Goal: Information Seeking & Learning: Learn about a topic

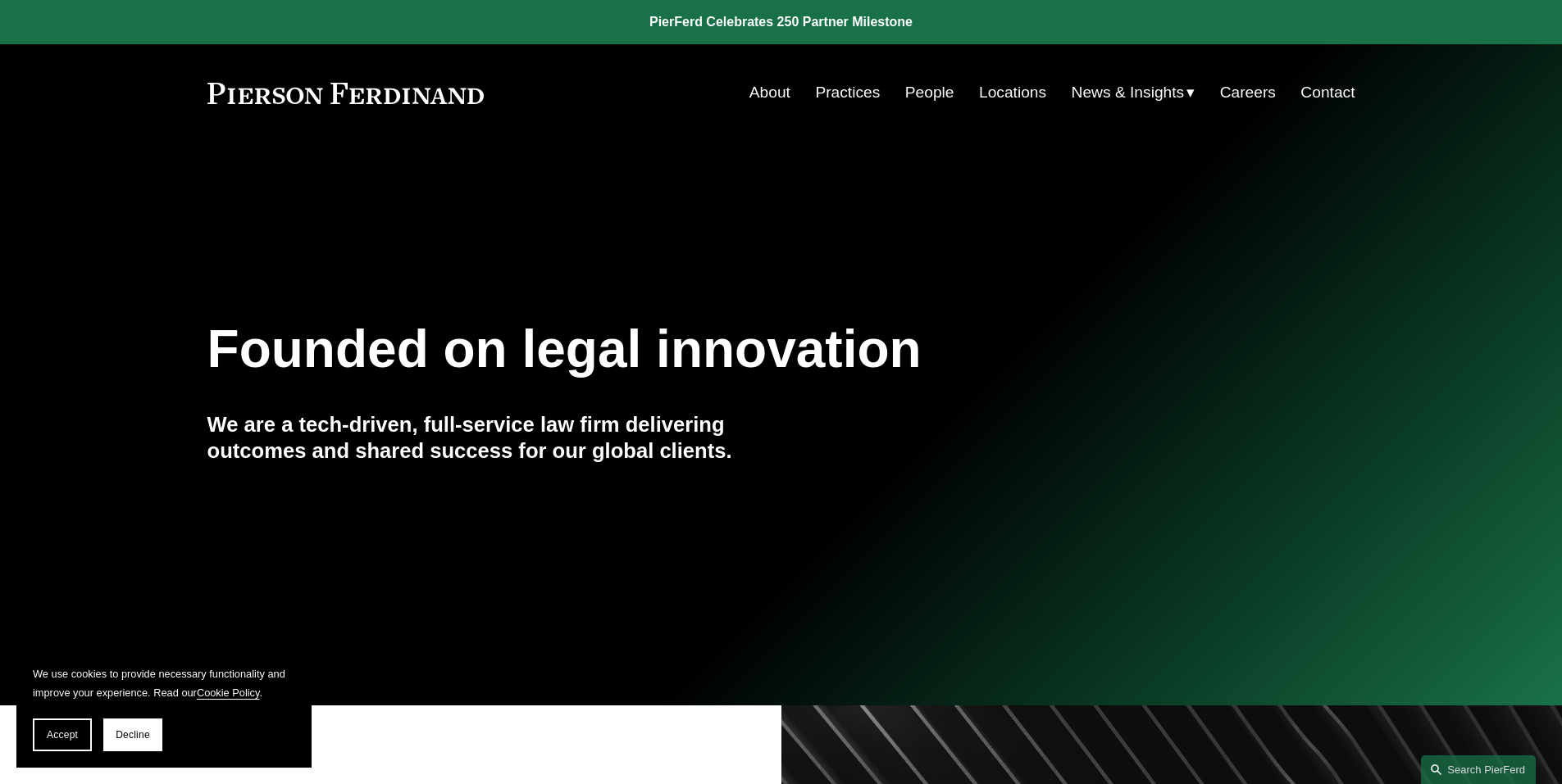
click at [931, 97] on link "People" at bounding box center [929, 92] width 49 height 31
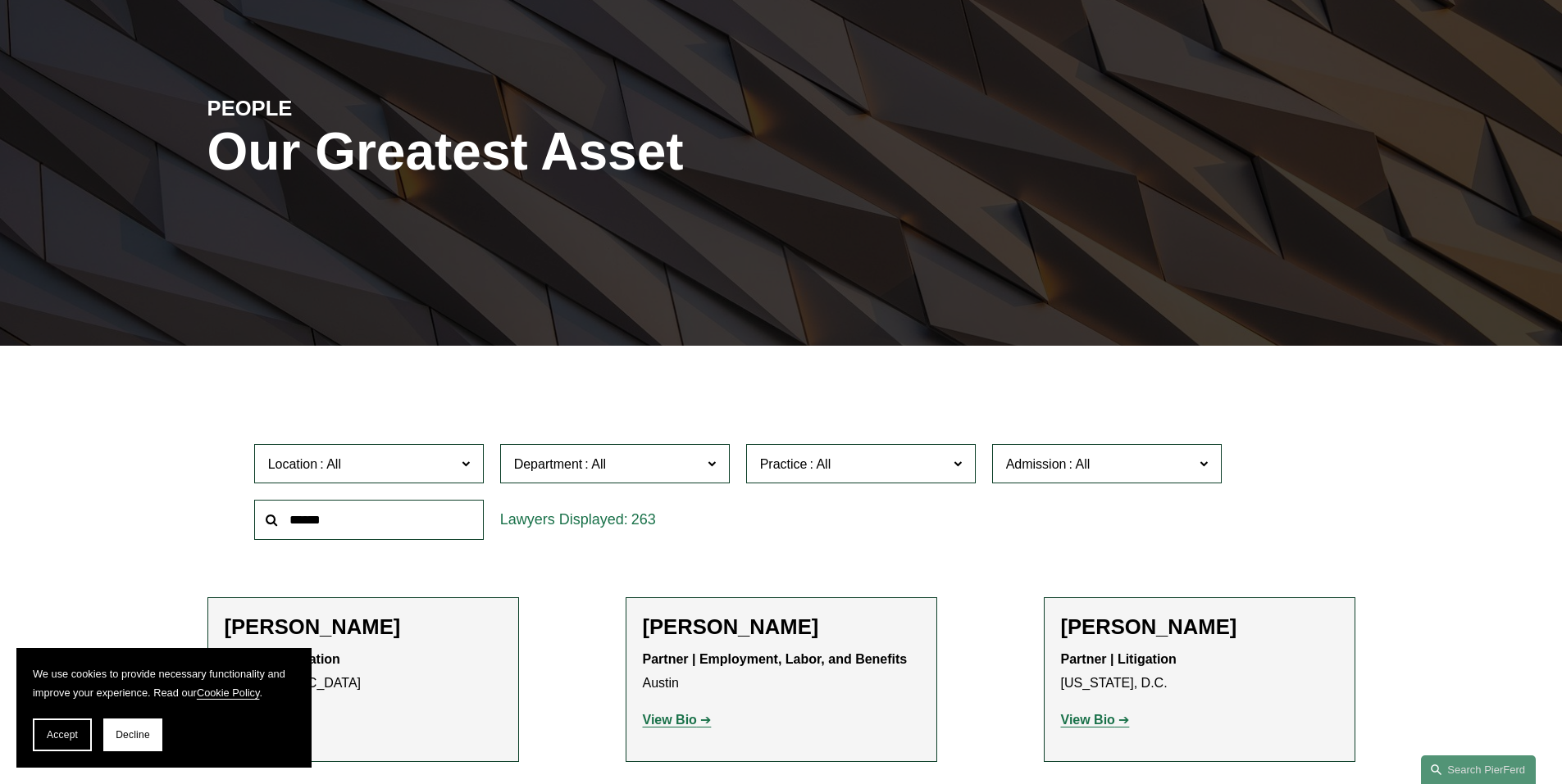
scroll to position [328, 0]
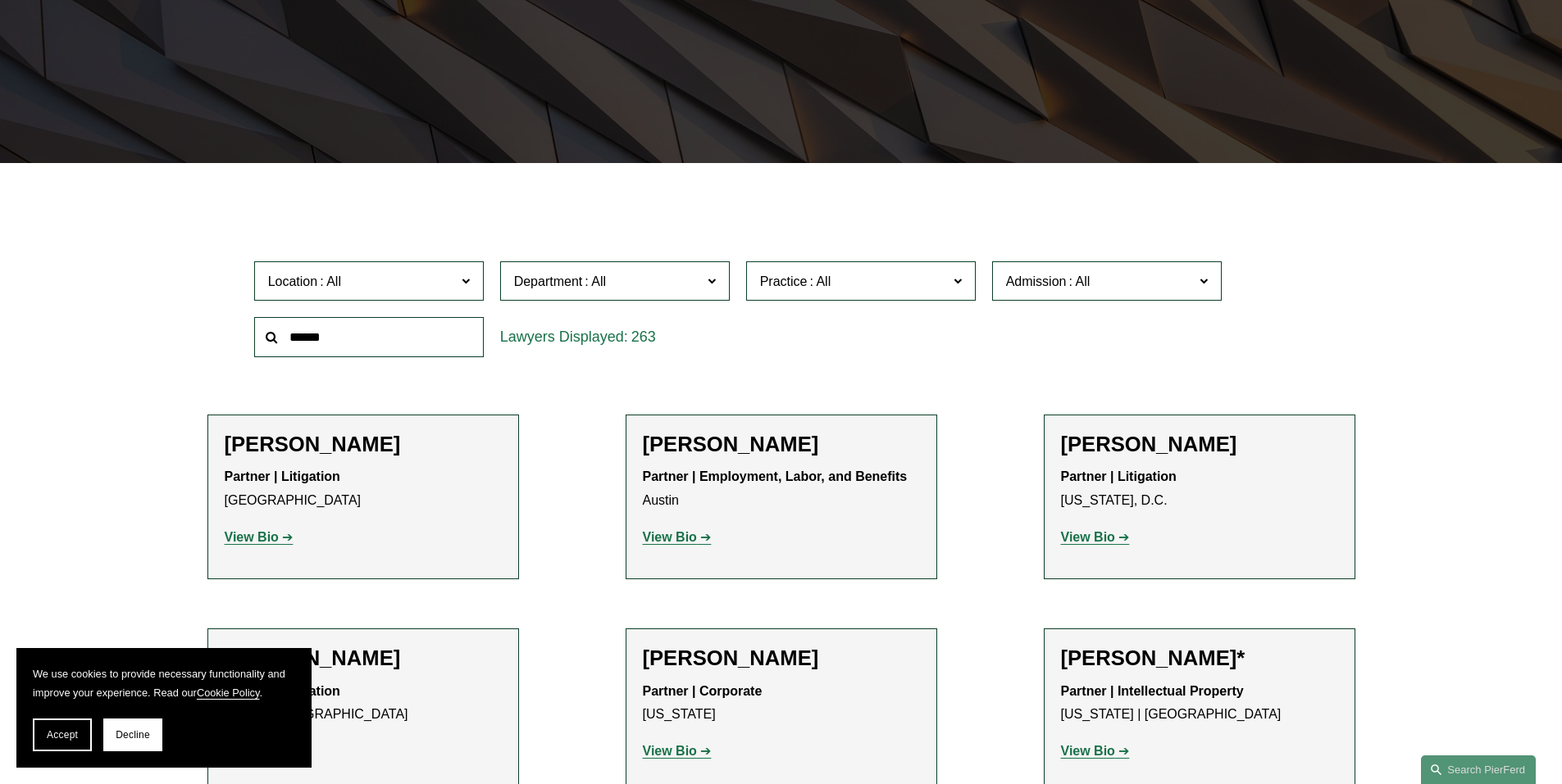
click at [366, 270] on label "Location" at bounding box center [369, 281] width 230 height 40
click at [0, 0] on link "[US_STATE]" at bounding box center [0, 0] width 0 height 0
click at [423, 275] on span "Location New York" at bounding box center [361, 281] width 187 height 22
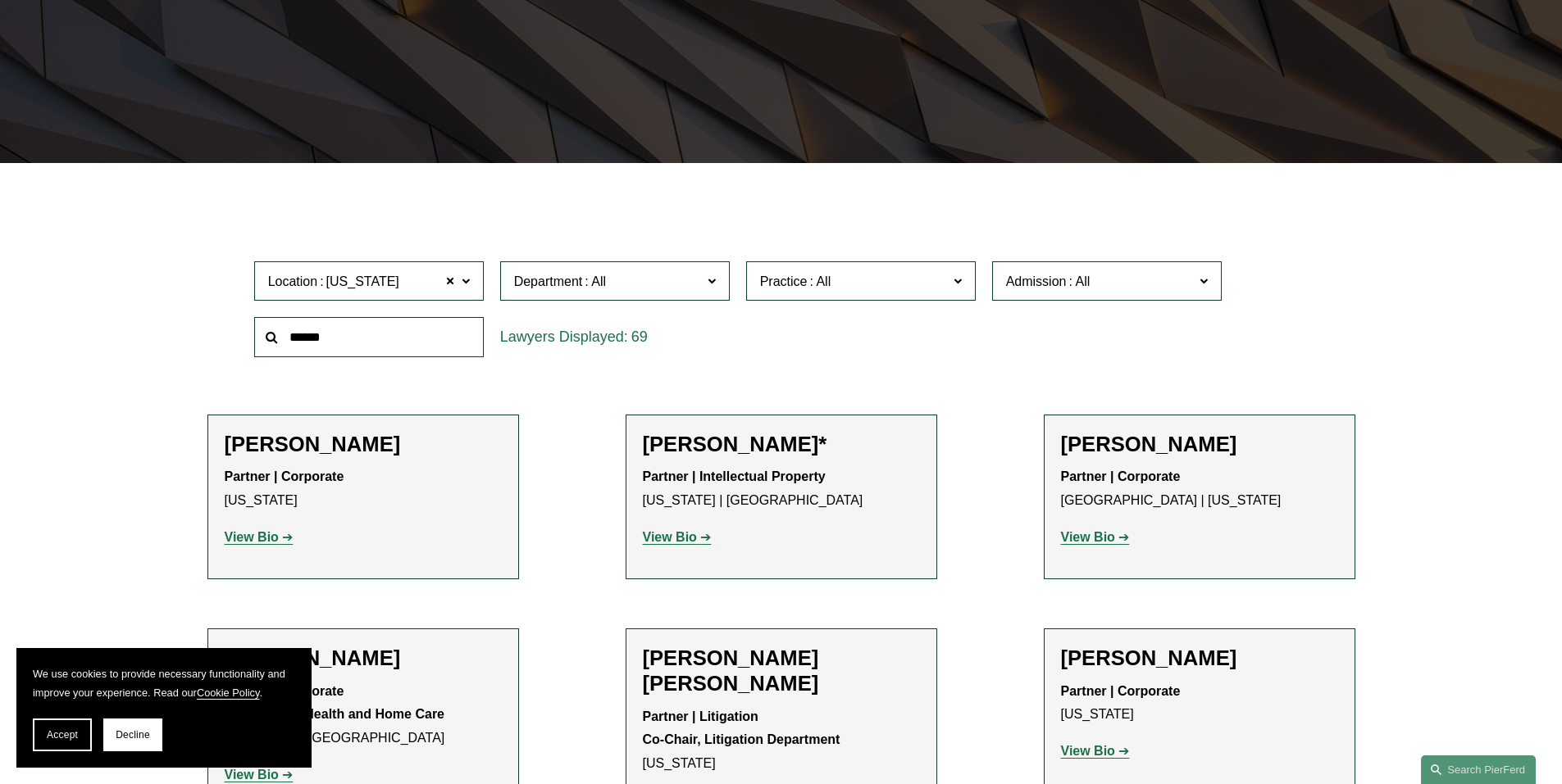
scroll to position [574, 0]
click at [0, 0] on link "[US_STATE]" at bounding box center [0, 0] width 0 height 0
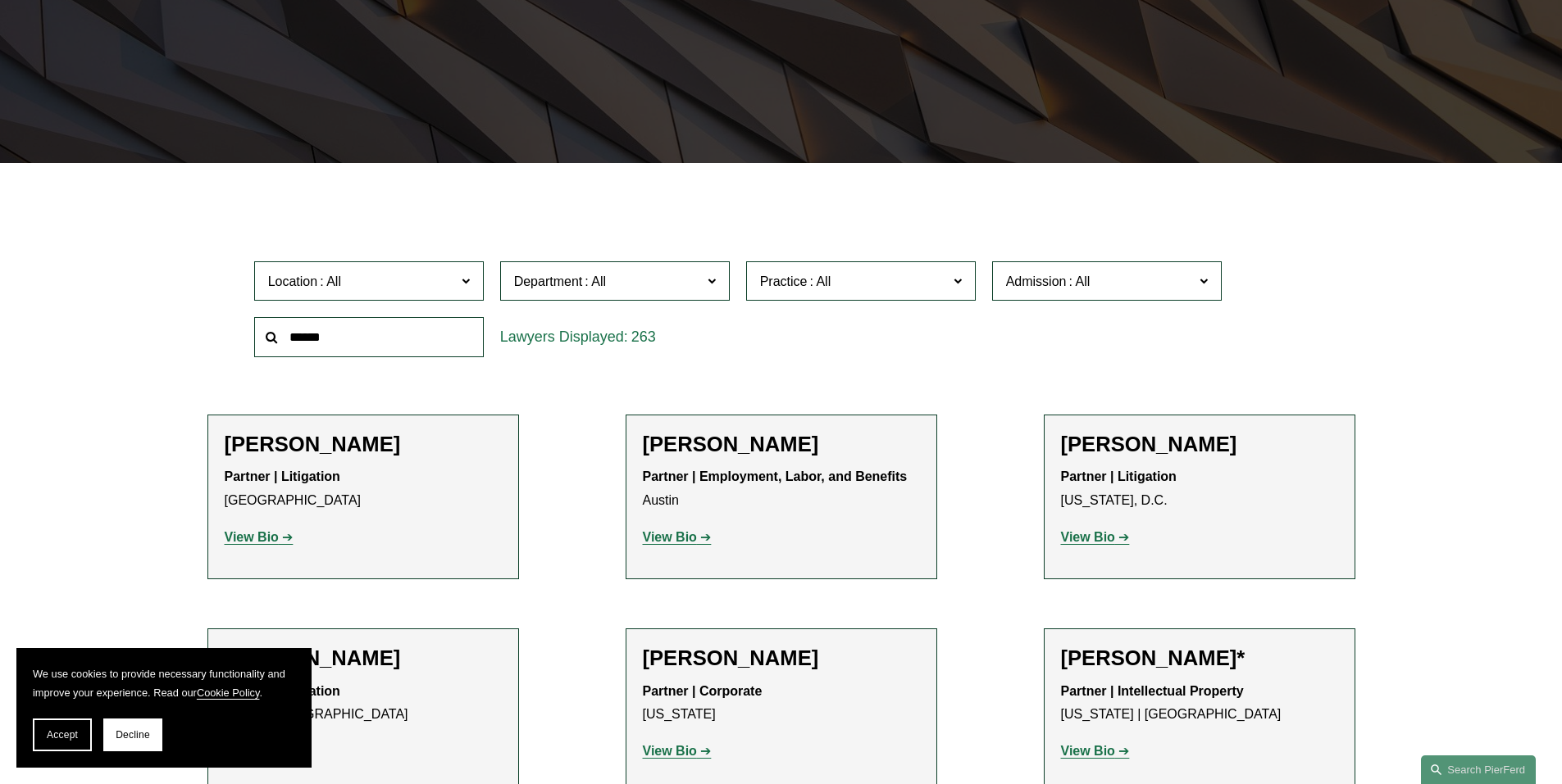
click at [587, 288] on span at bounding box center [594, 281] width 26 height 14
click at [0, 0] on link "Litigation" at bounding box center [0, 0] width 0 height 0
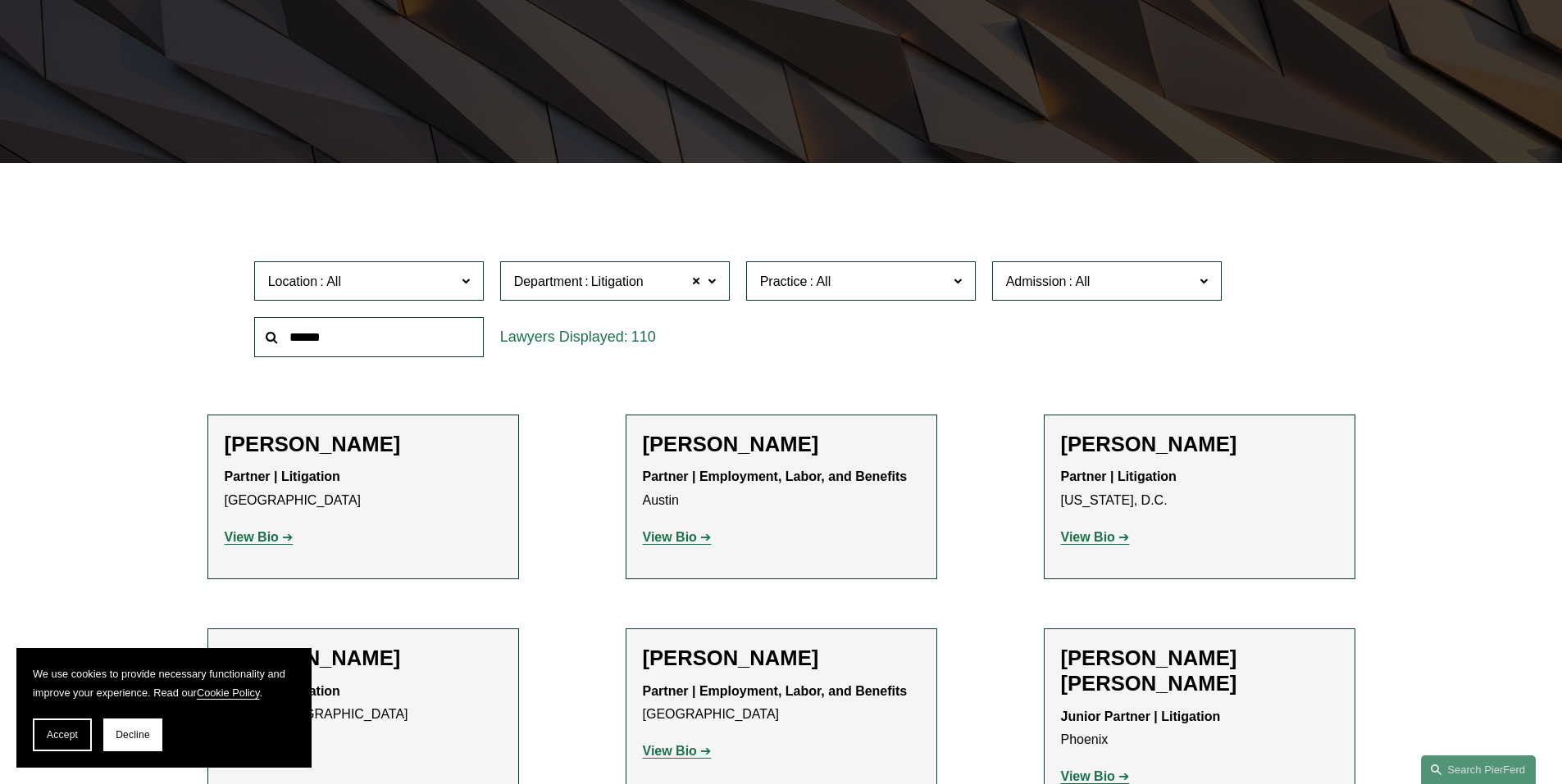
click at [1072, 281] on span at bounding box center [1079, 281] width 26 height 14
click at [834, 274] on span "Practice" at bounding box center [853, 281] width 187 height 22
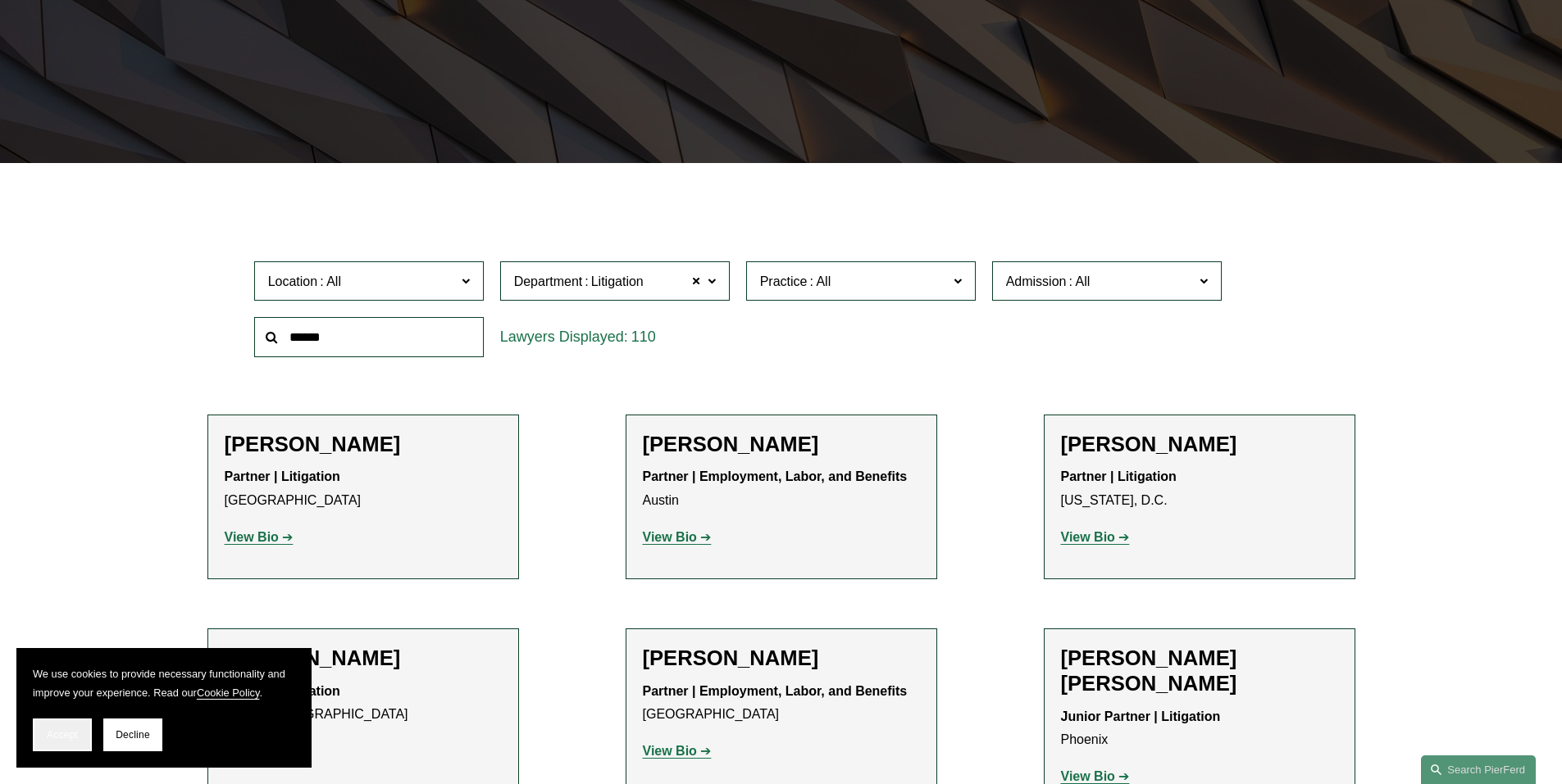
click at [60, 731] on span "Accept" at bounding box center [62, 735] width 31 height 12
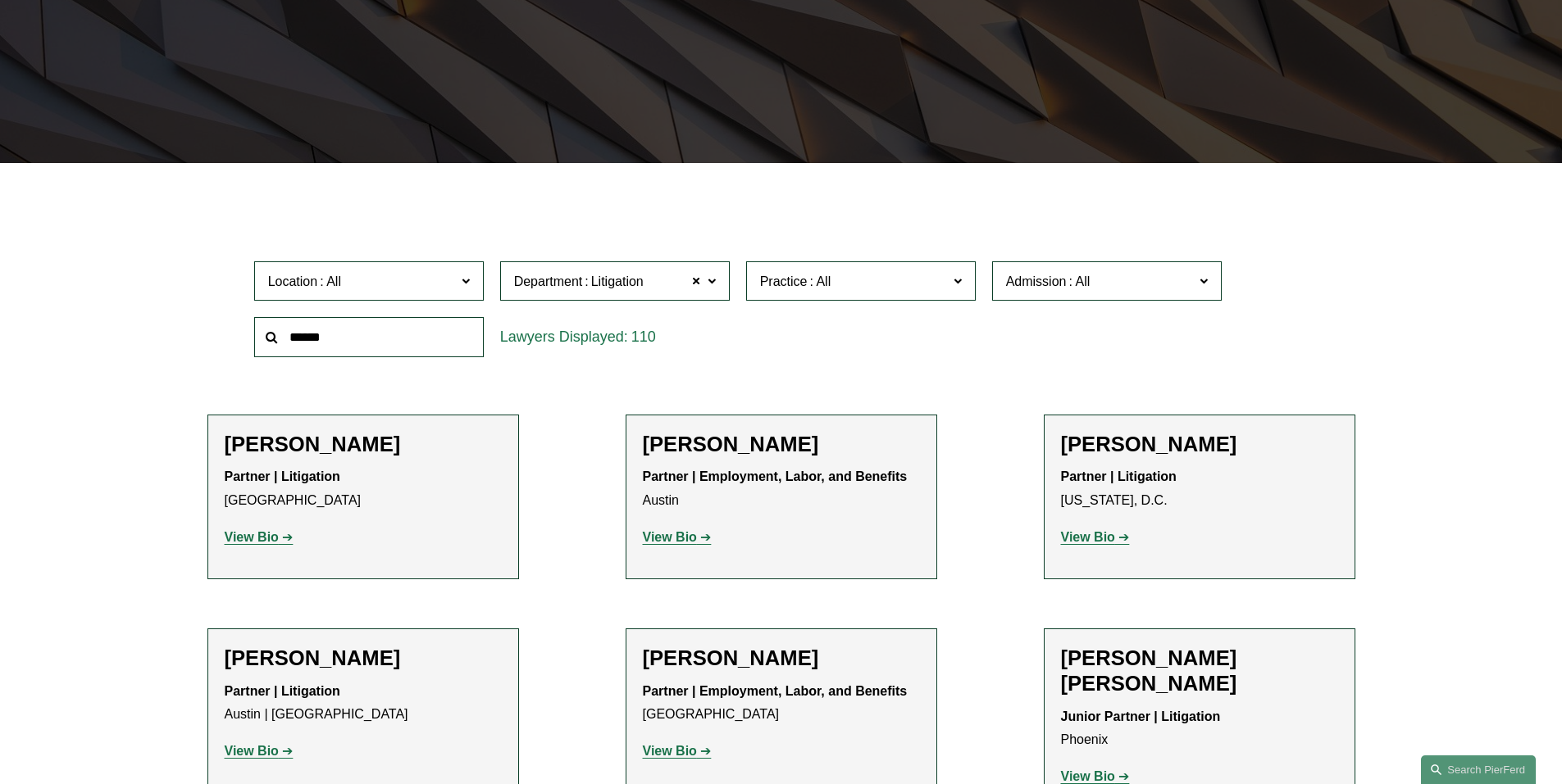
click at [334, 266] on label "Location" at bounding box center [369, 281] width 230 height 40
click at [0, 0] on link "[US_STATE]" at bounding box center [0, 0] width 0 height 0
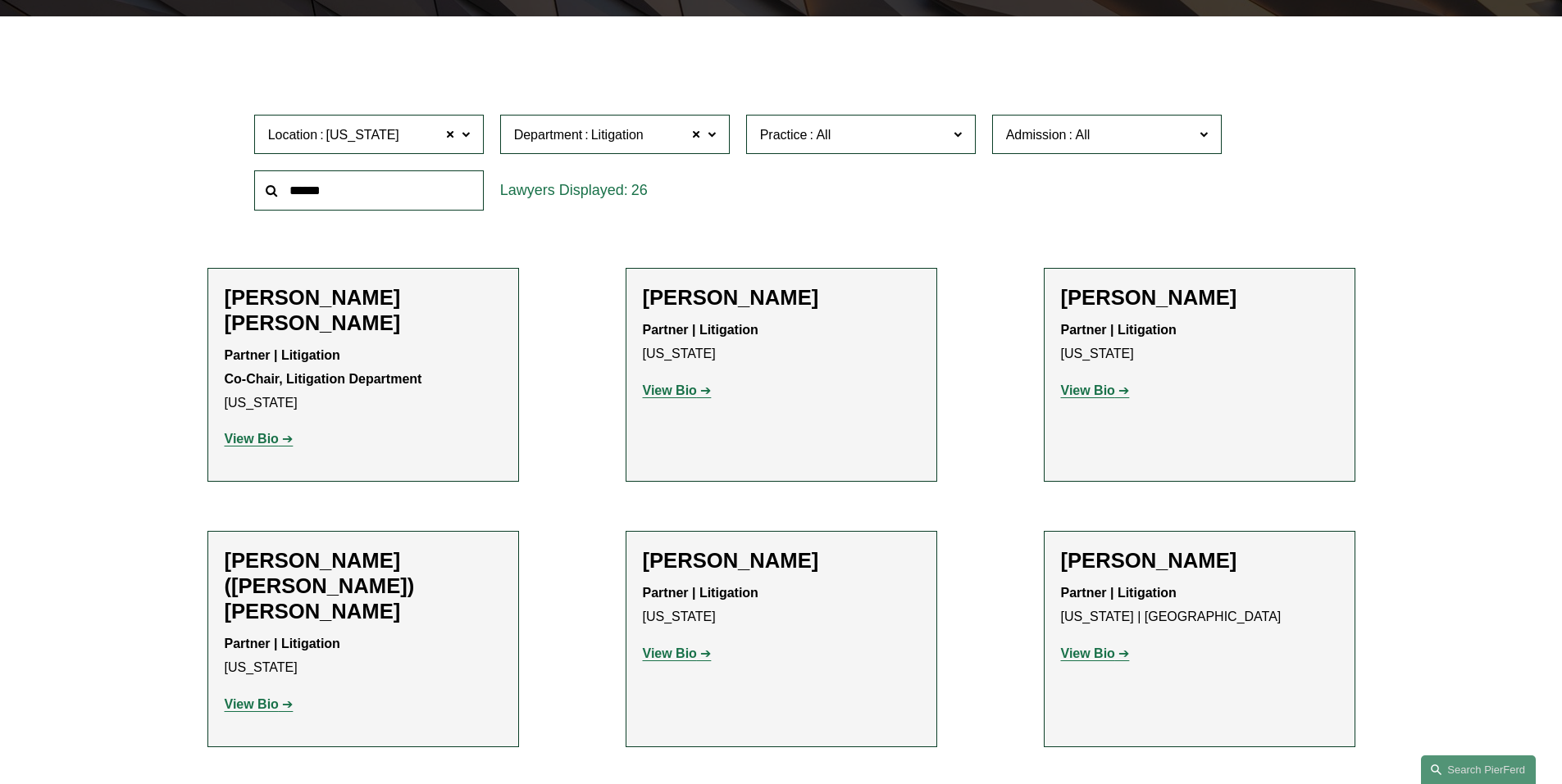
scroll to position [492, 0]
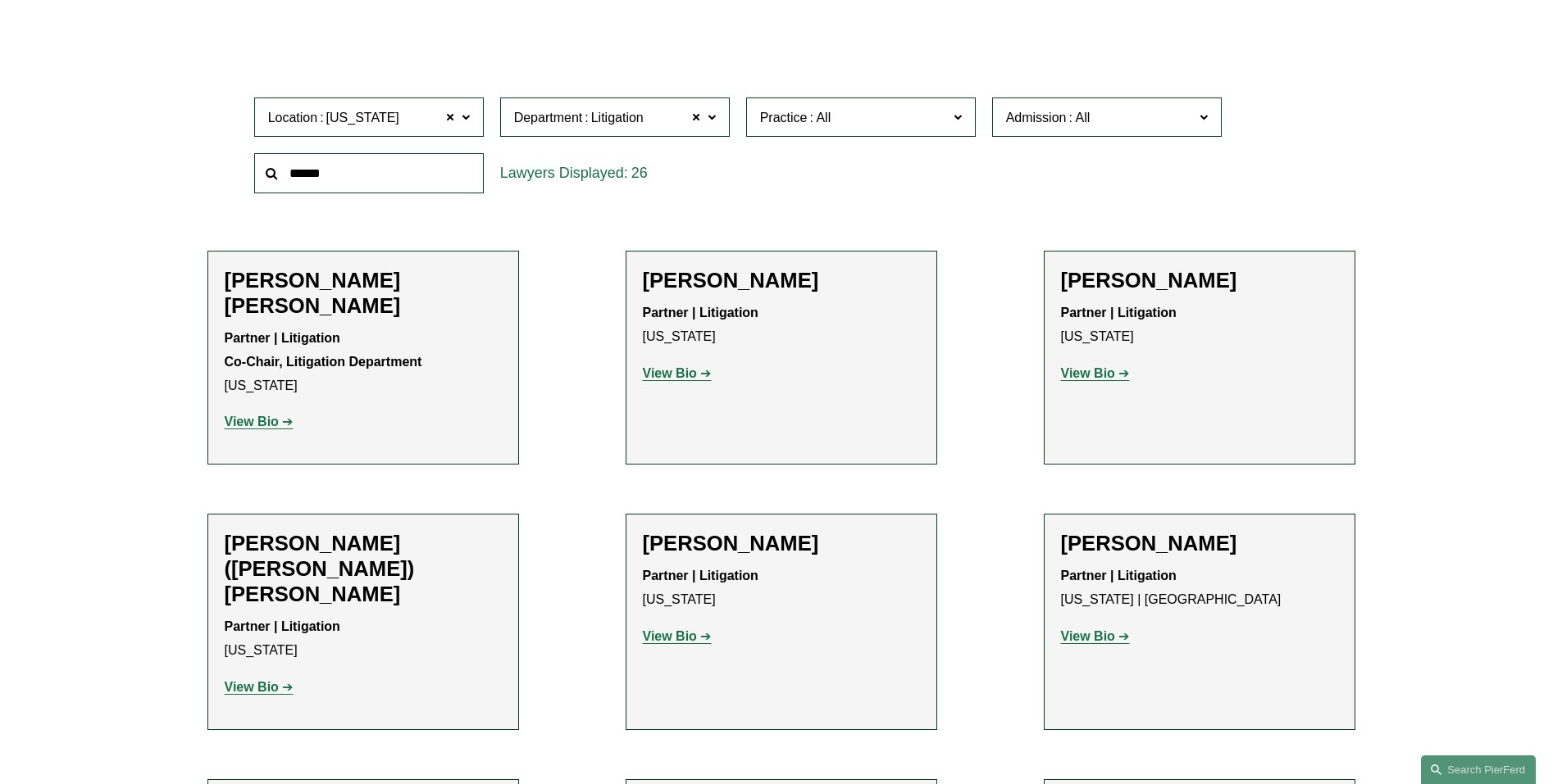
drag, startPoint x: 406, startPoint y: 280, endPoint x: 232, endPoint y: 401, distance: 211.9
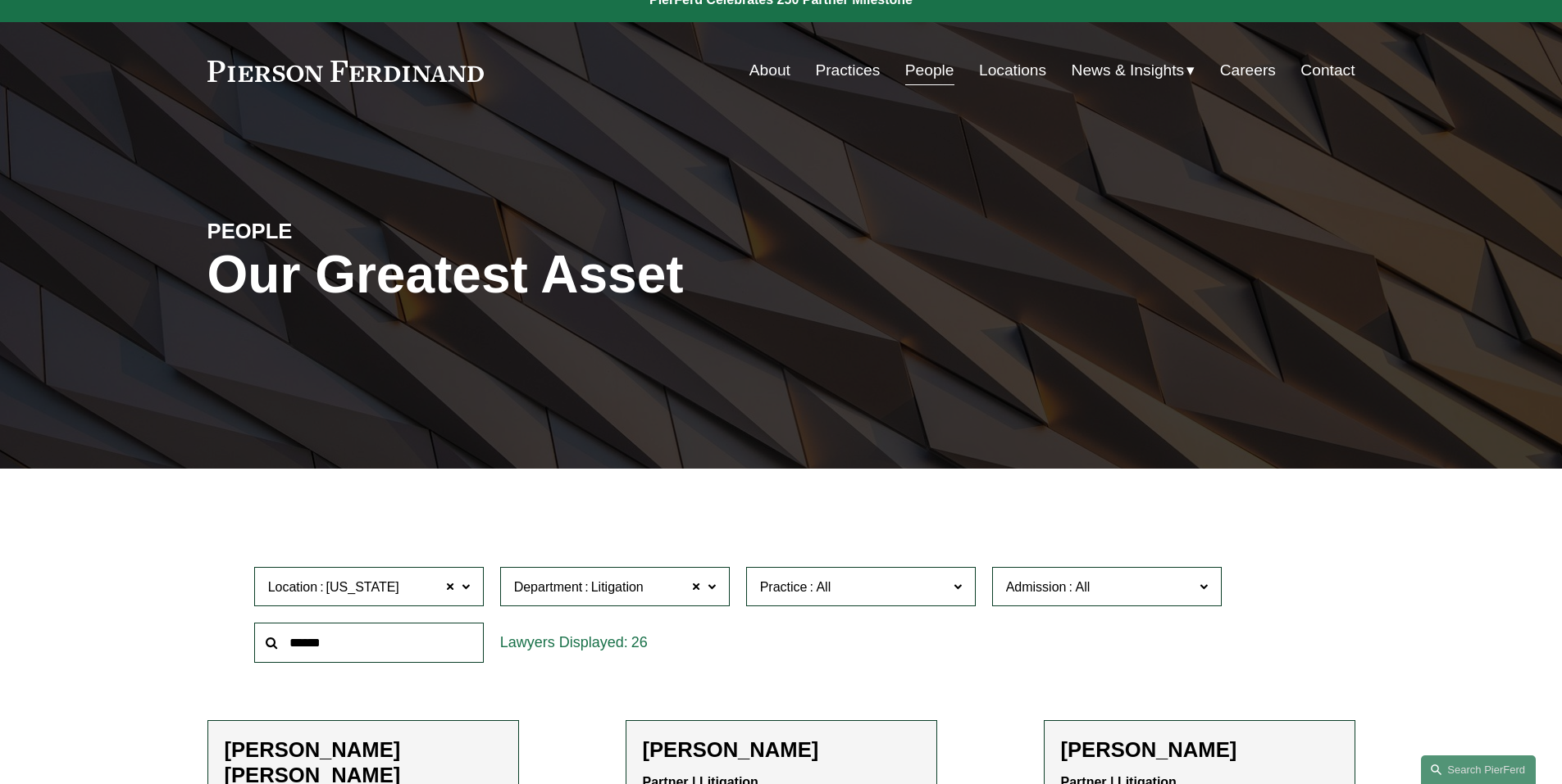
scroll to position [0, 0]
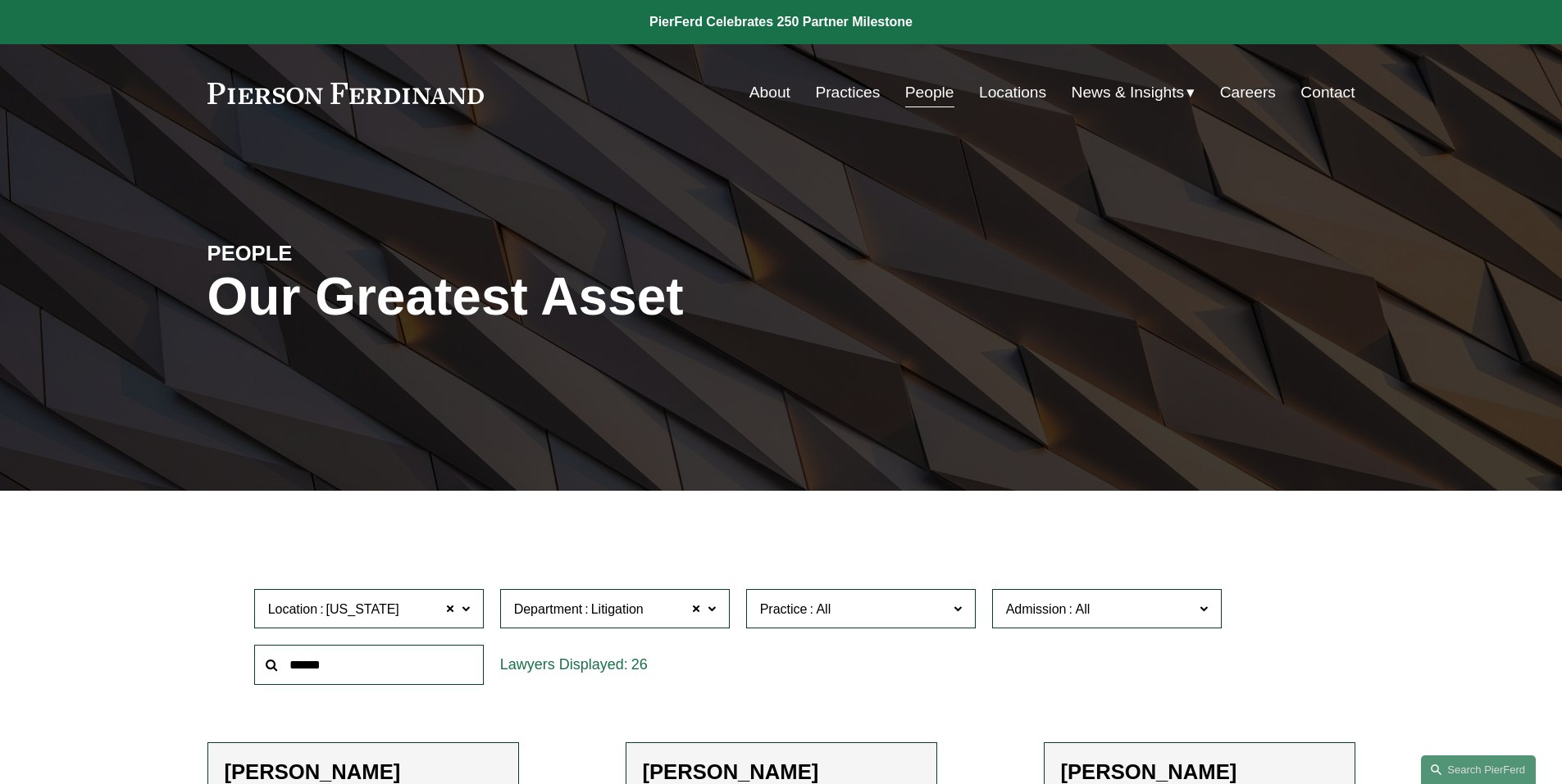
click at [838, 93] on link "Practices" at bounding box center [847, 92] width 64 height 31
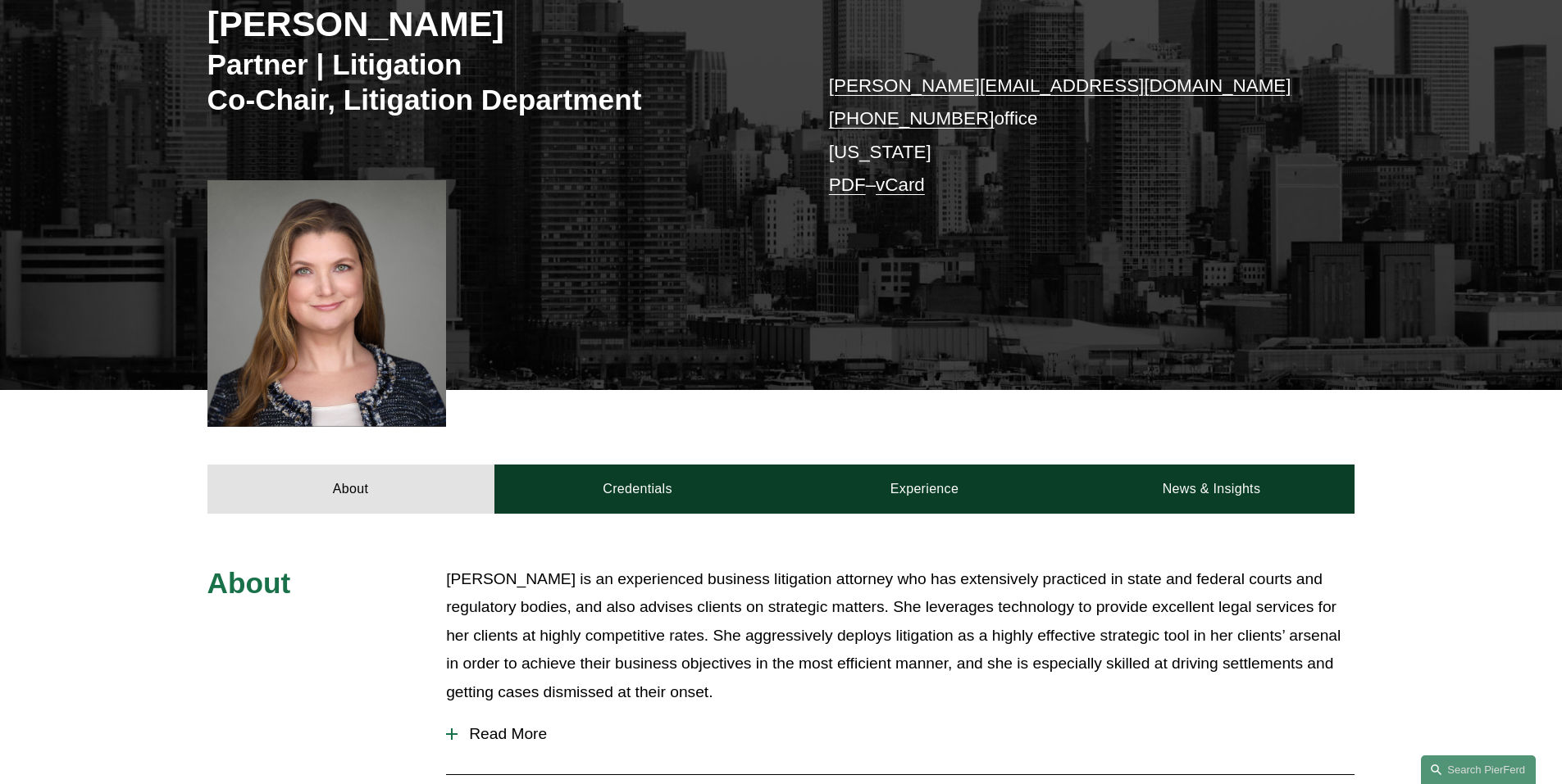
scroll to position [409, 0]
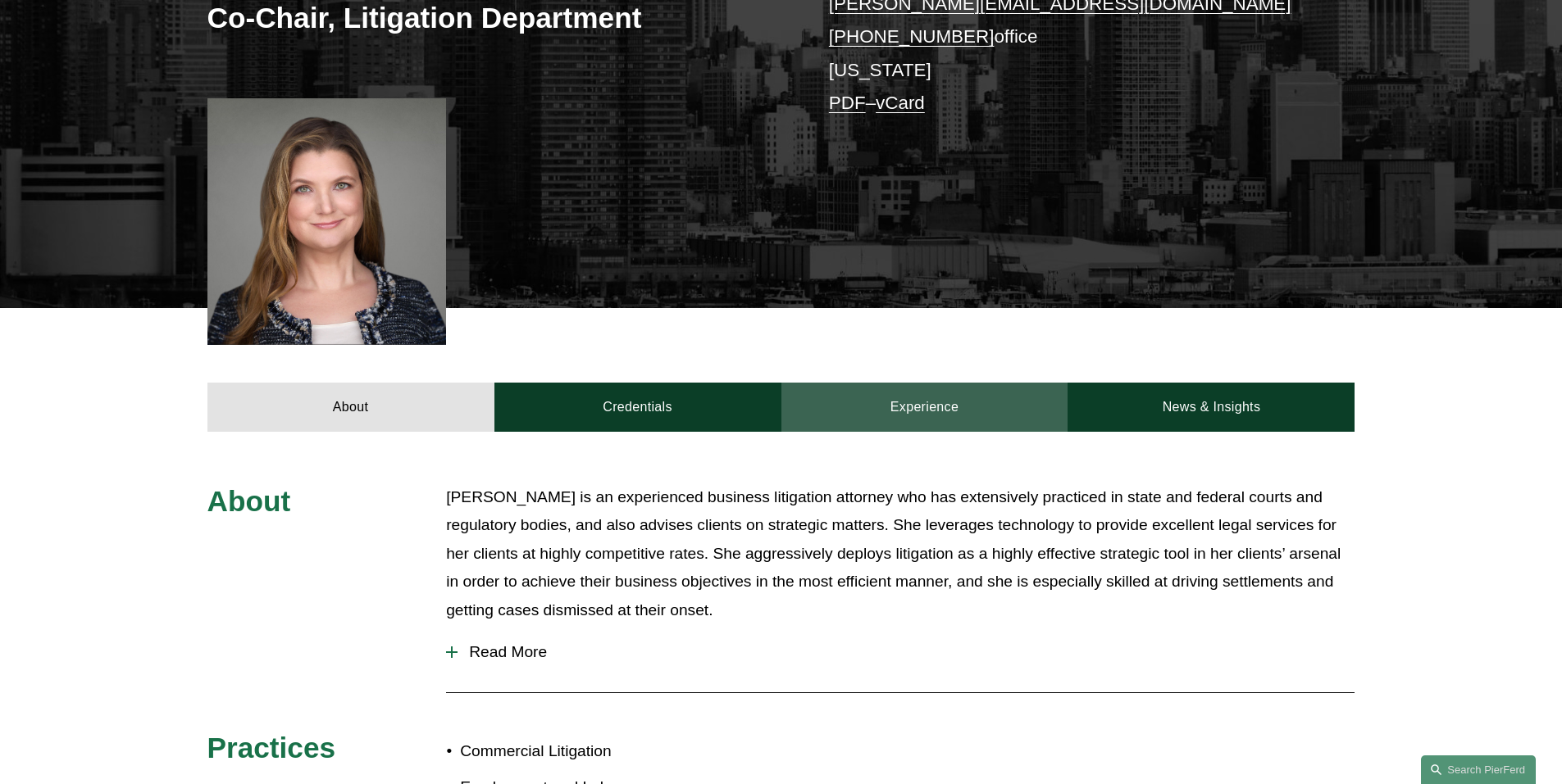
click at [948, 382] on link "Experience" at bounding box center [924, 407] width 287 height 49
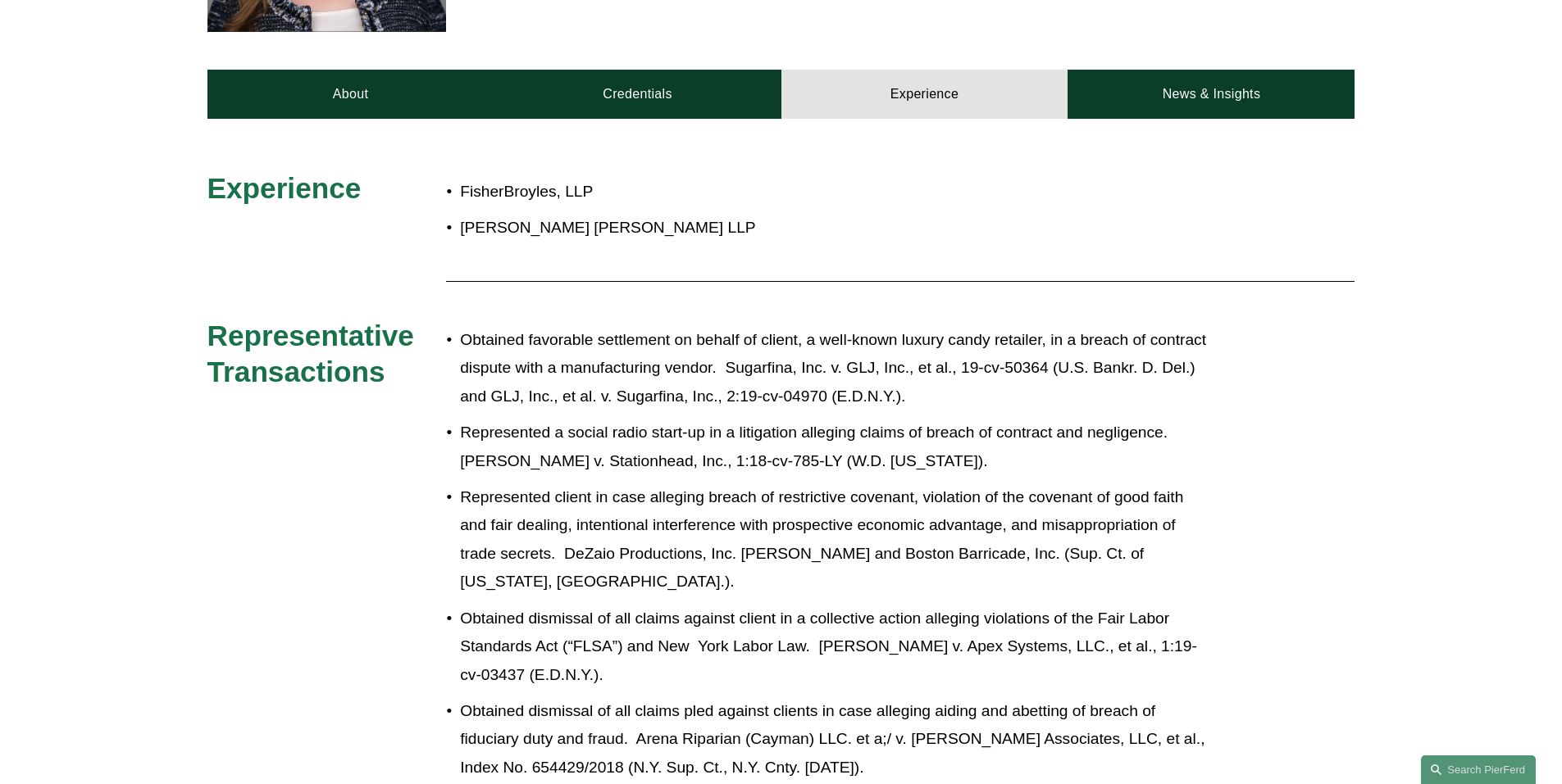
scroll to position [574, 0]
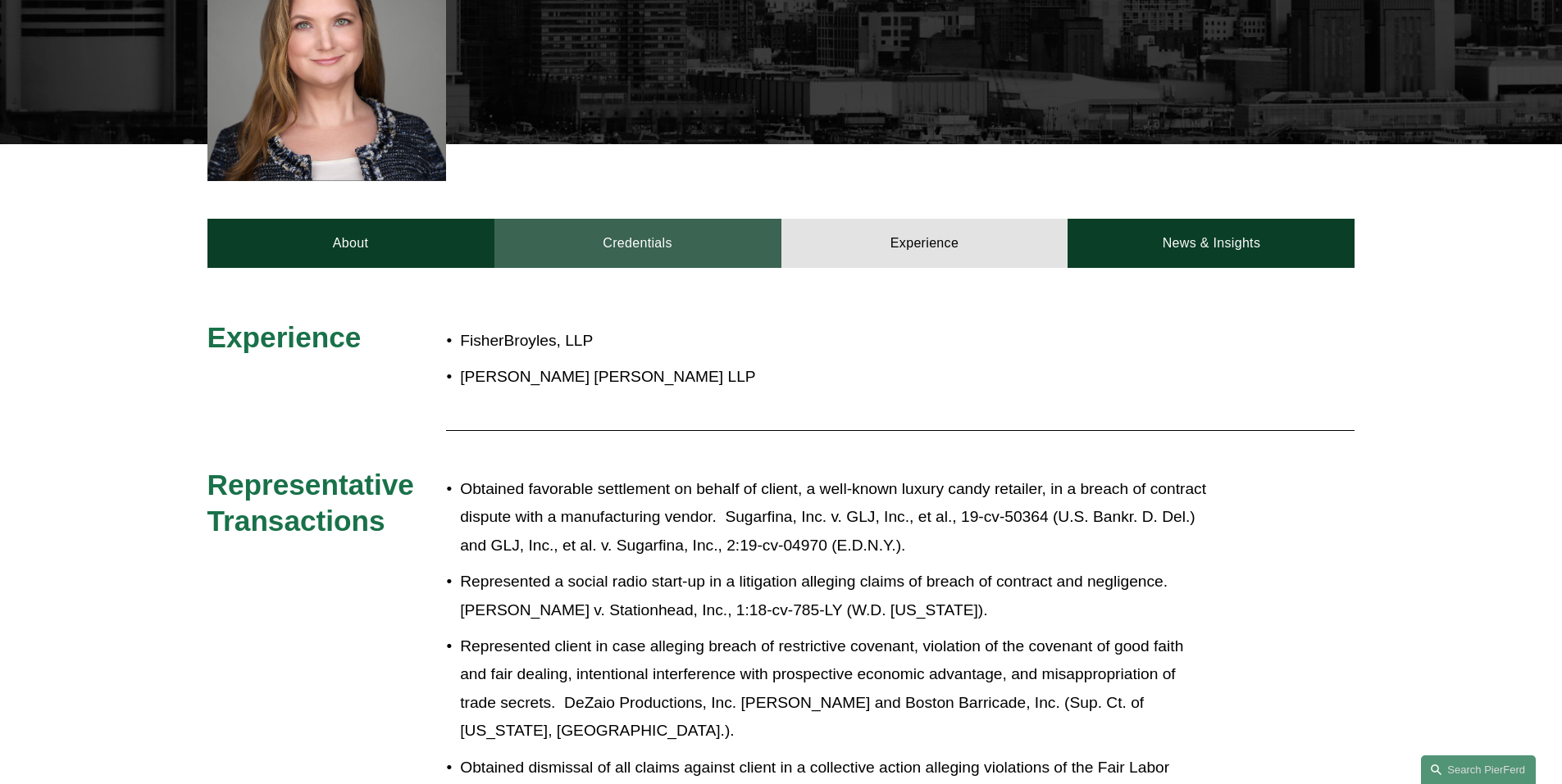
click at [664, 219] on link "Credentials" at bounding box center [638, 243] width 287 height 49
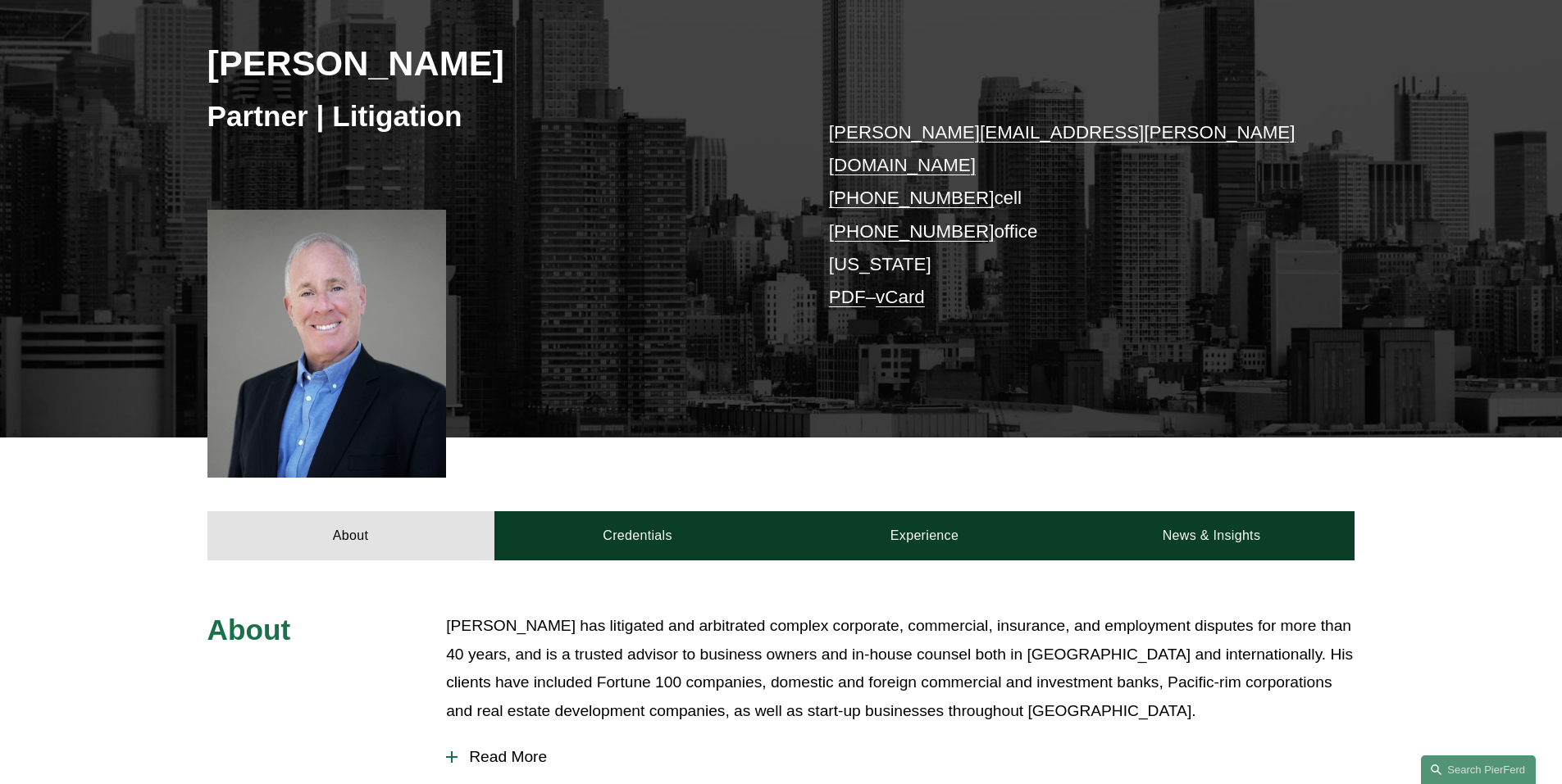
scroll to position [246, 0]
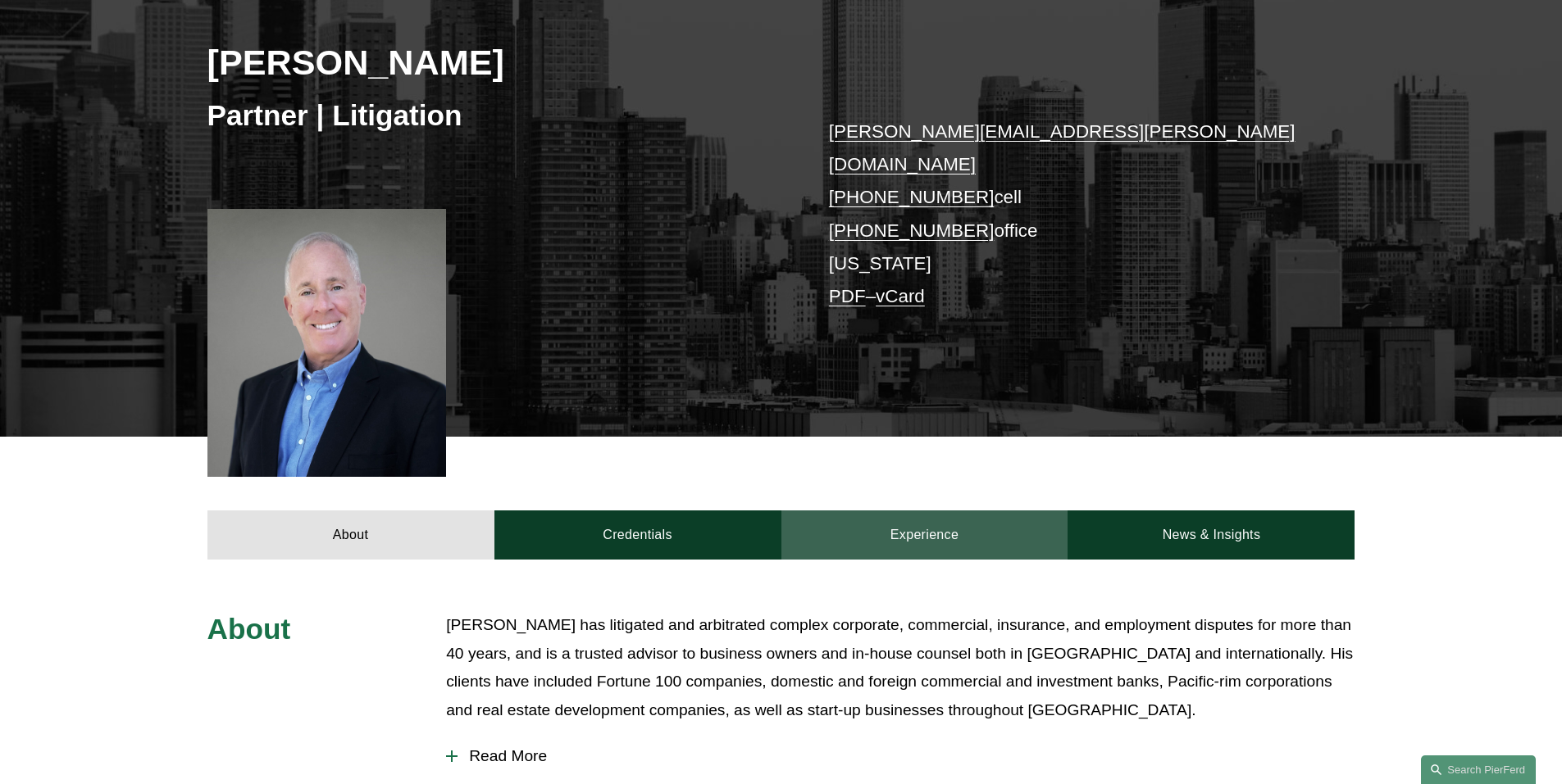
click at [892, 510] on link "Experience" at bounding box center [924, 535] width 287 height 49
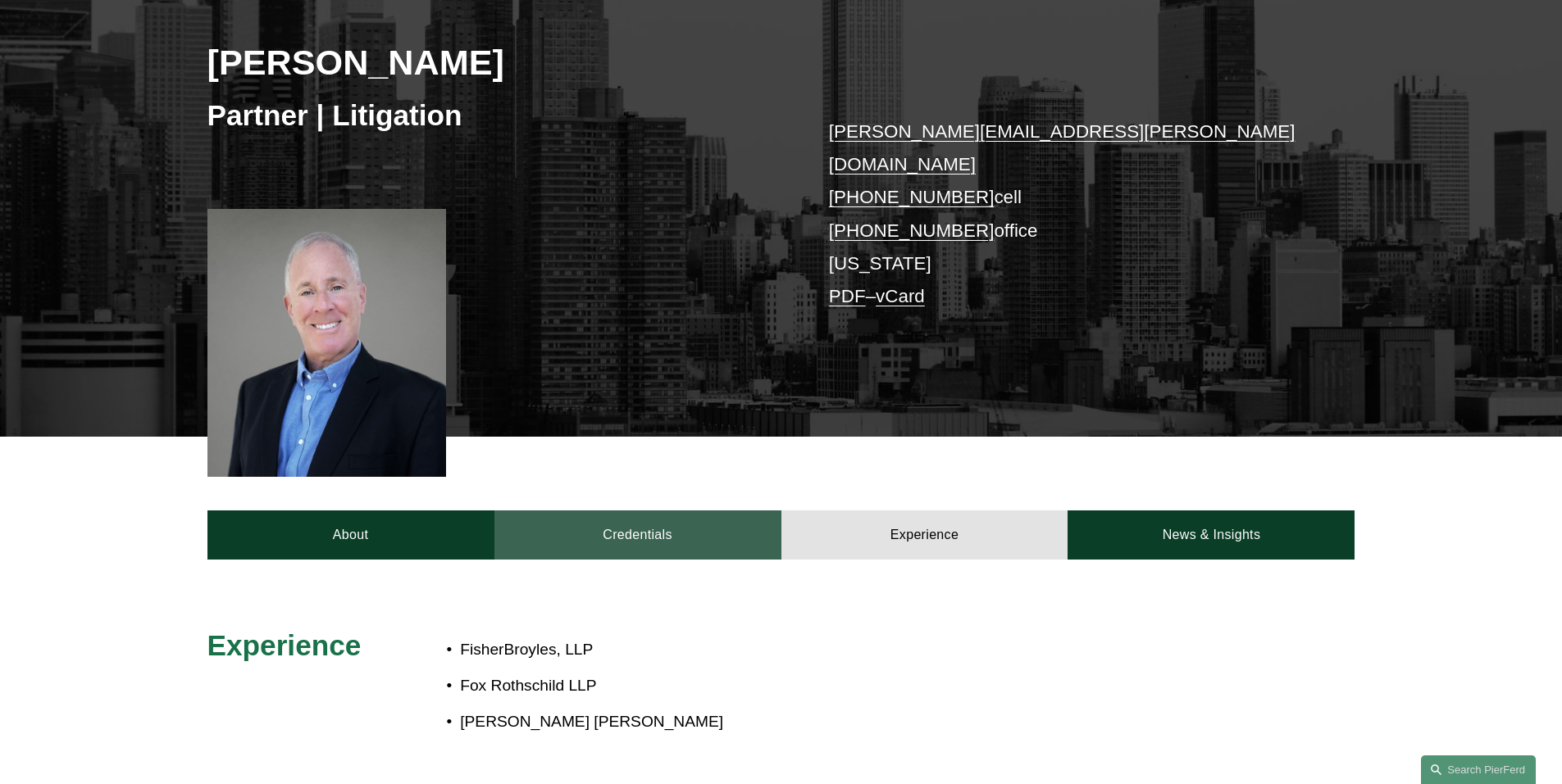
click at [703, 510] on link "Credentials" at bounding box center [638, 535] width 287 height 49
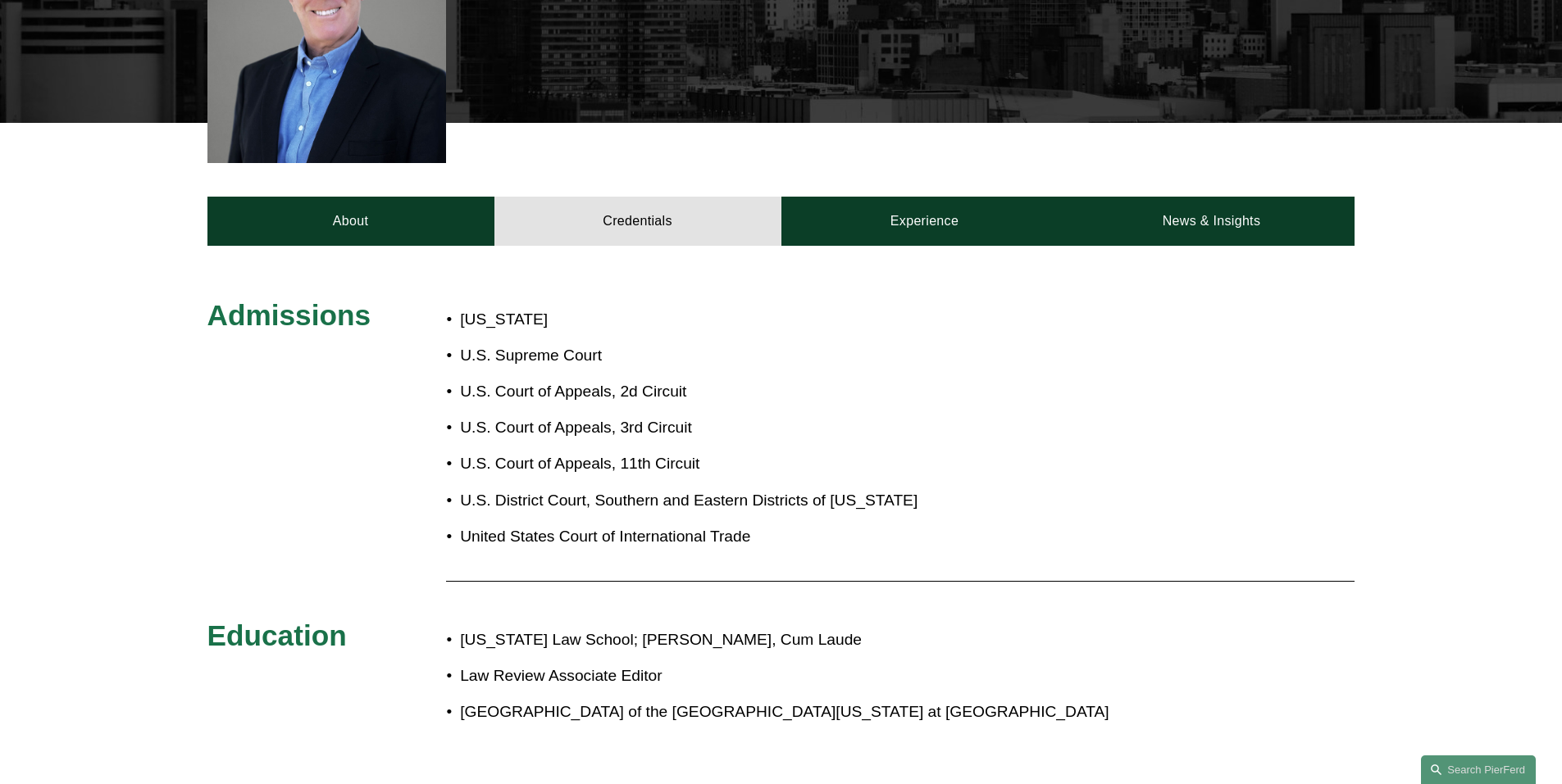
scroll to position [574, 0]
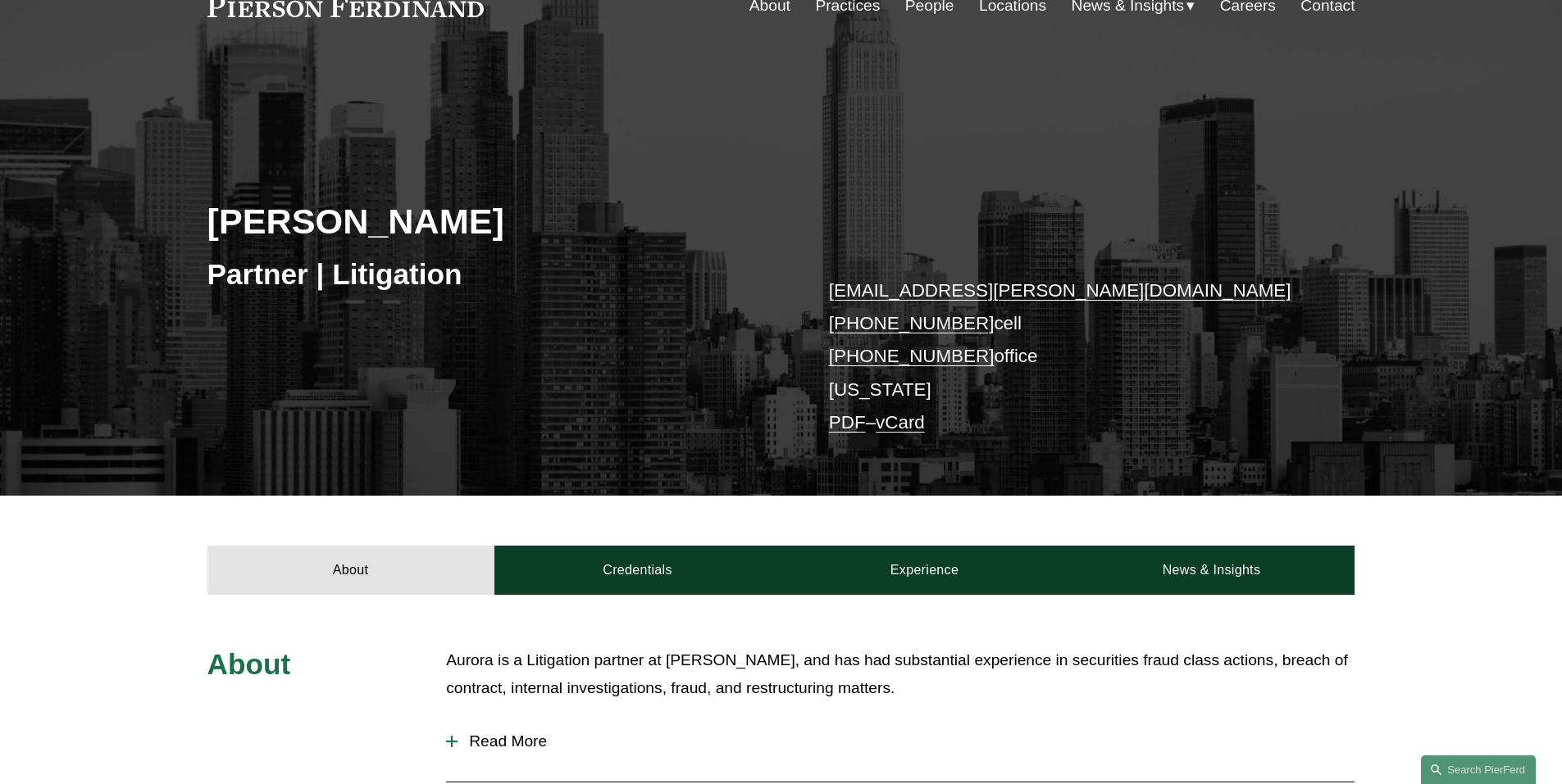
scroll to position [164, 0]
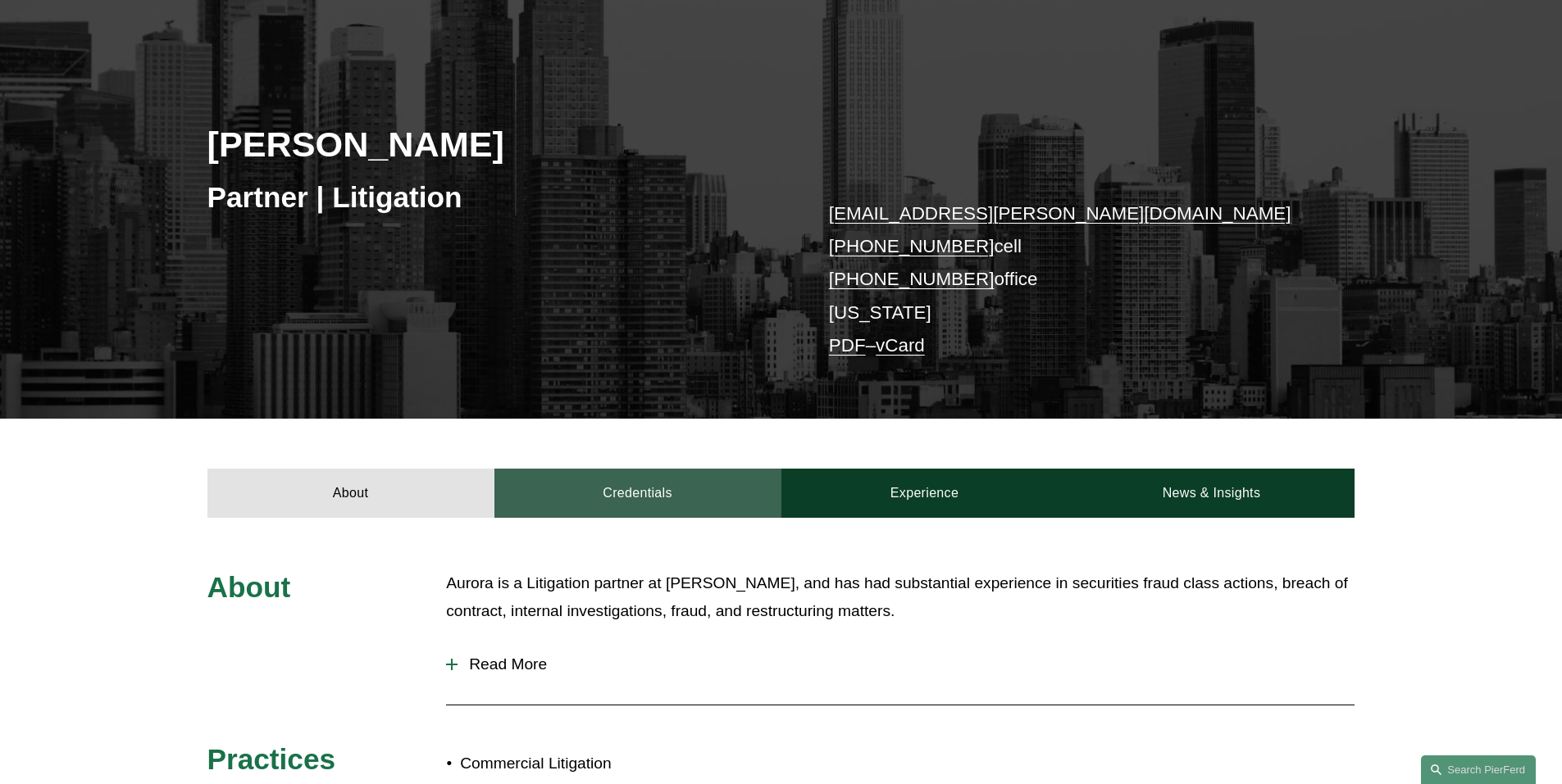
click at [631, 481] on link "Credentials" at bounding box center [638, 493] width 287 height 49
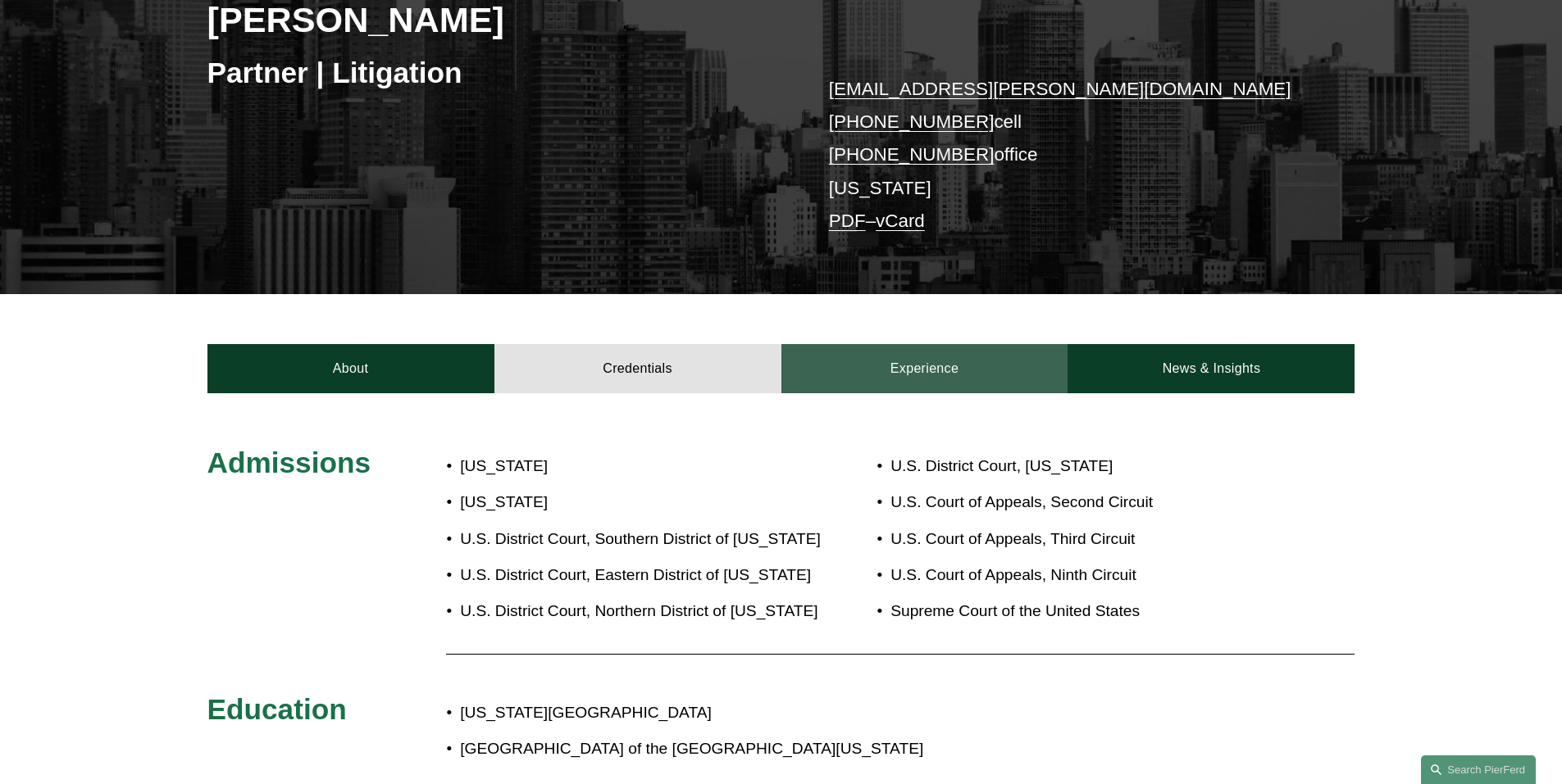
scroll to position [246, 0]
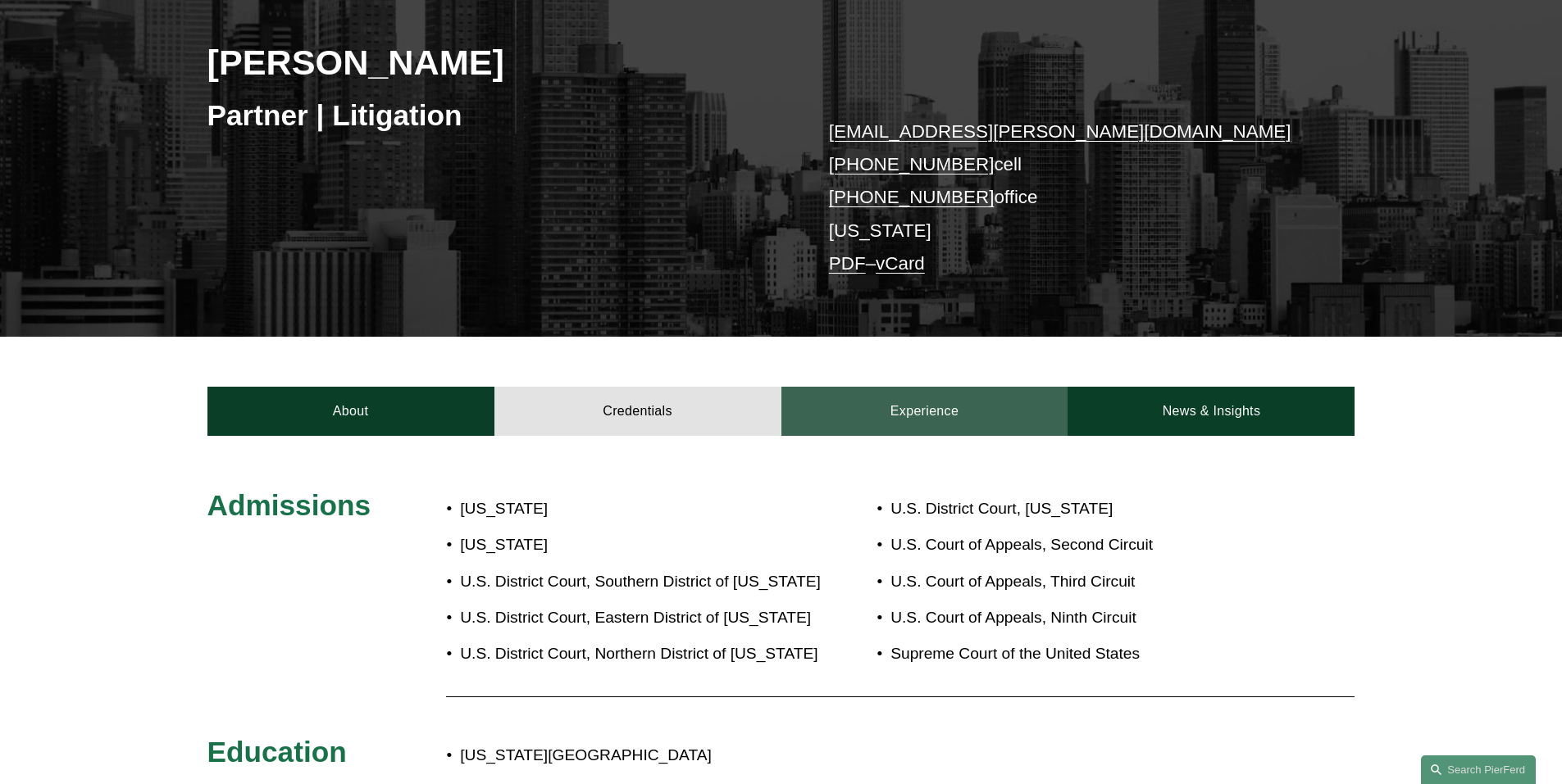
click at [935, 425] on link "Experience" at bounding box center [924, 411] width 287 height 49
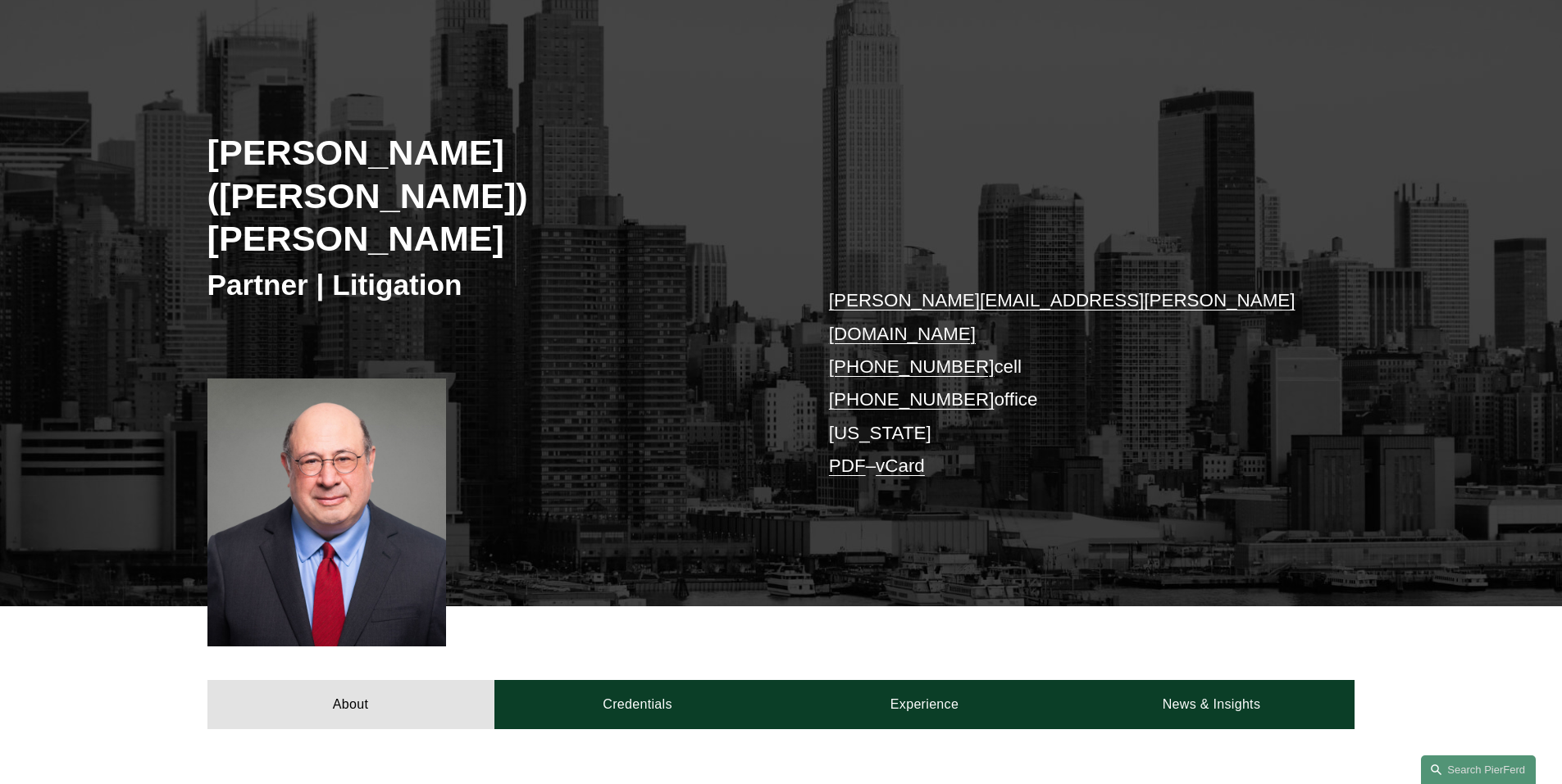
scroll to position [328, 0]
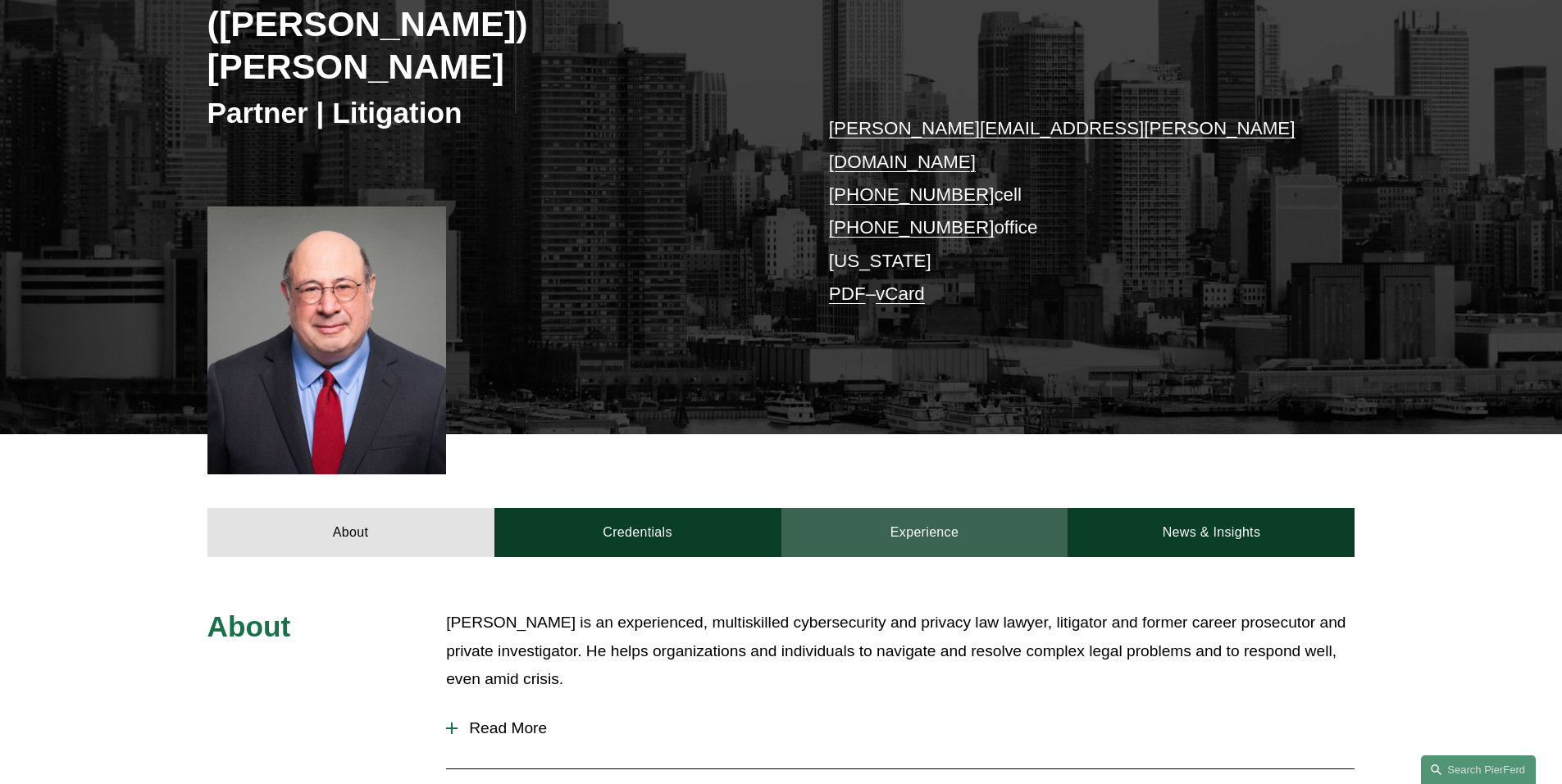
click at [908, 508] on link "Experience" at bounding box center [924, 532] width 287 height 49
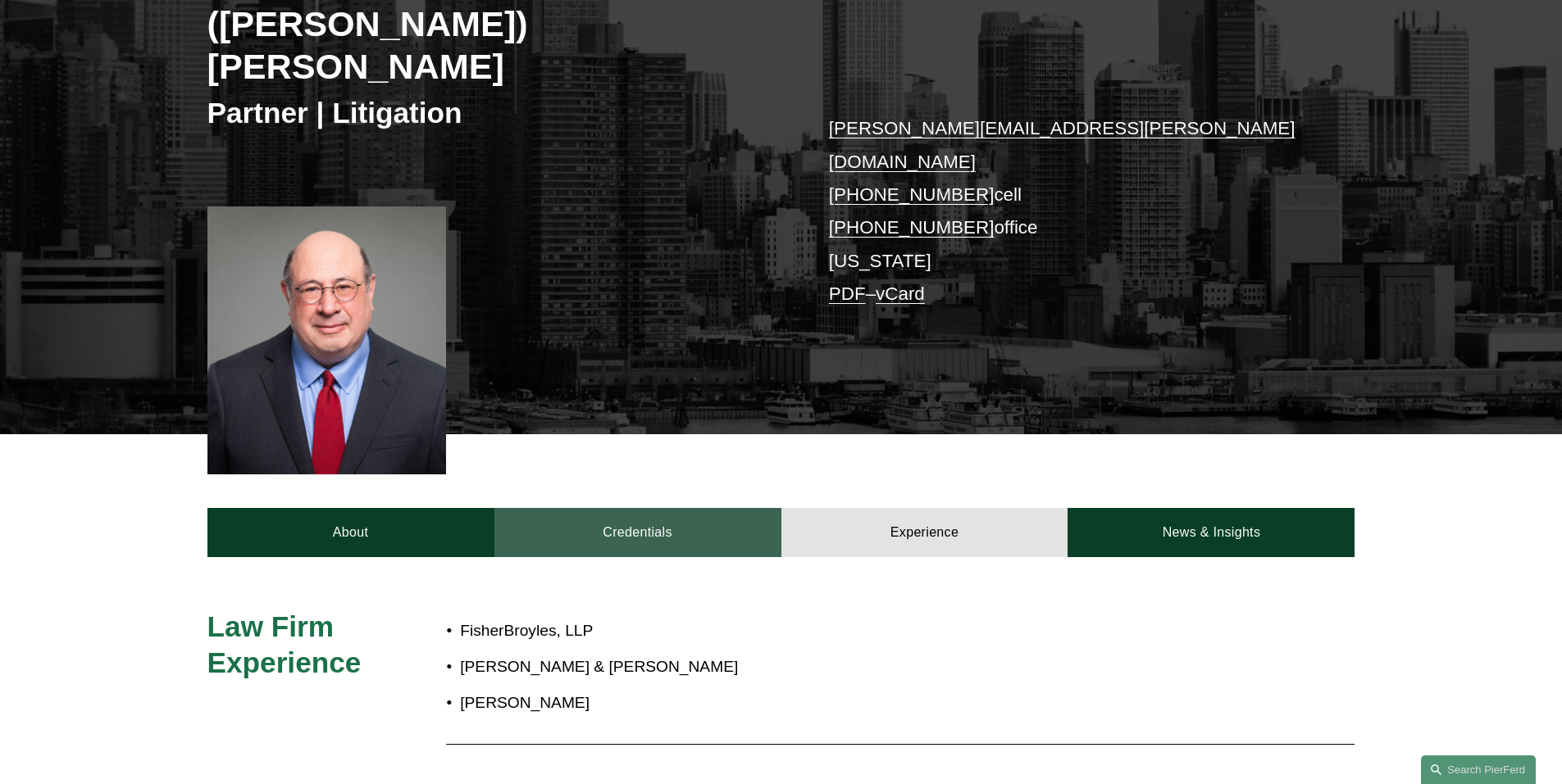
click at [700, 508] on link "Credentials" at bounding box center [638, 532] width 287 height 49
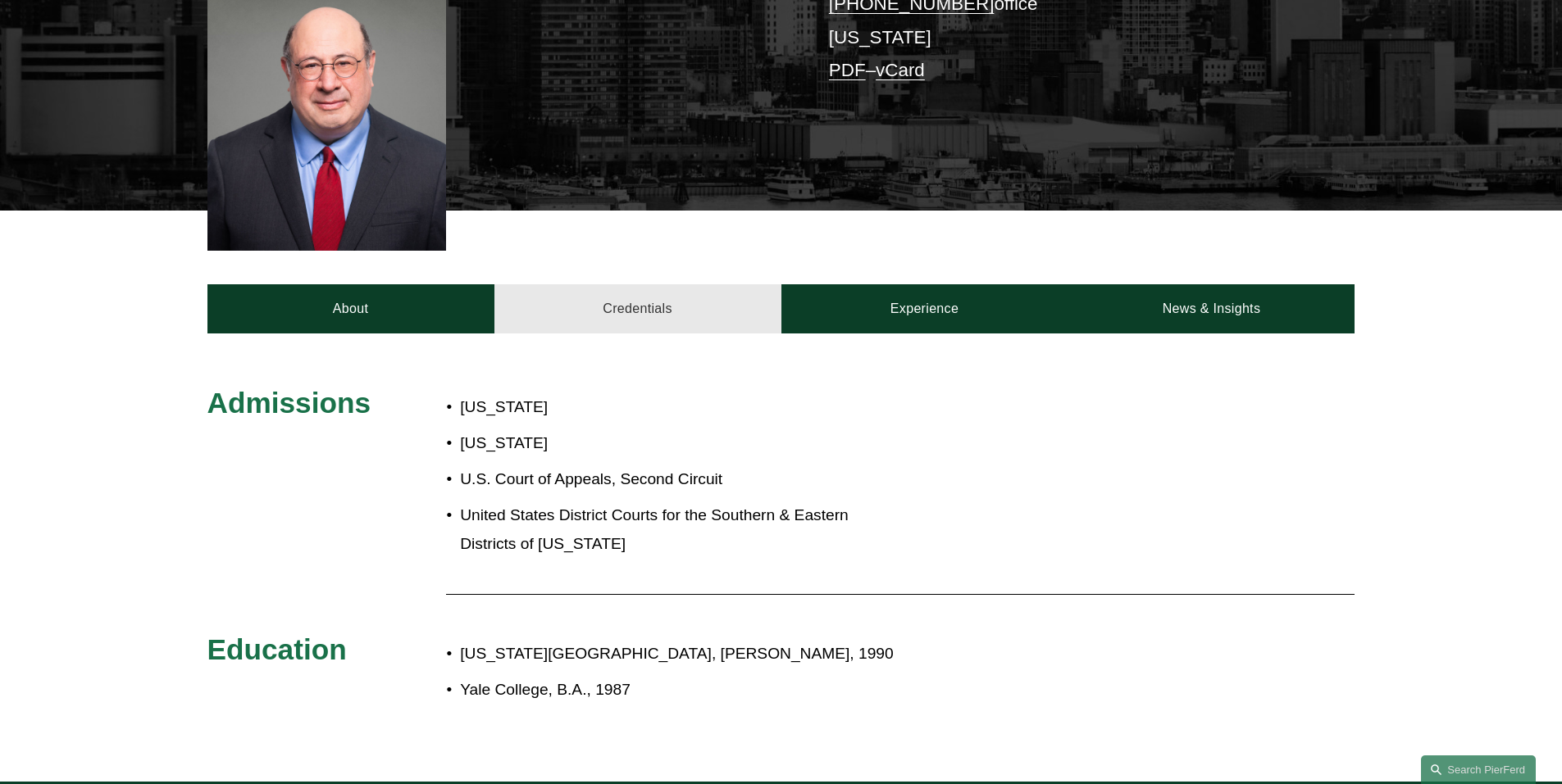
scroll to position [574, 0]
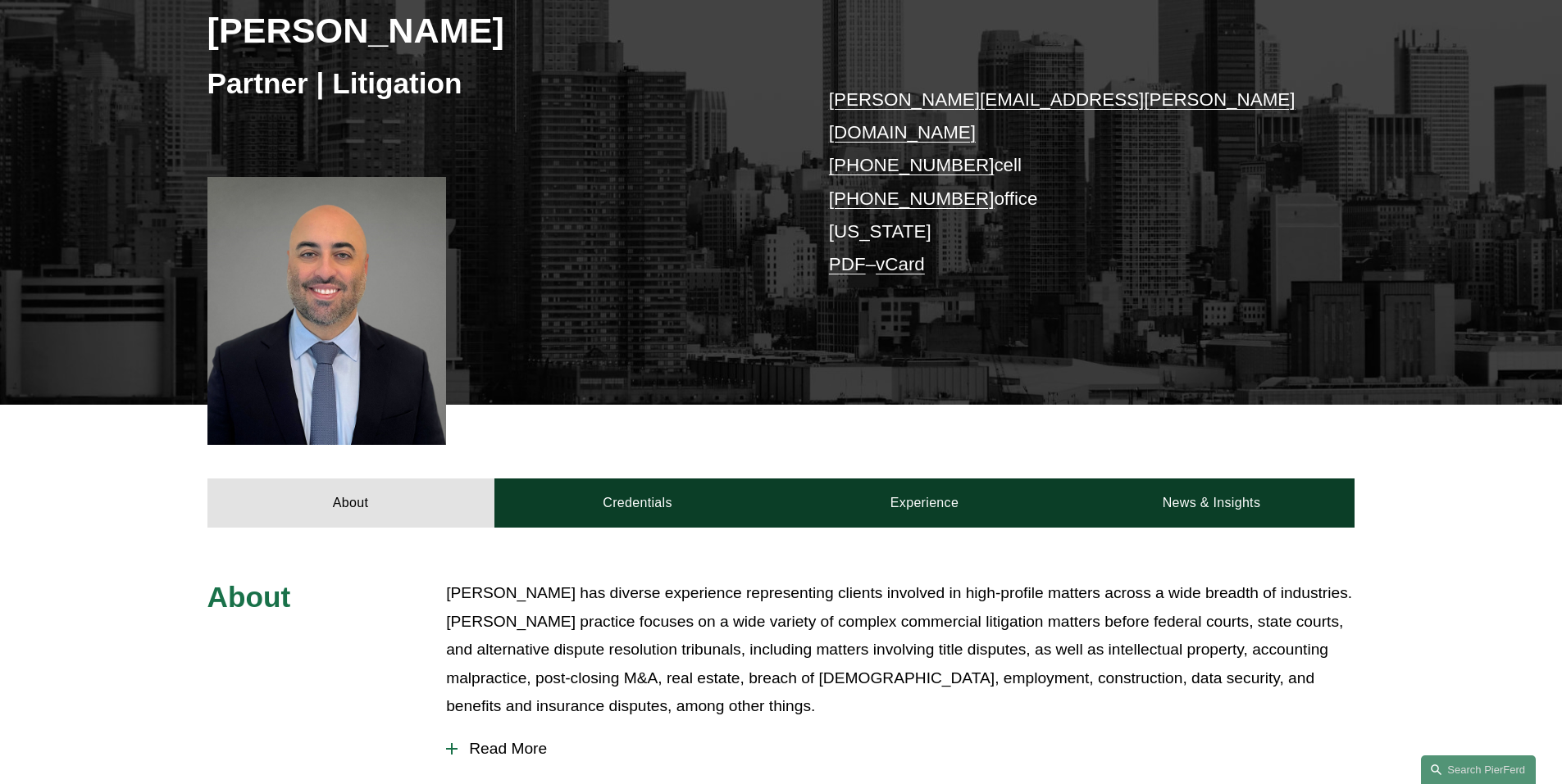
scroll to position [328, 0]
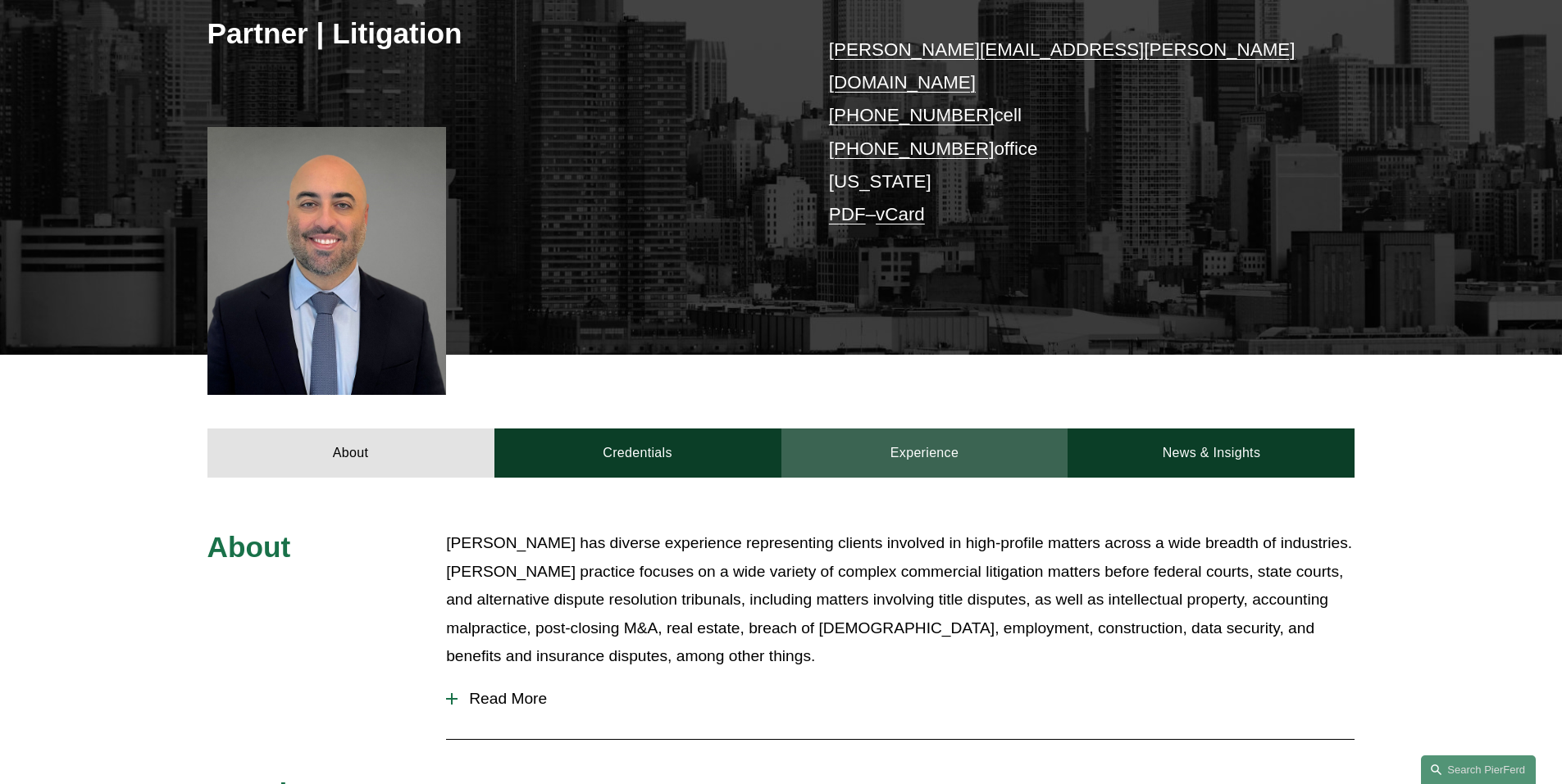
click at [936, 429] on link "Experience" at bounding box center [924, 453] width 287 height 49
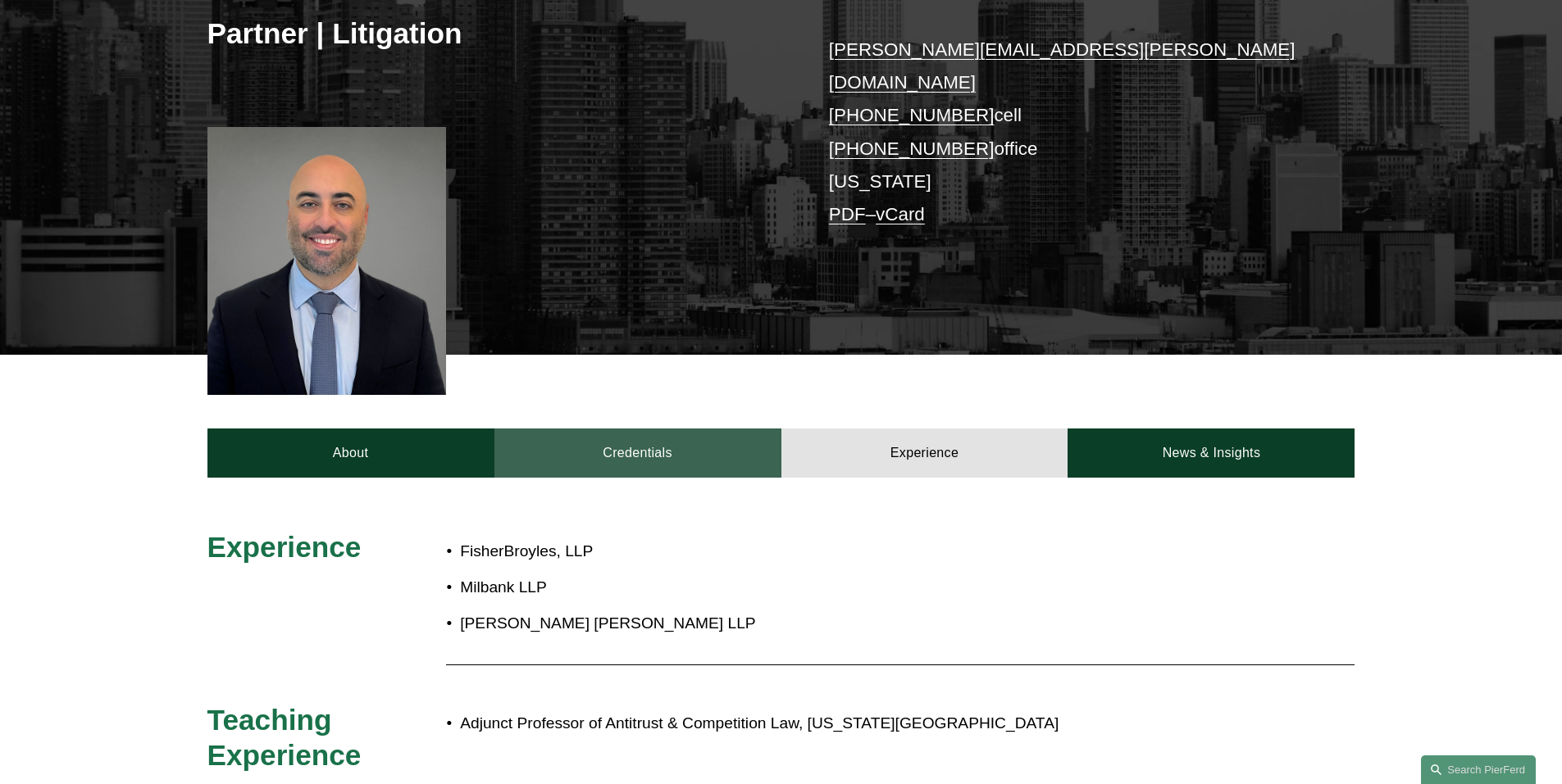
click at [694, 429] on link "Credentials" at bounding box center [638, 453] width 287 height 49
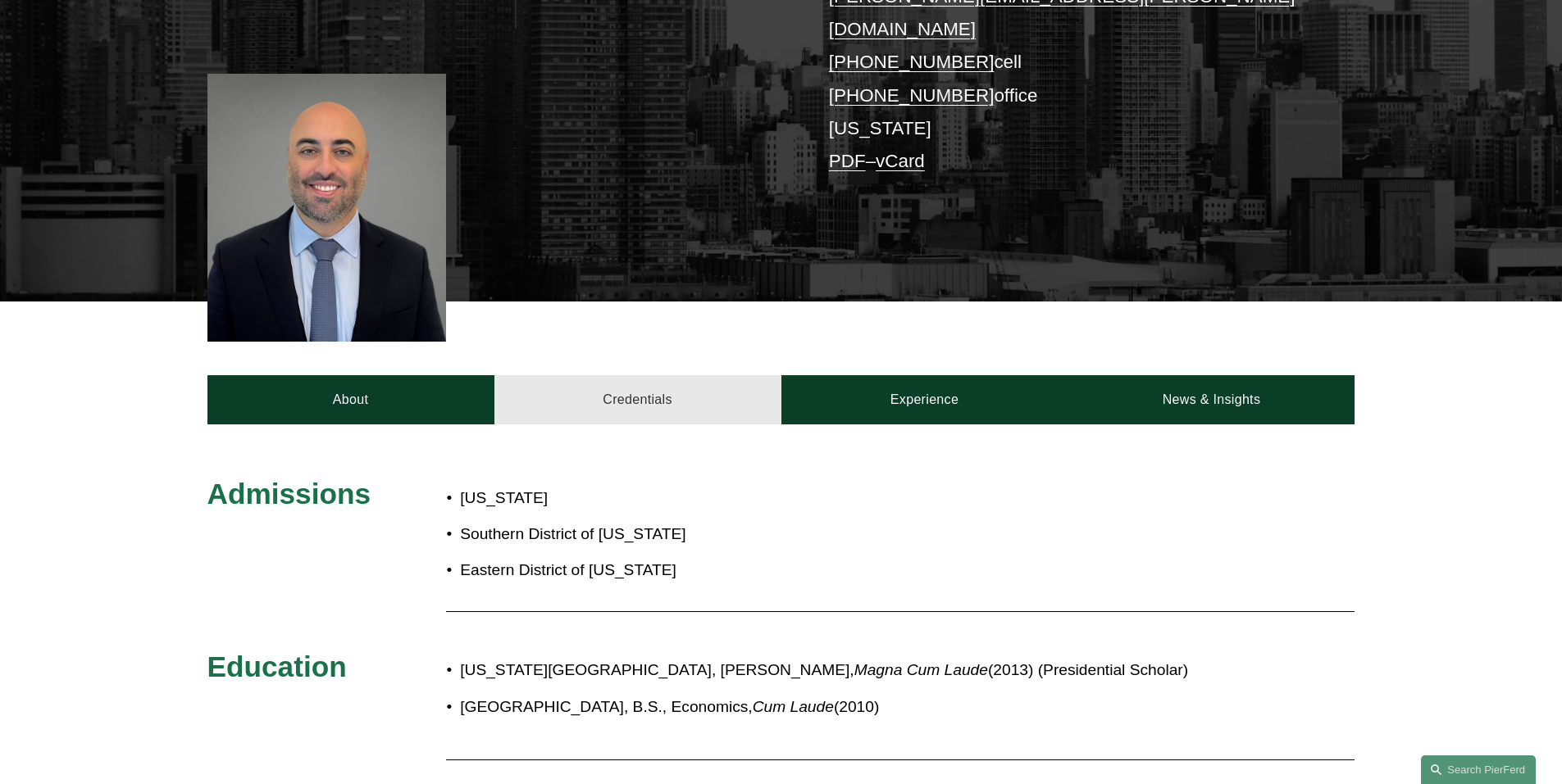
scroll to position [409, 0]
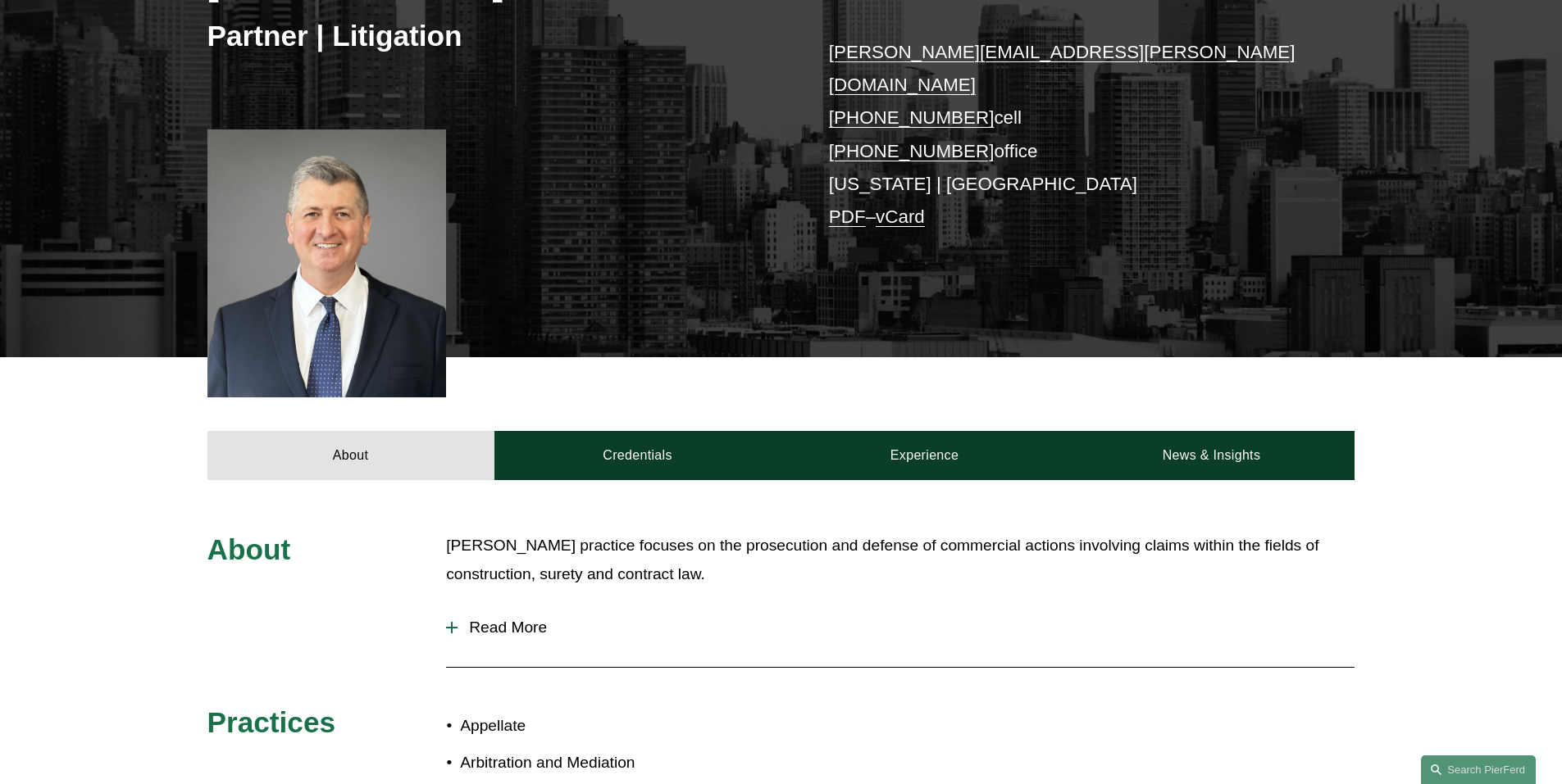
scroll to position [328, 0]
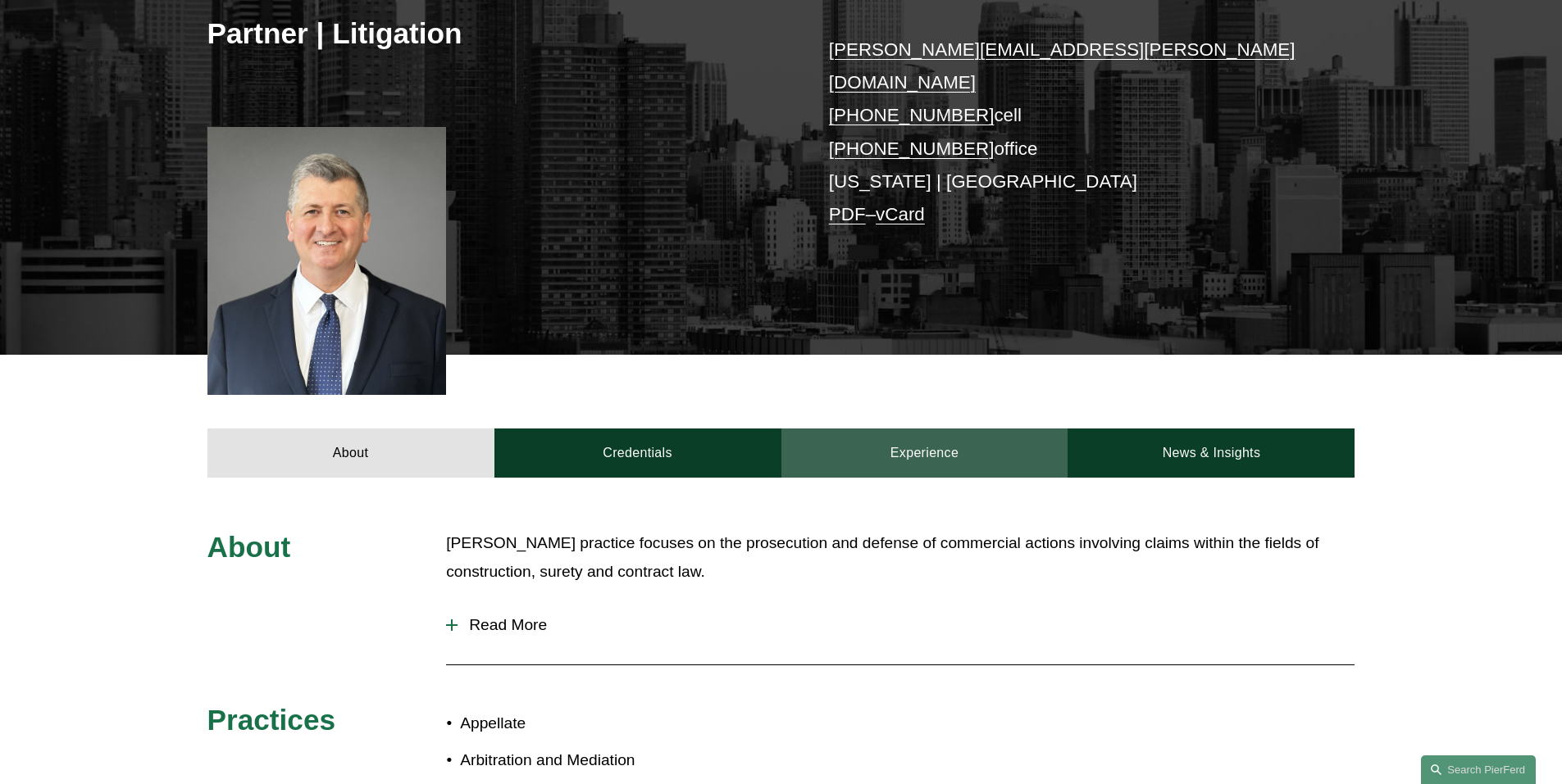
click at [917, 429] on link "Experience" at bounding box center [924, 453] width 287 height 49
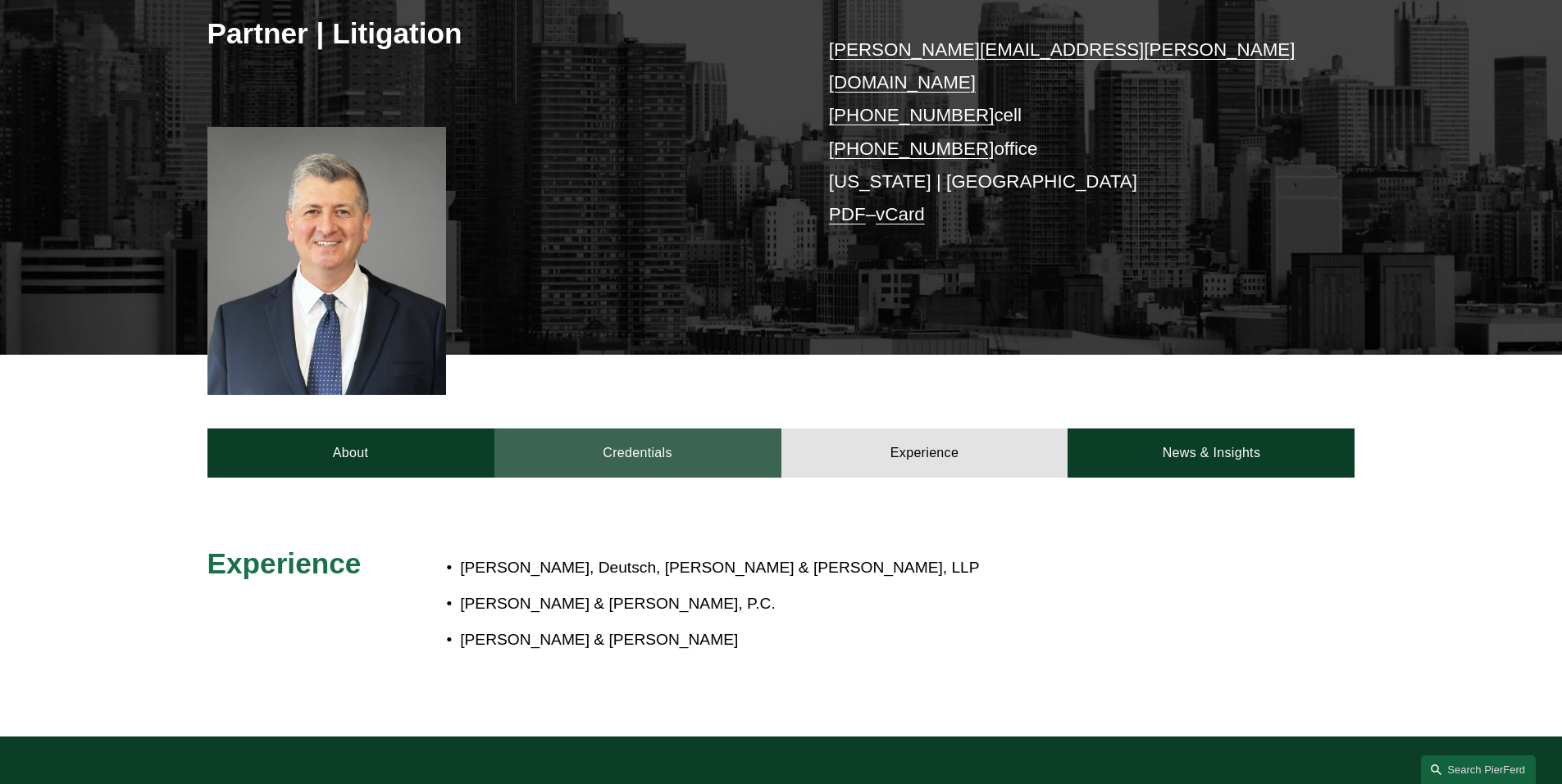
click at [698, 429] on link "Credentials" at bounding box center [638, 453] width 287 height 49
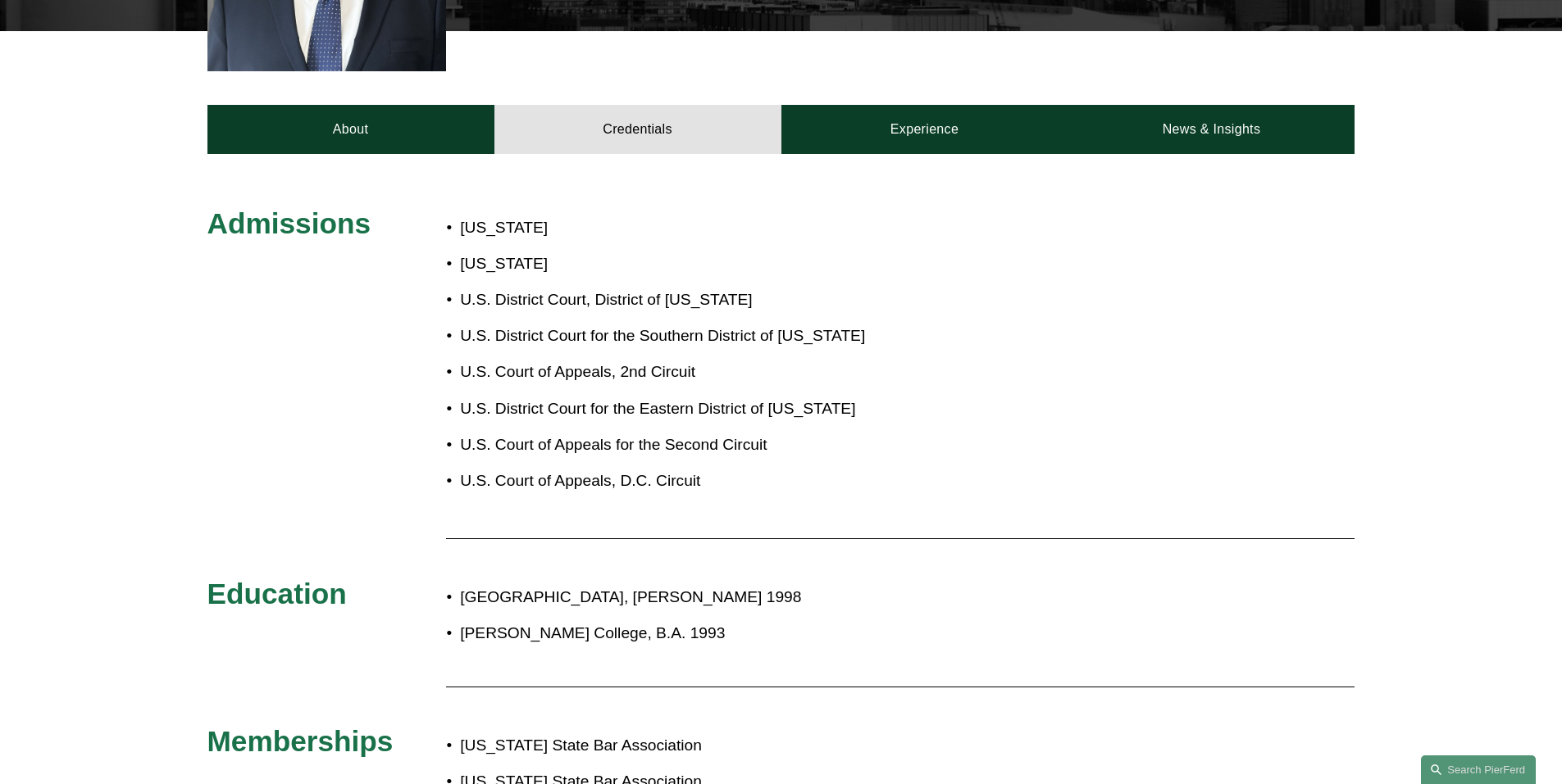
scroll to position [655, 0]
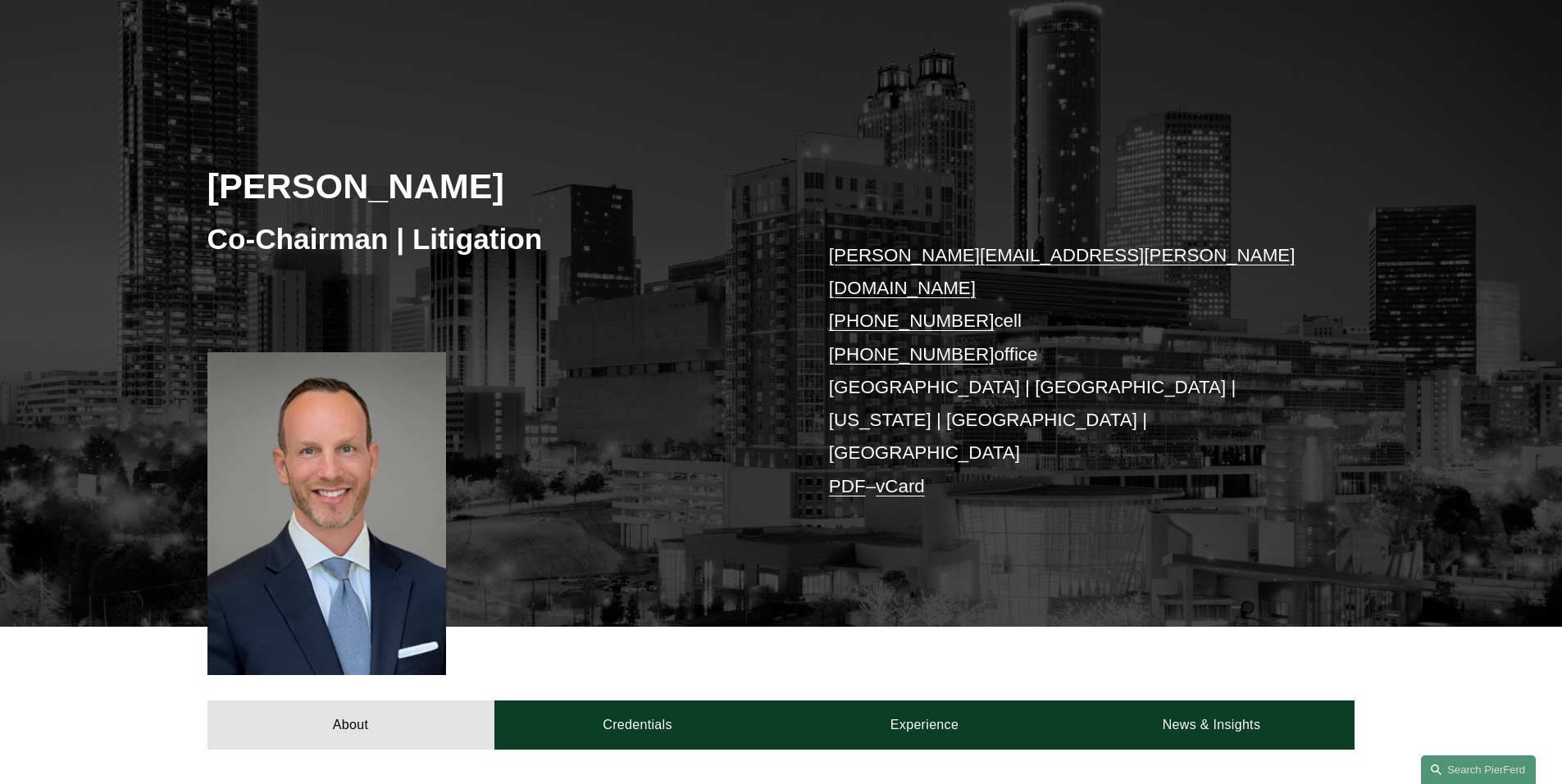
scroll to position [328, 0]
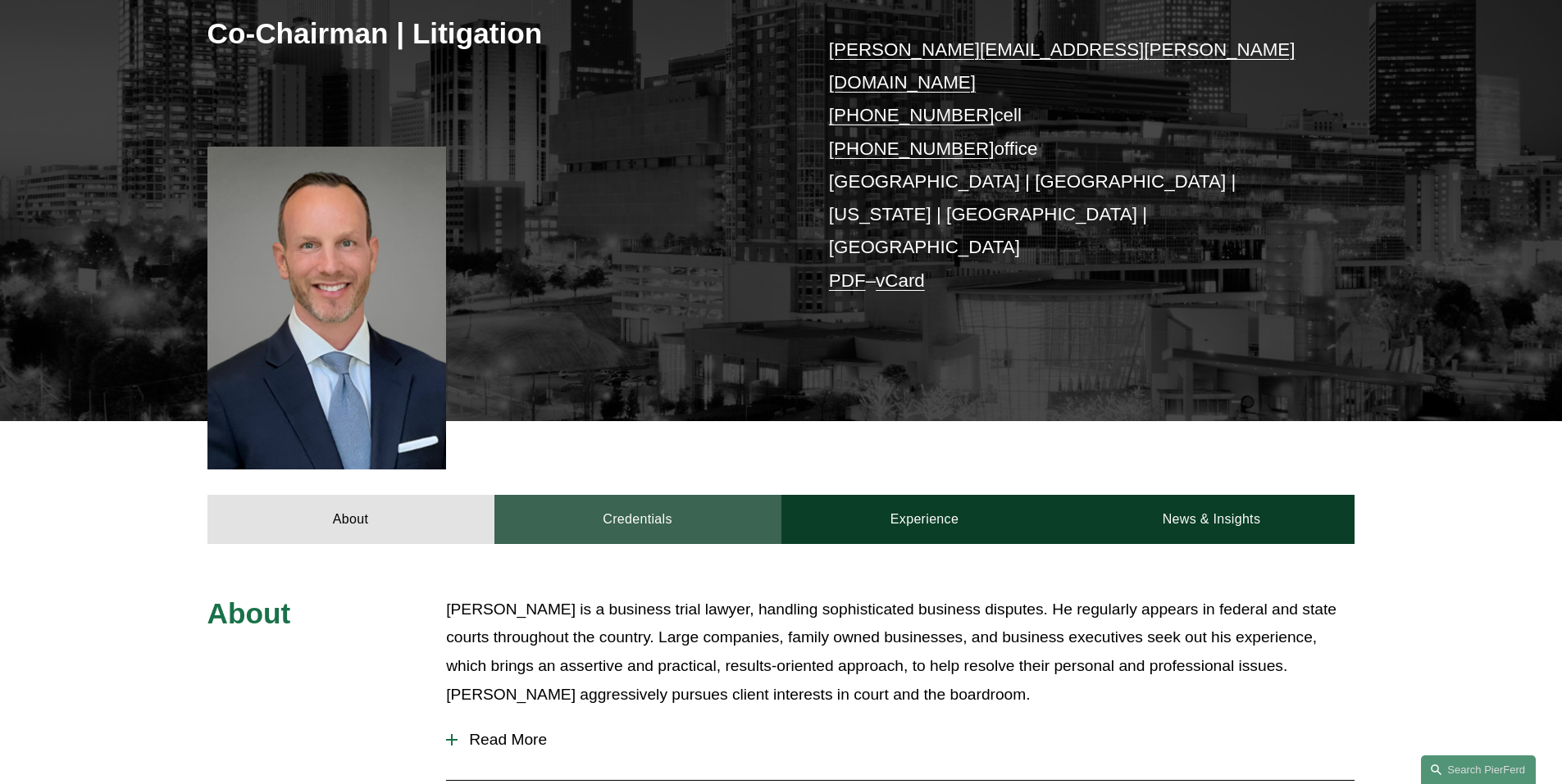
click at [705, 495] on link "Credentials" at bounding box center [638, 520] width 287 height 49
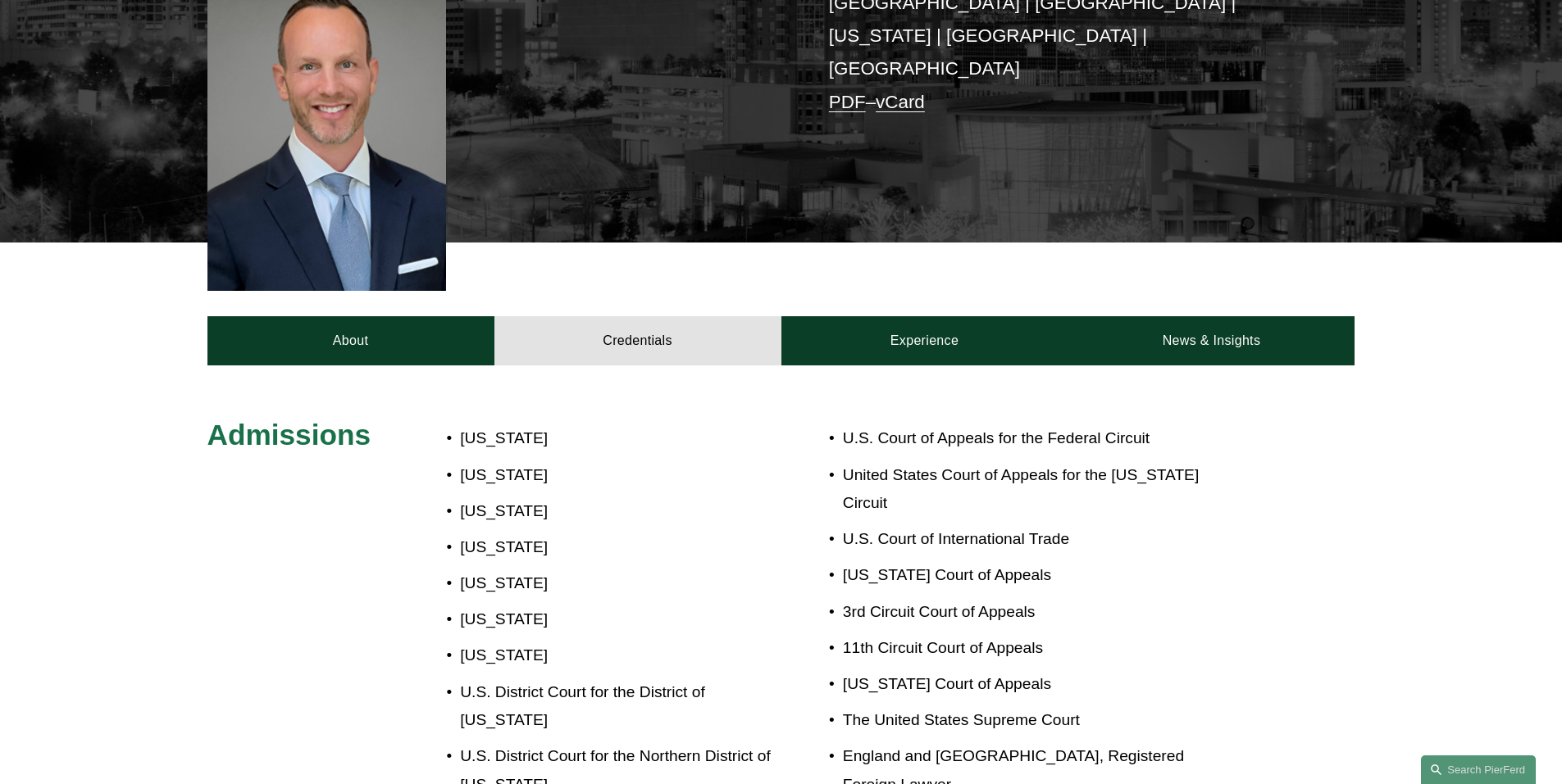
scroll to position [492, 0]
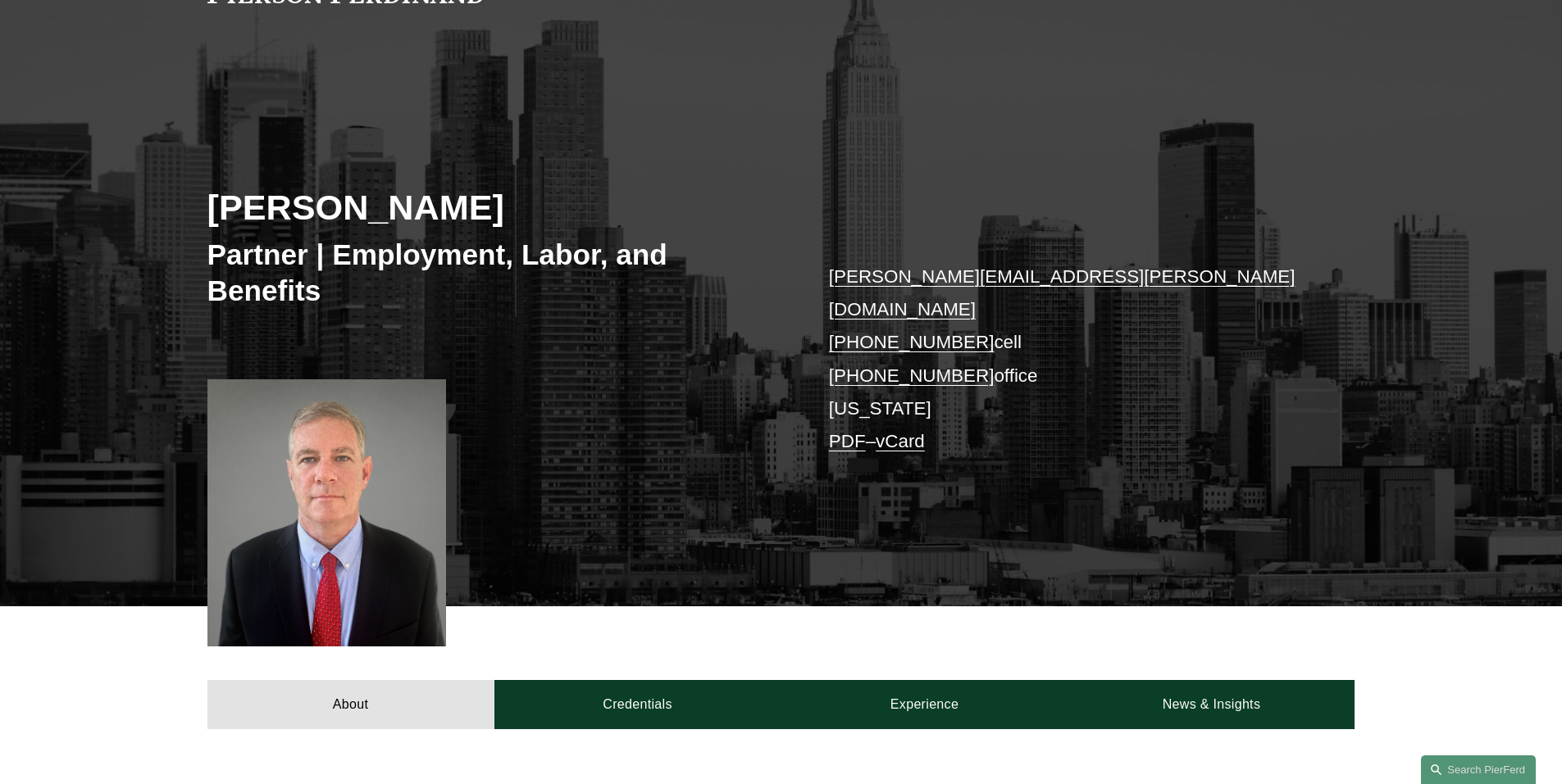
scroll to position [328, 0]
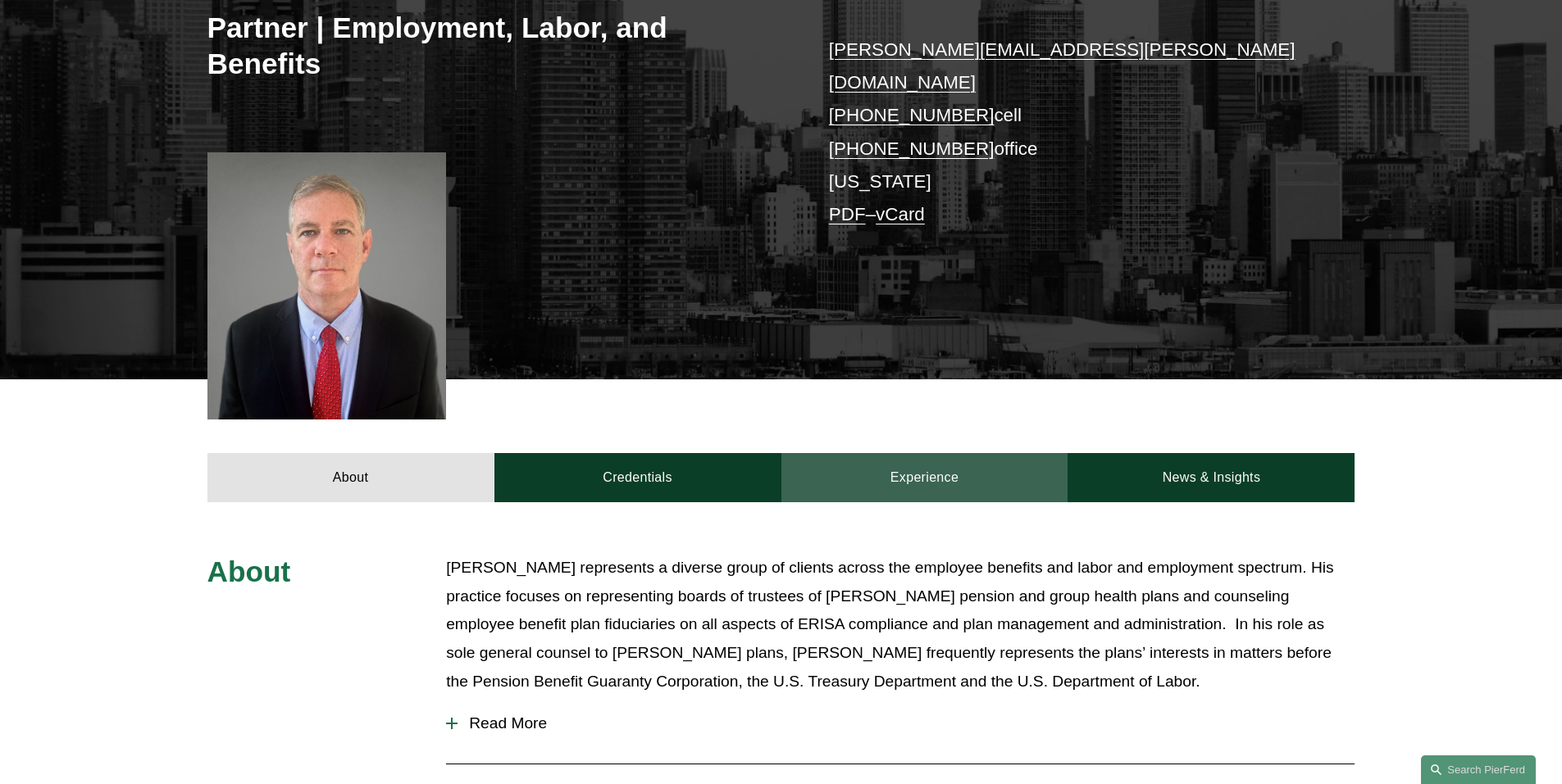
click at [902, 453] on link "Experience" at bounding box center [924, 478] width 287 height 49
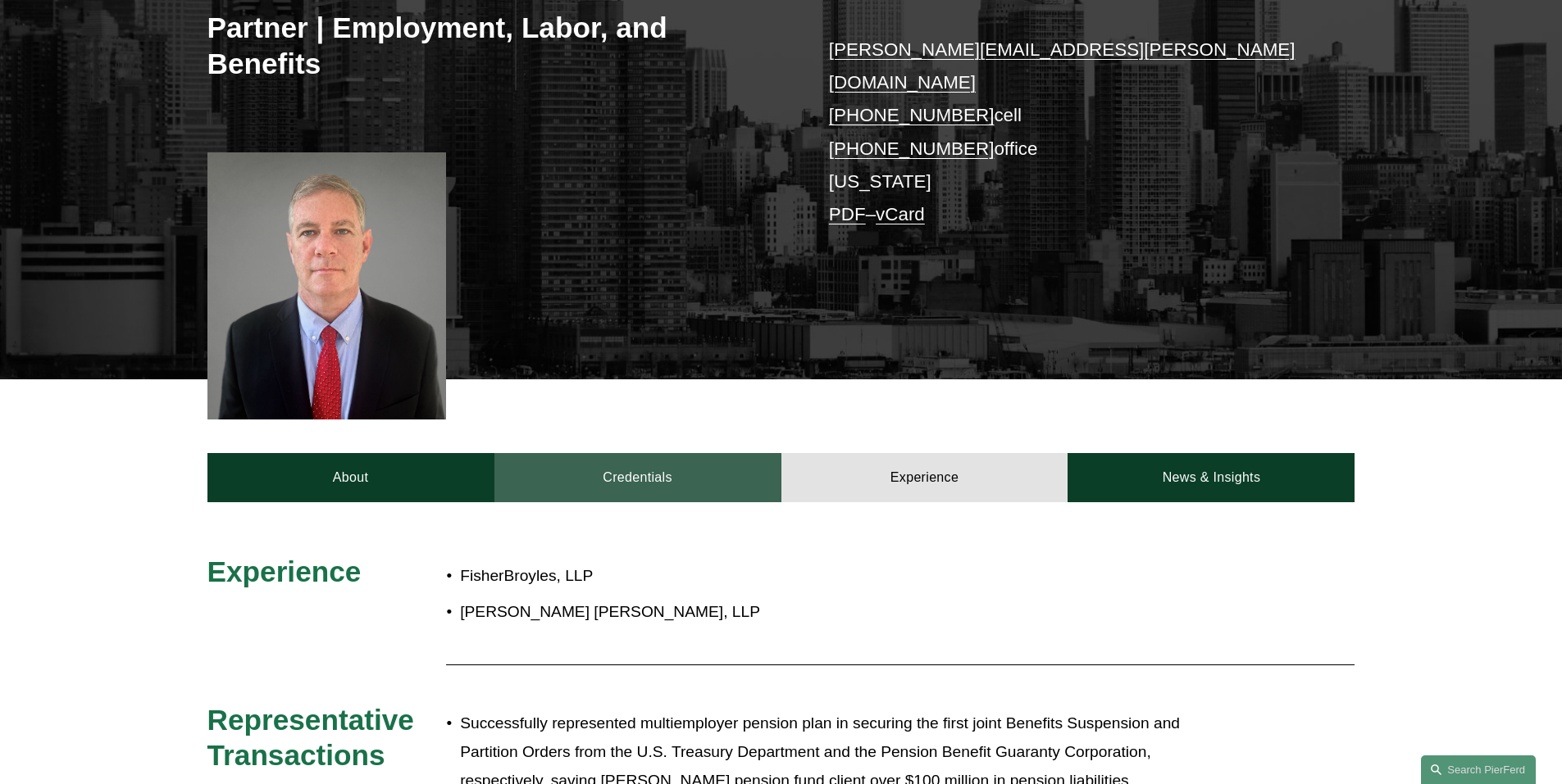
click at [684, 453] on link "Credentials" at bounding box center [638, 478] width 287 height 49
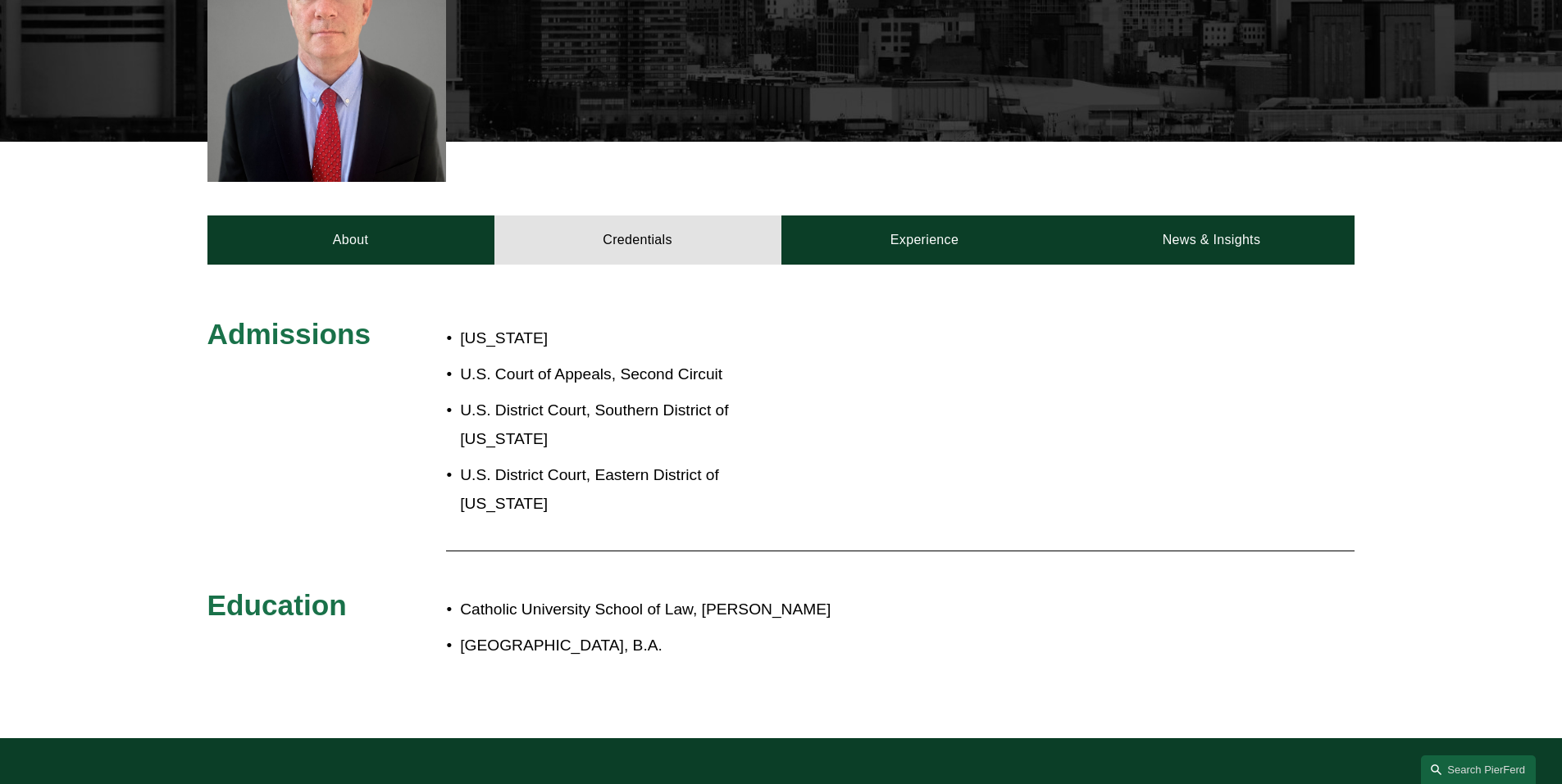
scroll to position [574, 0]
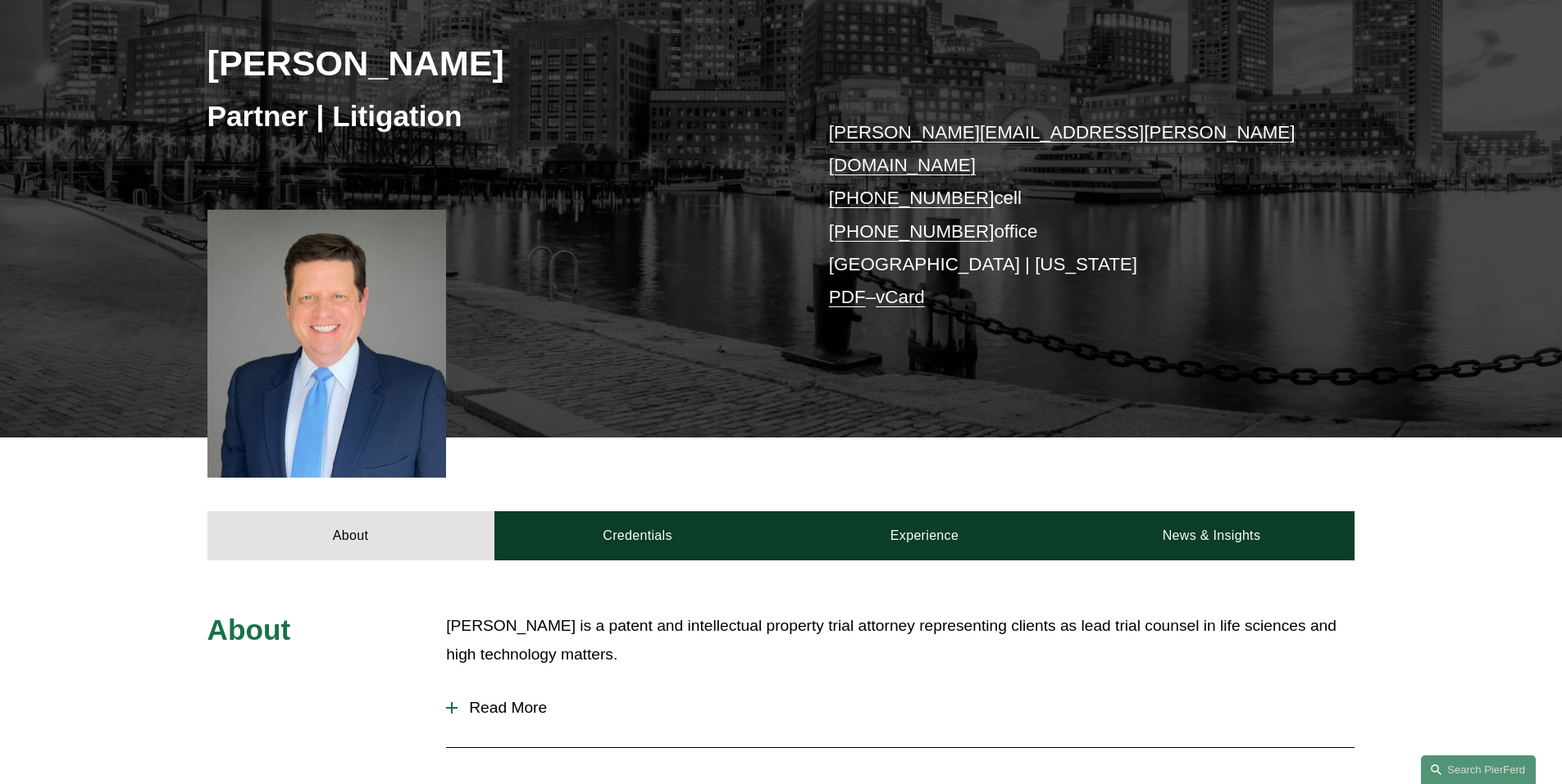
scroll to position [246, 0]
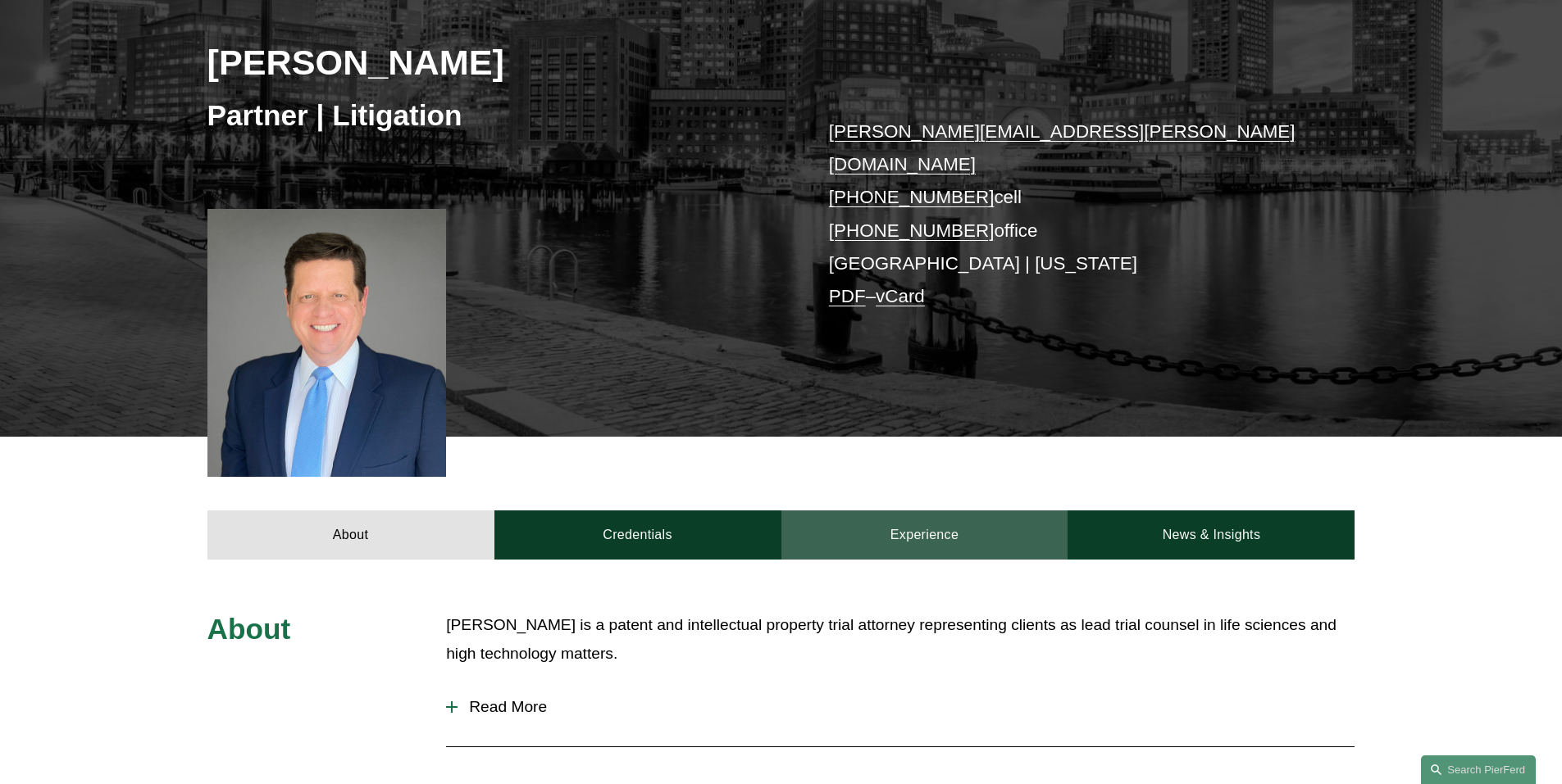
click at [955, 510] on link "Experience" at bounding box center [924, 535] width 287 height 49
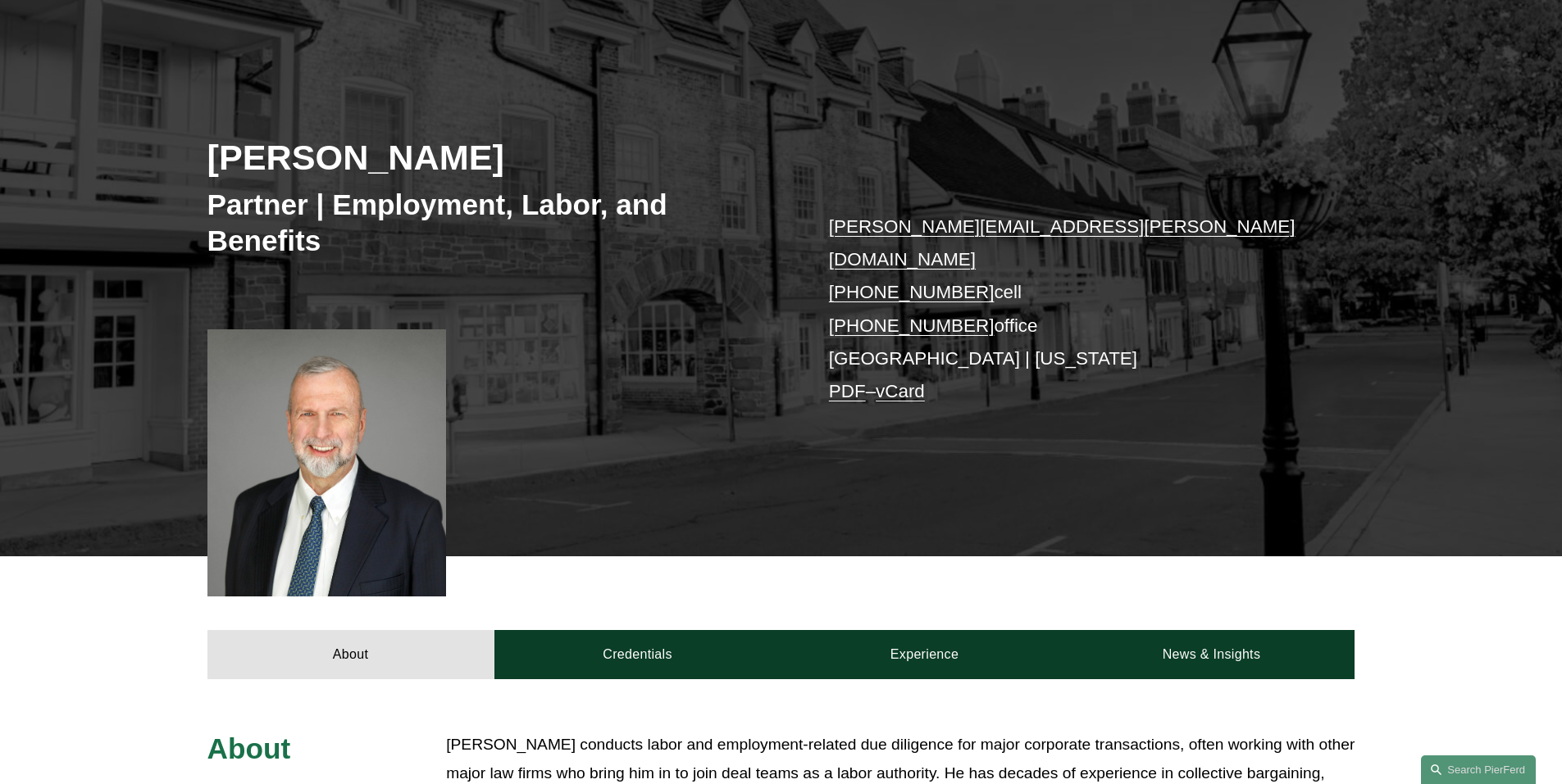
scroll to position [409, 0]
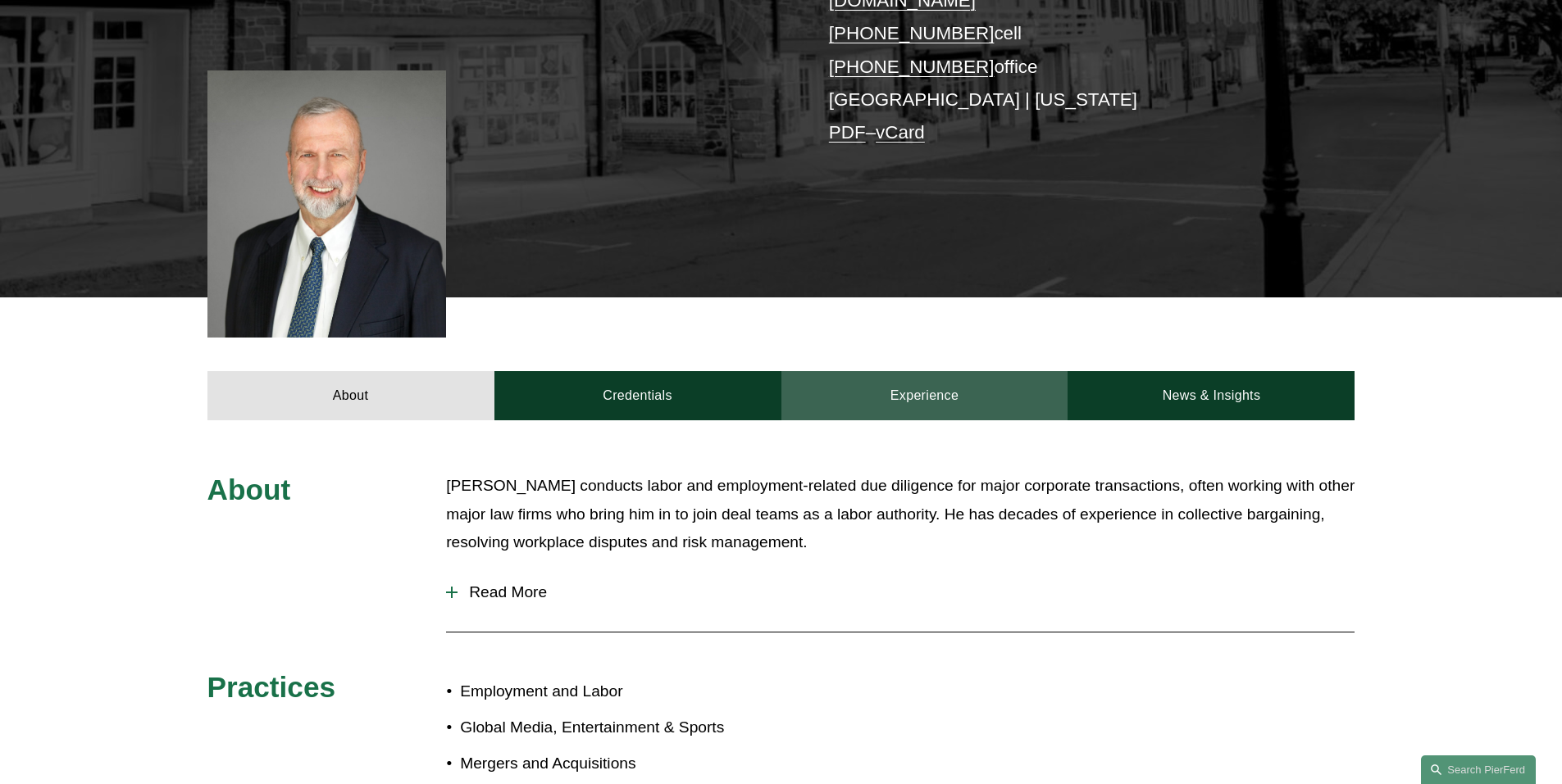
click at [973, 371] on link "Experience" at bounding box center [924, 396] width 287 height 49
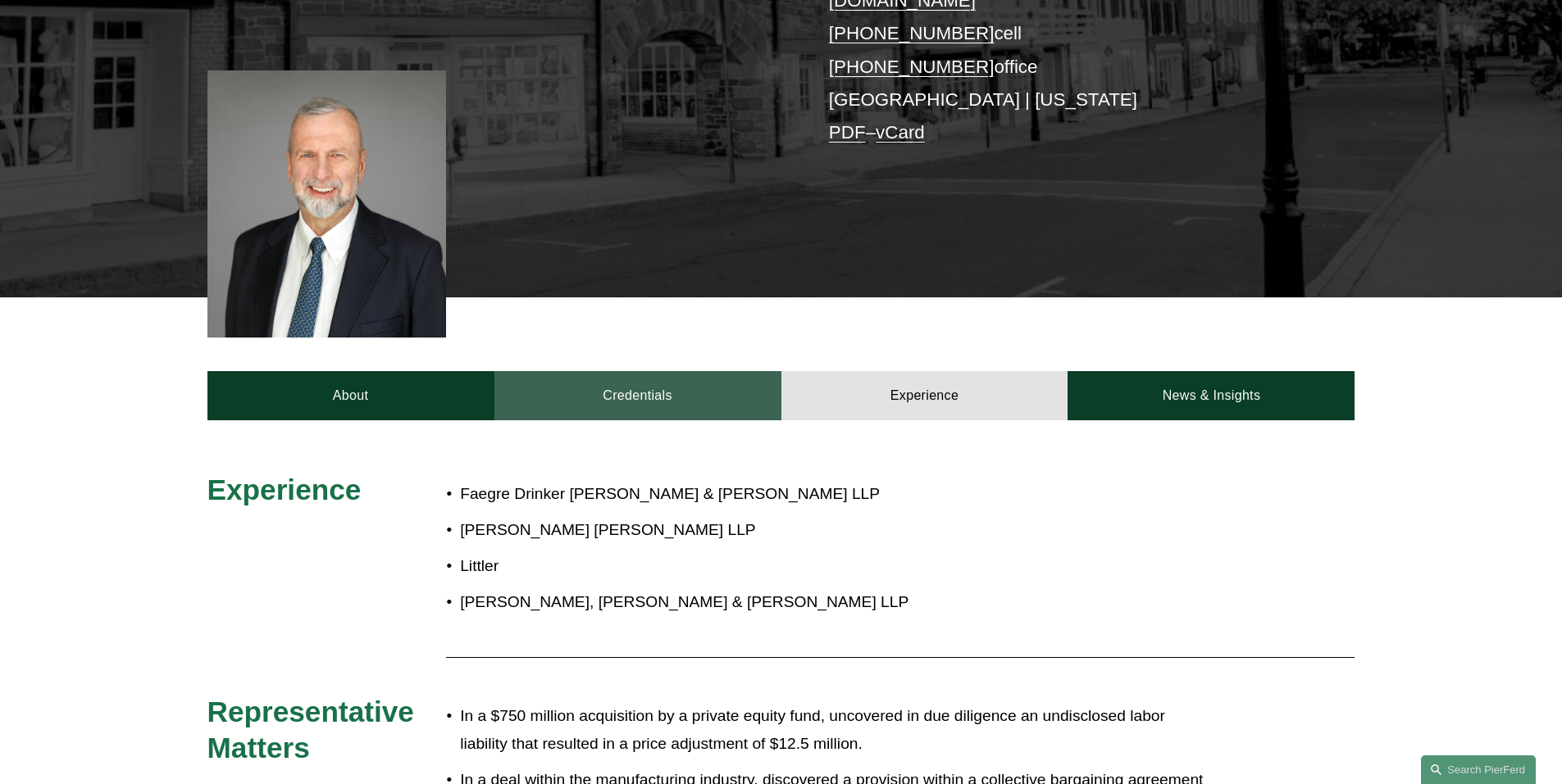
click at [700, 371] on link "Credentials" at bounding box center [638, 396] width 287 height 49
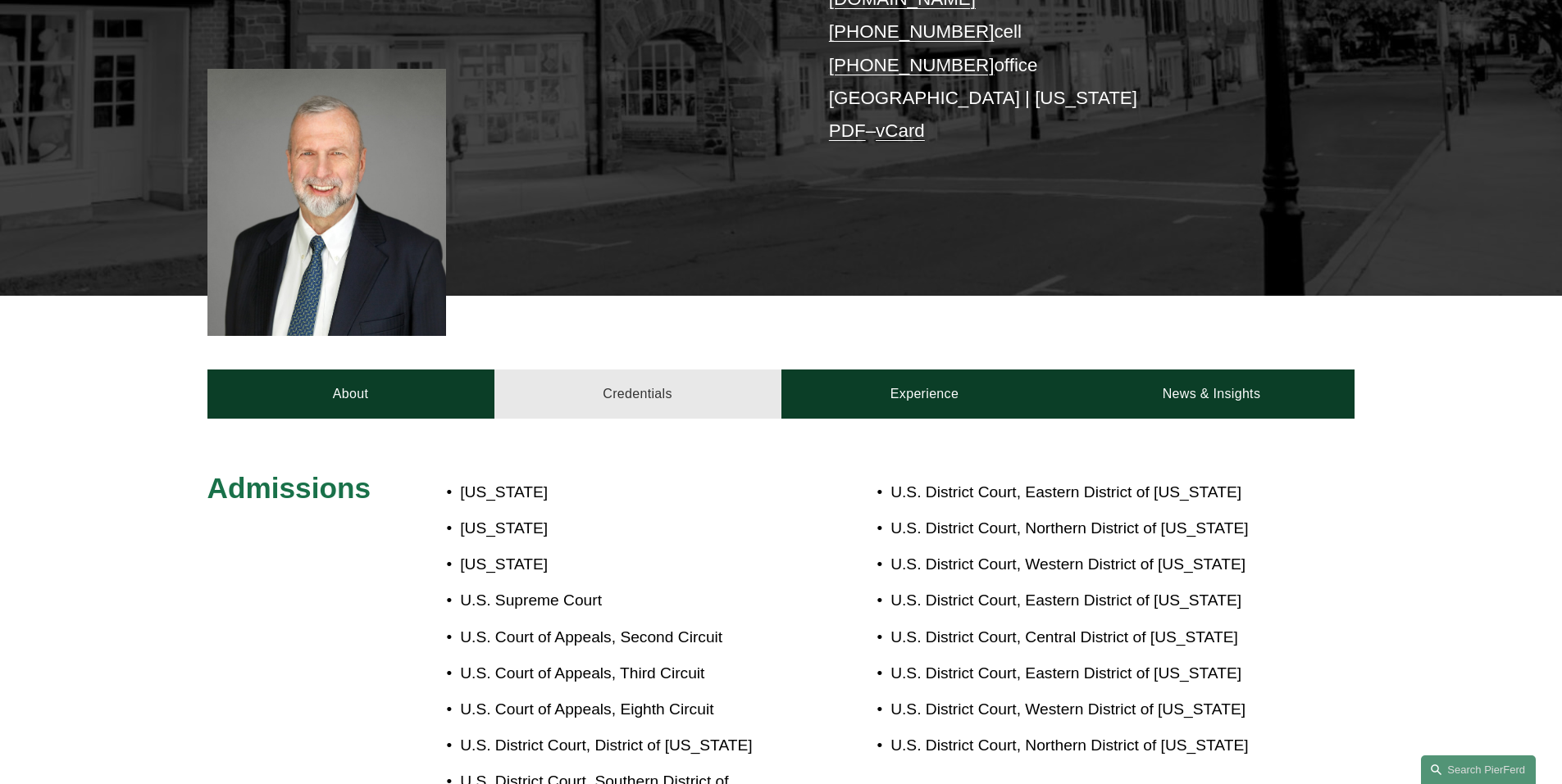
scroll to position [737, 0]
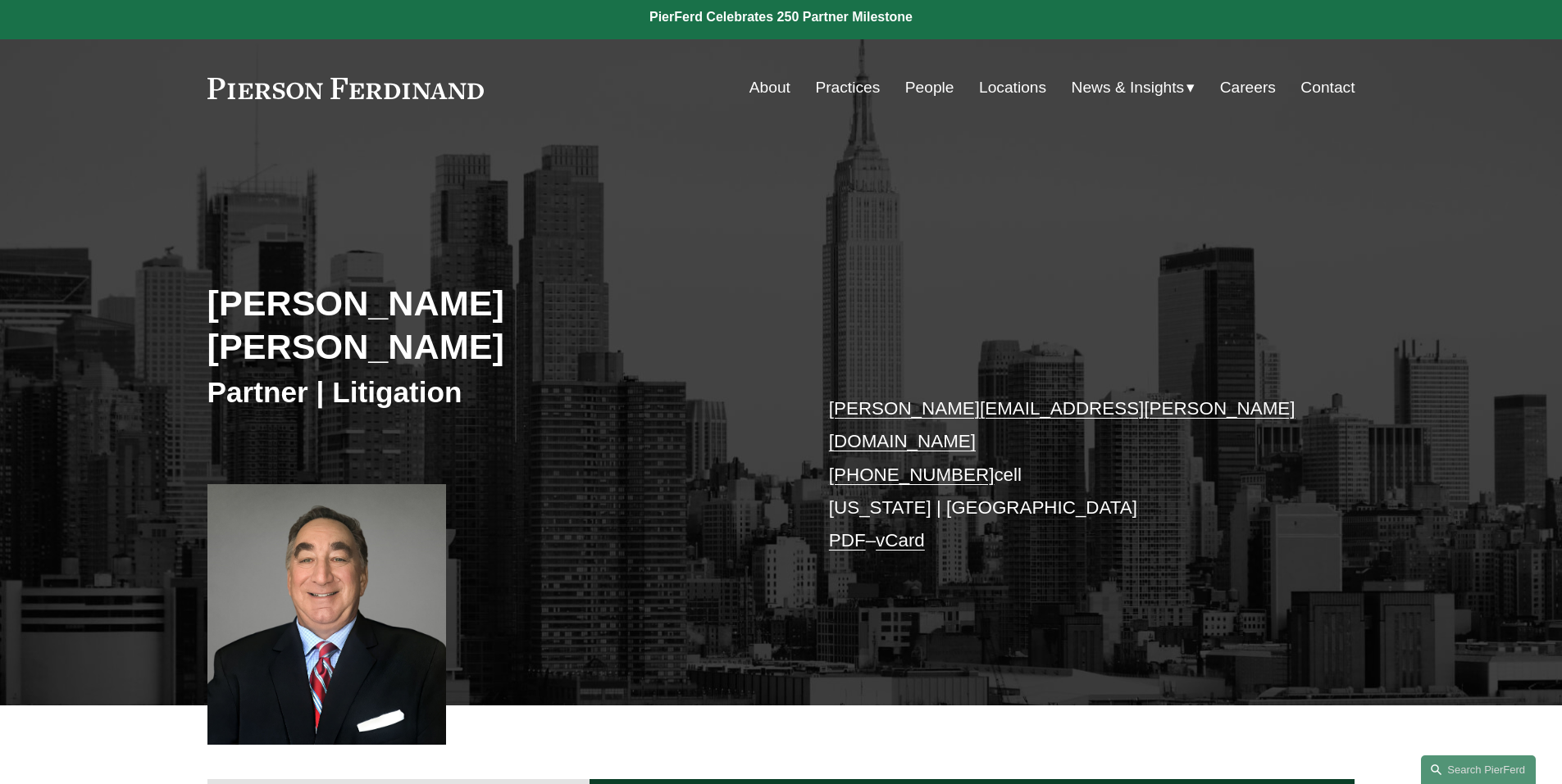
scroll to position [164, 0]
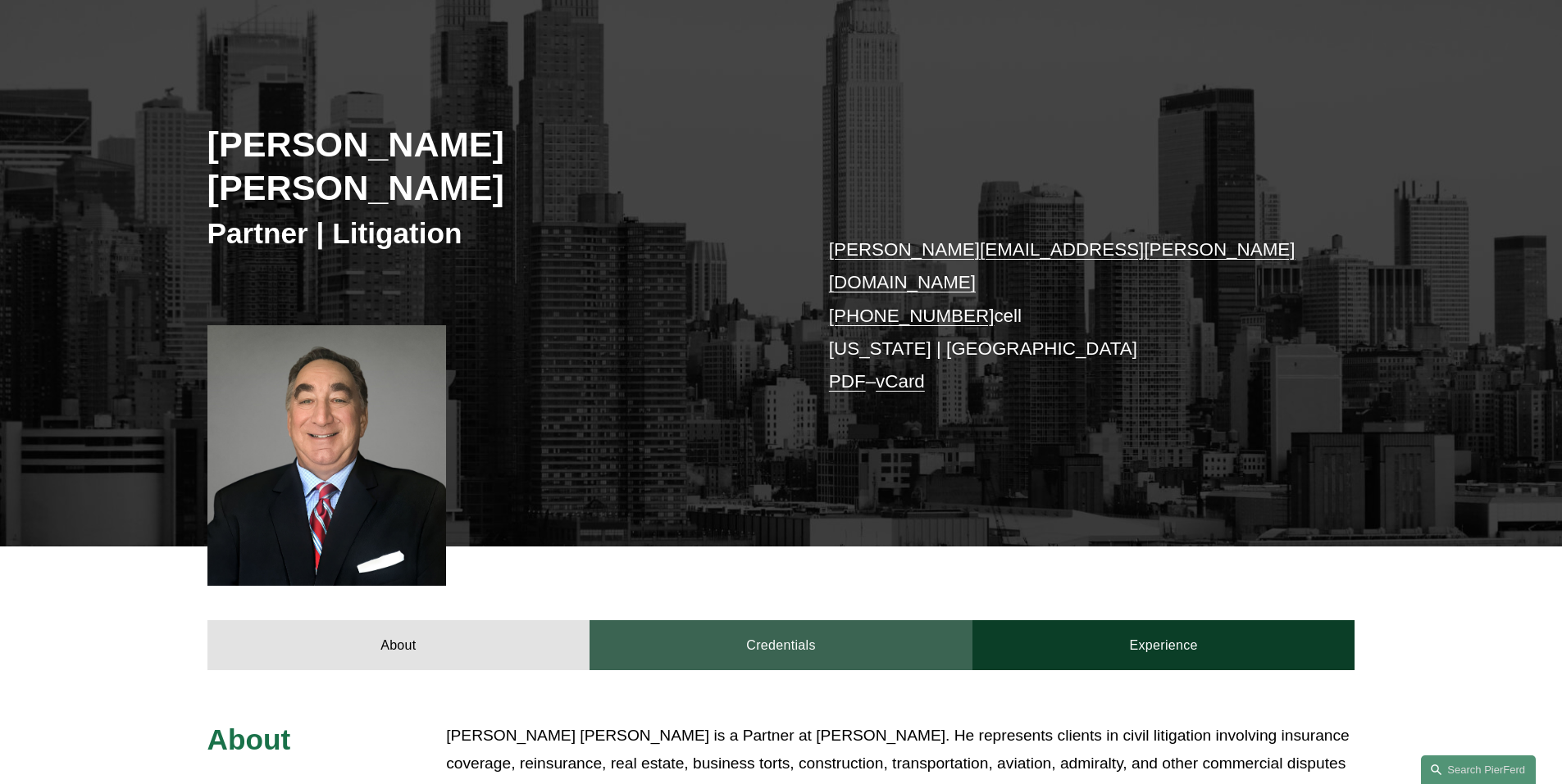
click at [837, 620] on link "Credentials" at bounding box center [780, 645] width 382 height 49
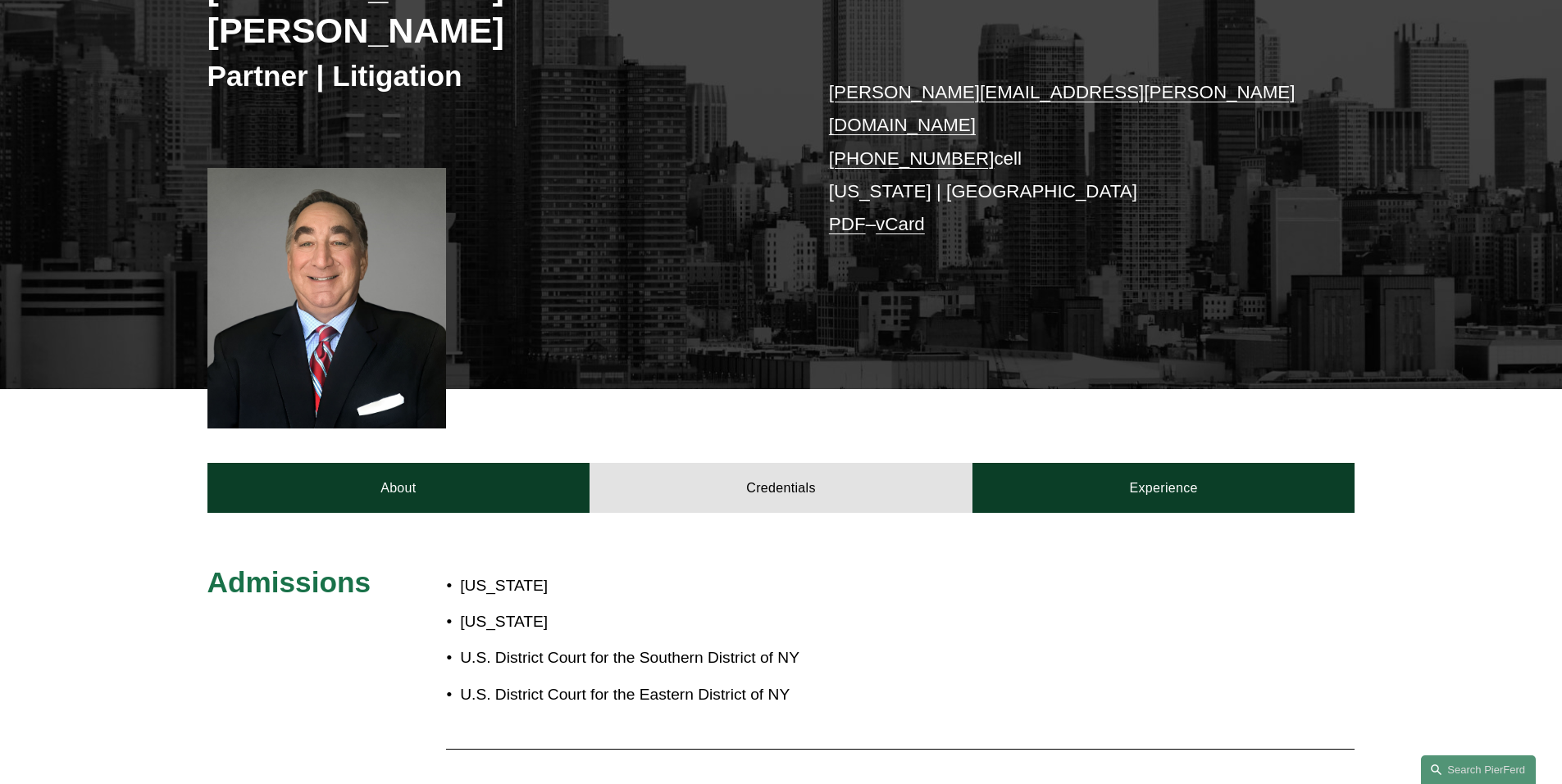
scroll to position [328, 0]
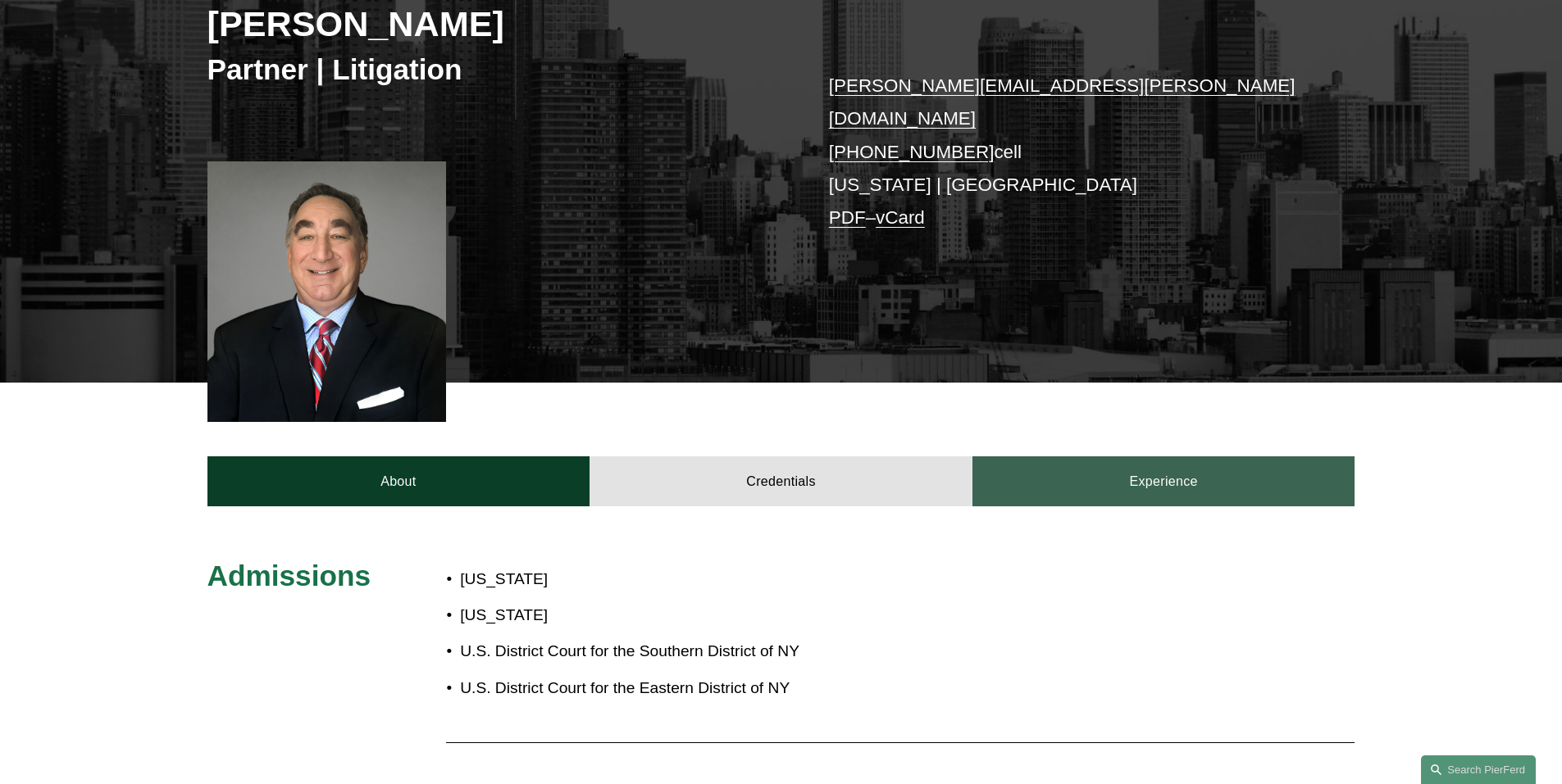
click at [1105, 456] on link "Experience" at bounding box center [1163, 481] width 382 height 49
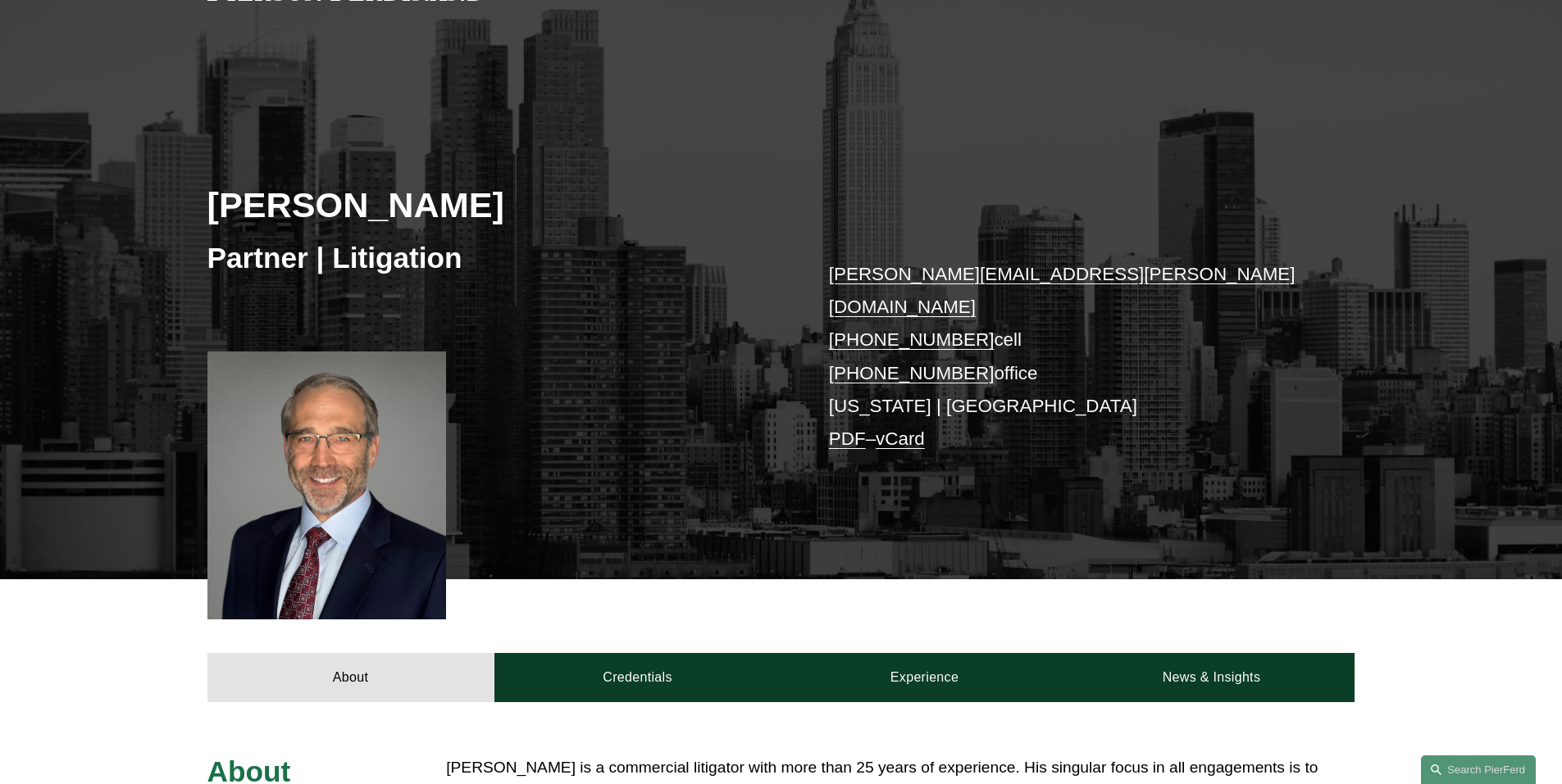
scroll to position [246, 0]
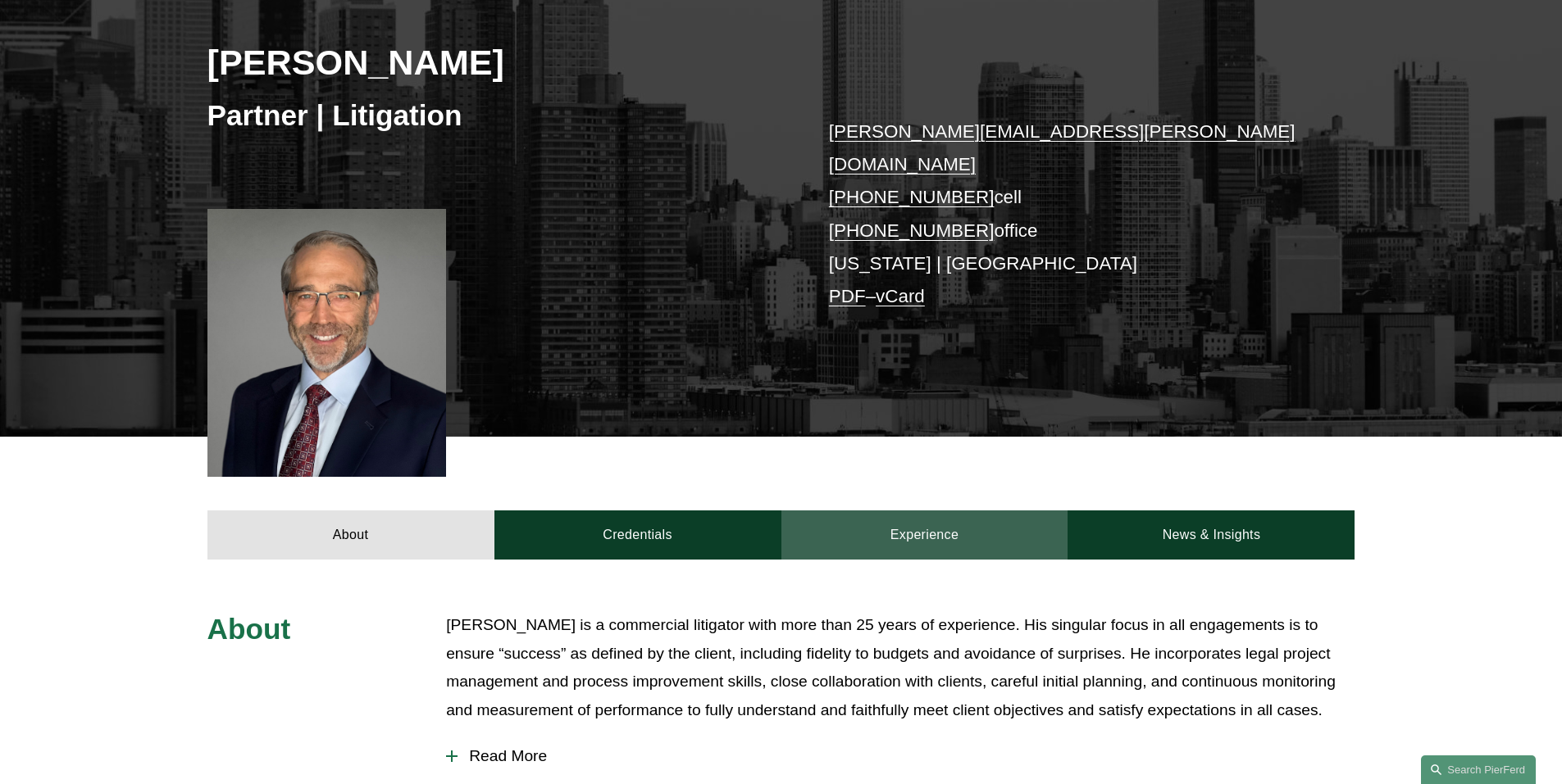
click at [979, 521] on link "Experience" at bounding box center [924, 535] width 287 height 49
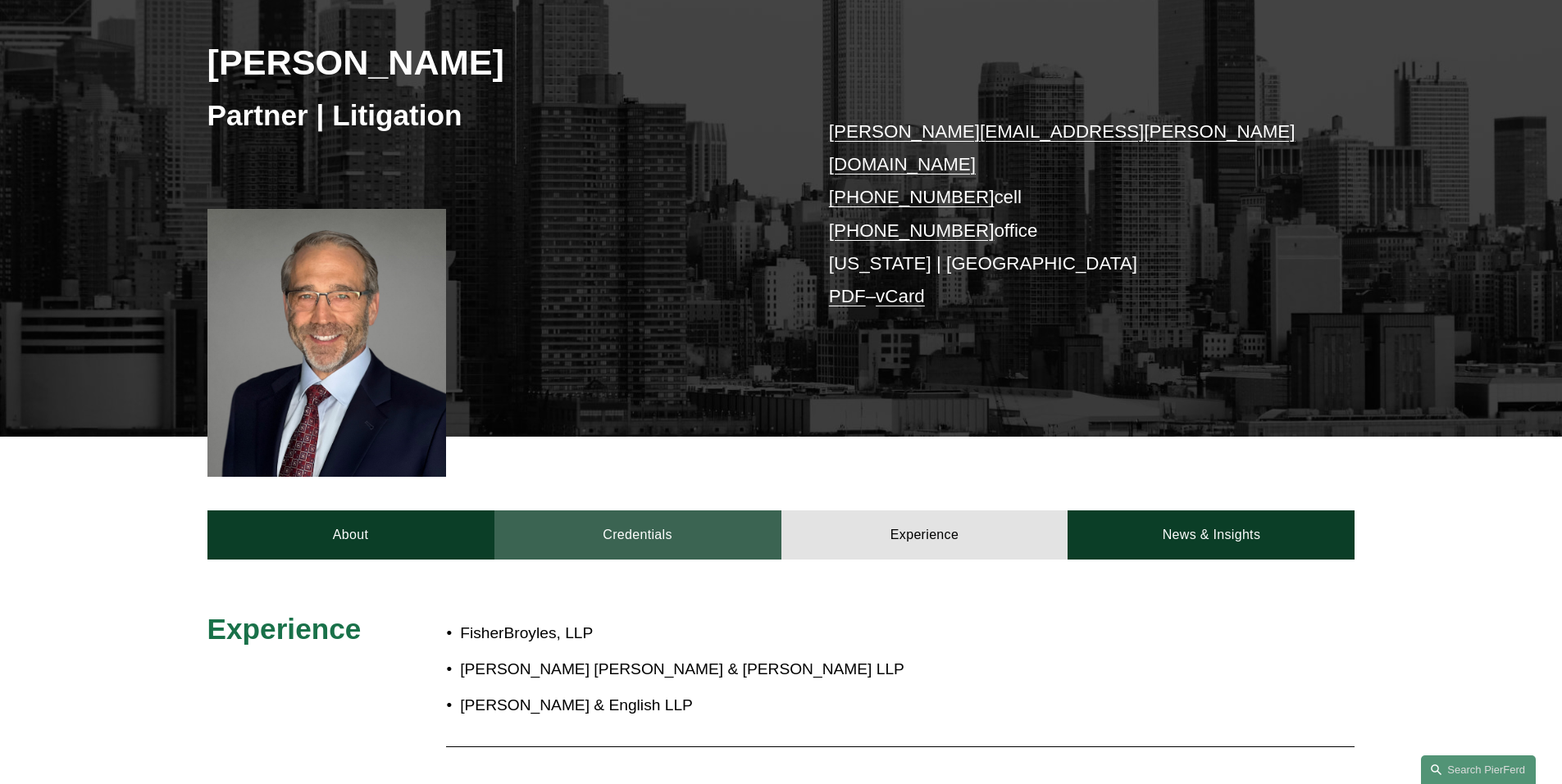
click at [649, 510] on link "Credentials" at bounding box center [638, 535] width 287 height 49
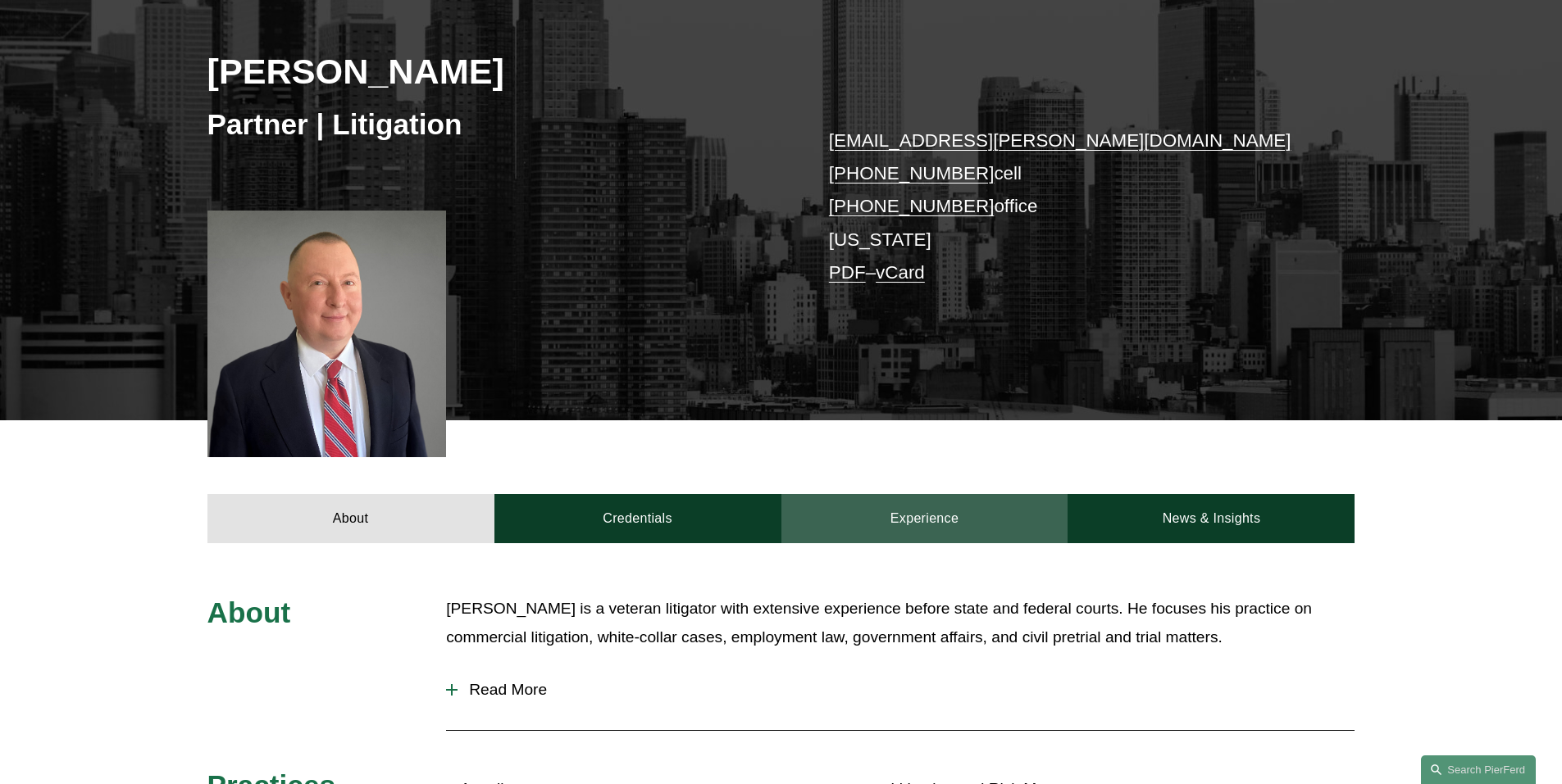
scroll to position [246, 0]
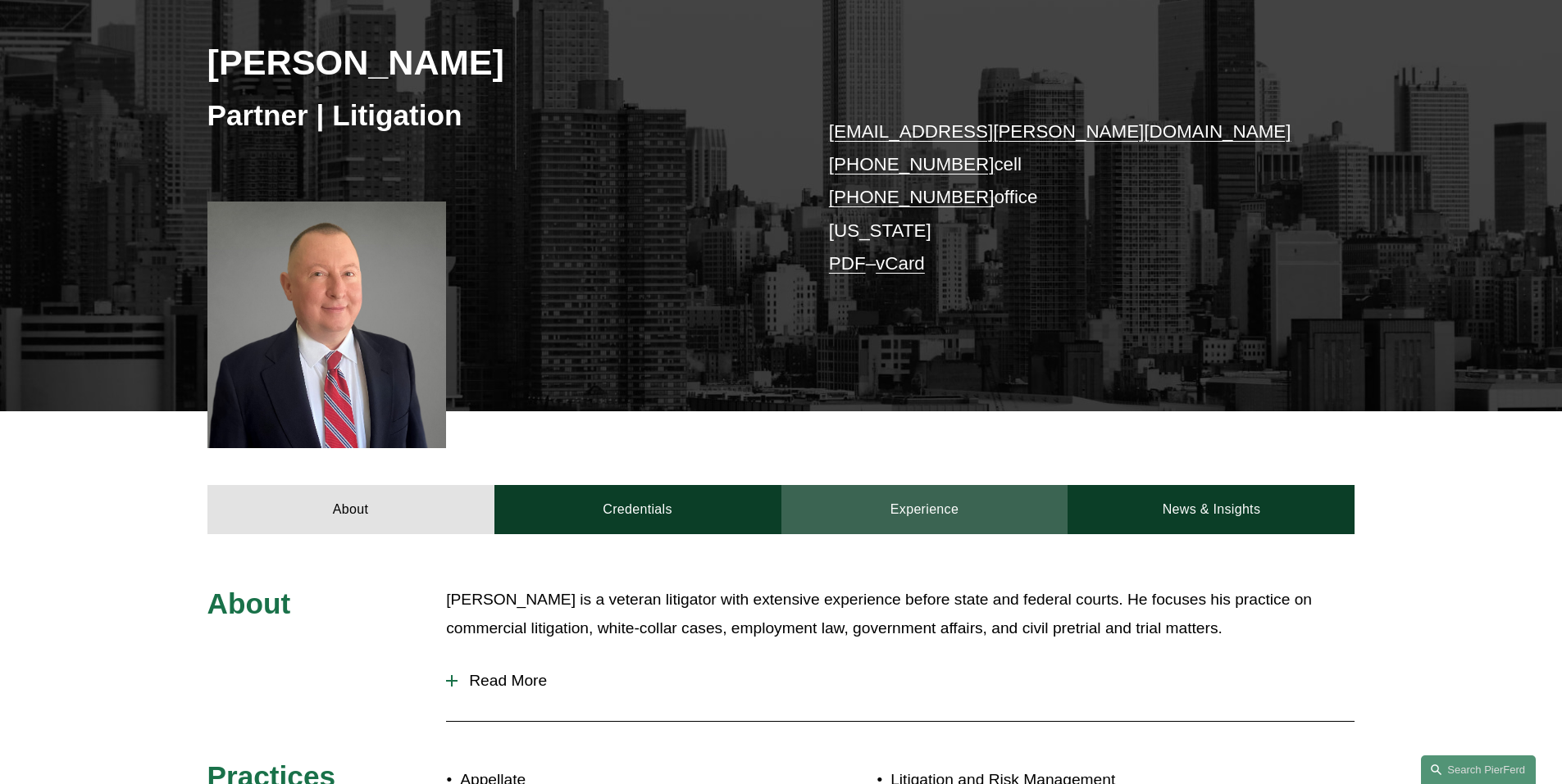
click at [985, 525] on link "Experience" at bounding box center [924, 509] width 287 height 49
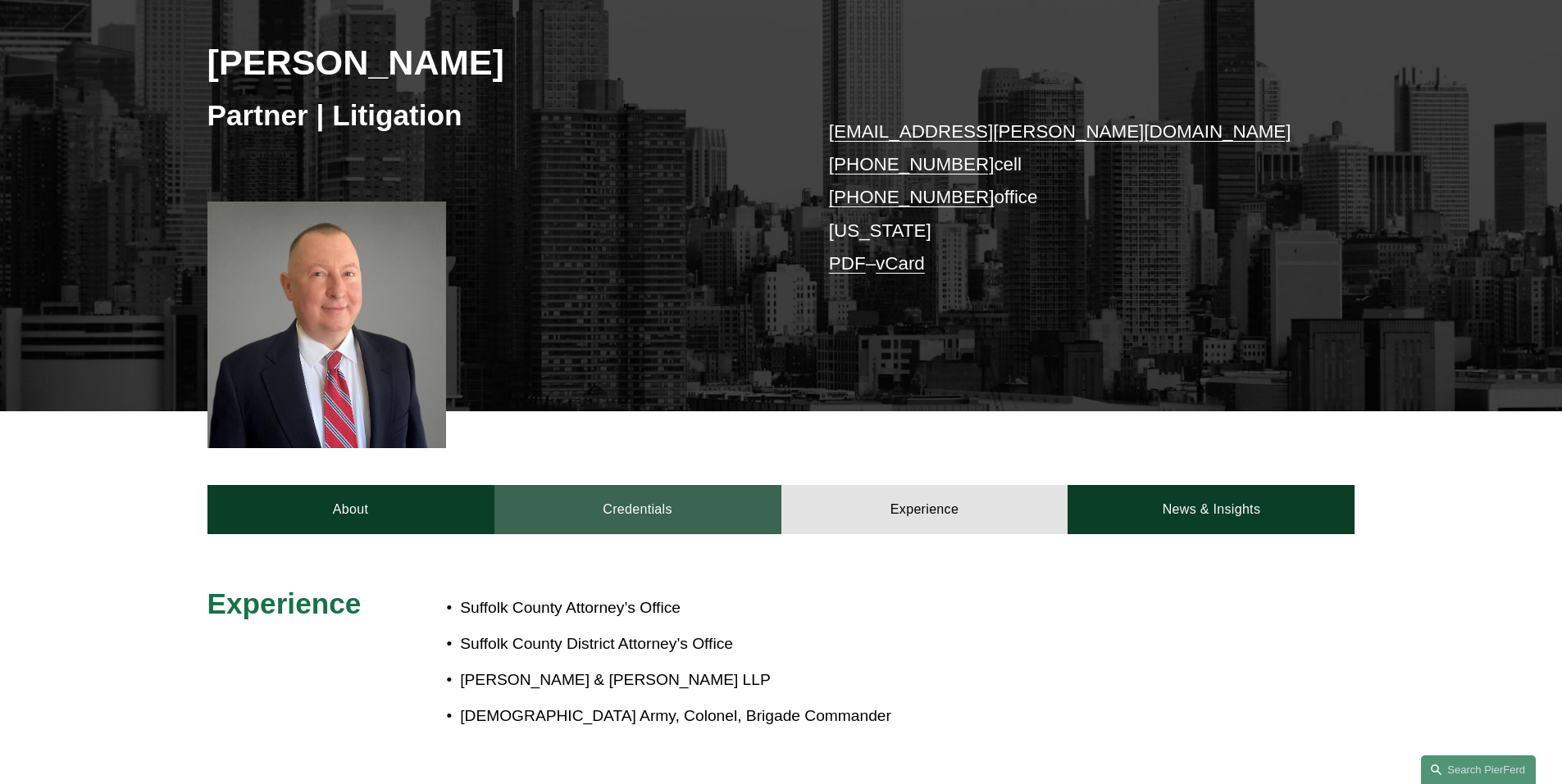
click at [753, 508] on link "Credentials" at bounding box center [638, 509] width 287 height 49
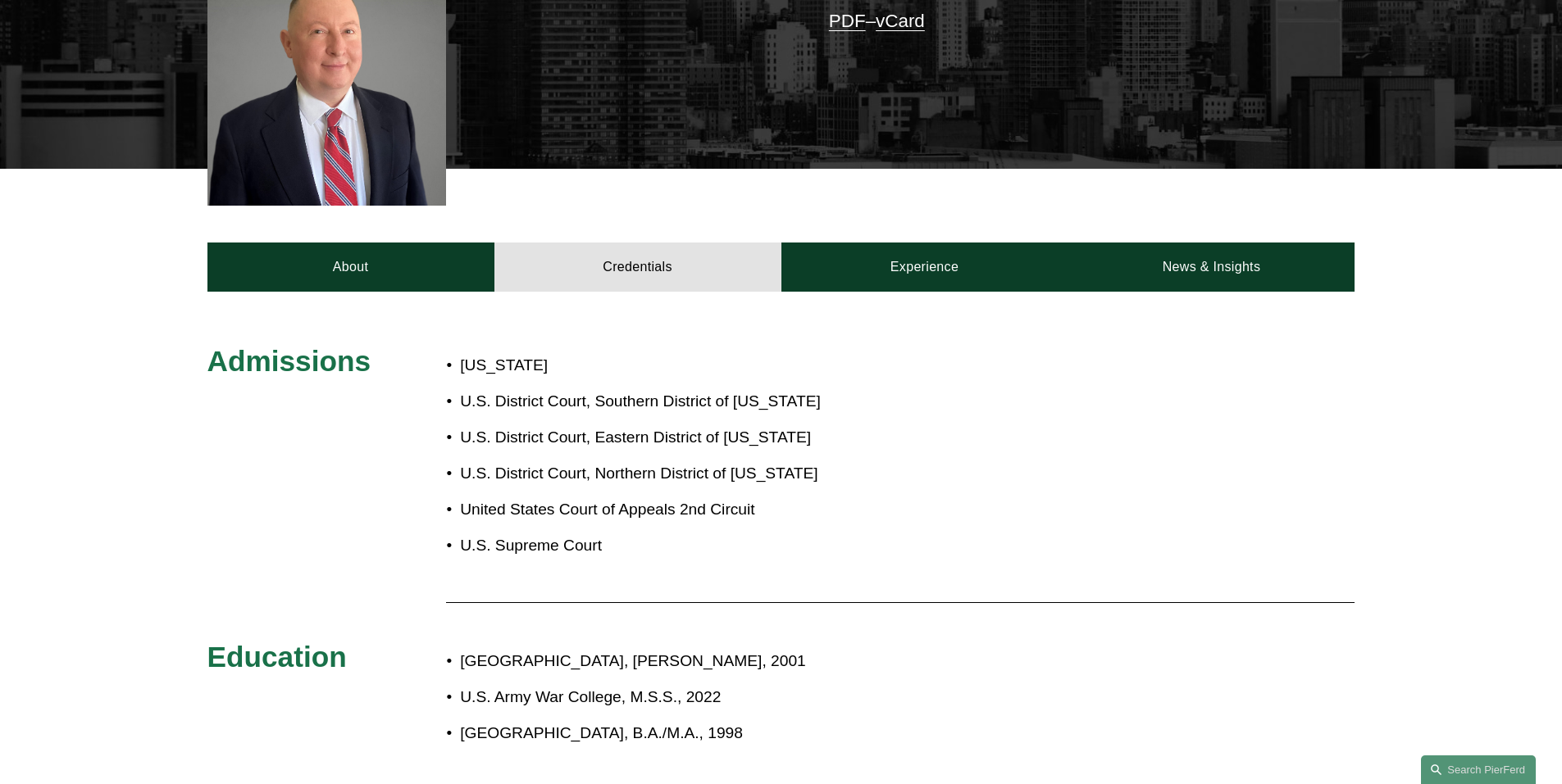
scroll to position [492, 0]
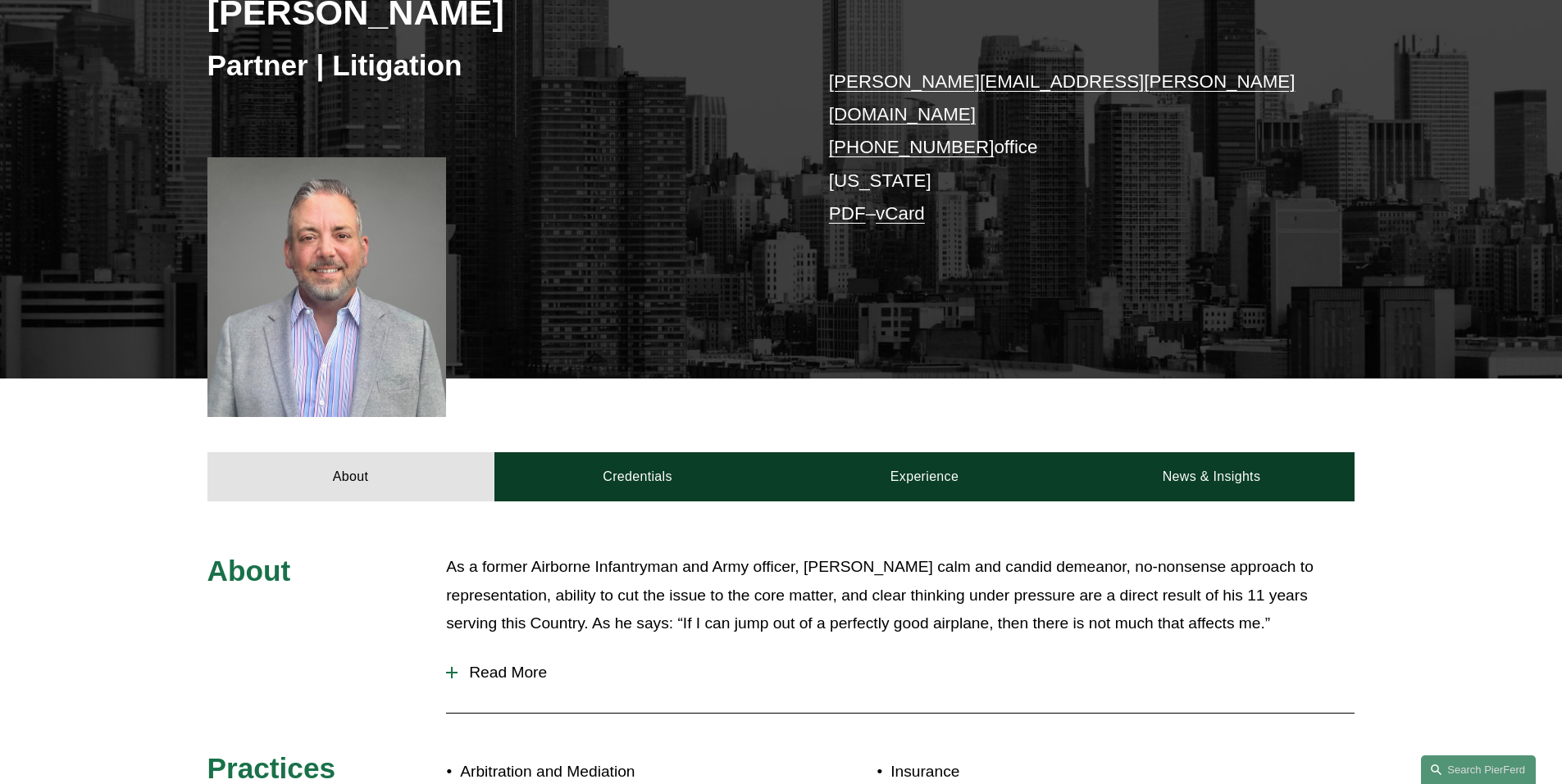
scroll to position [328, 0]
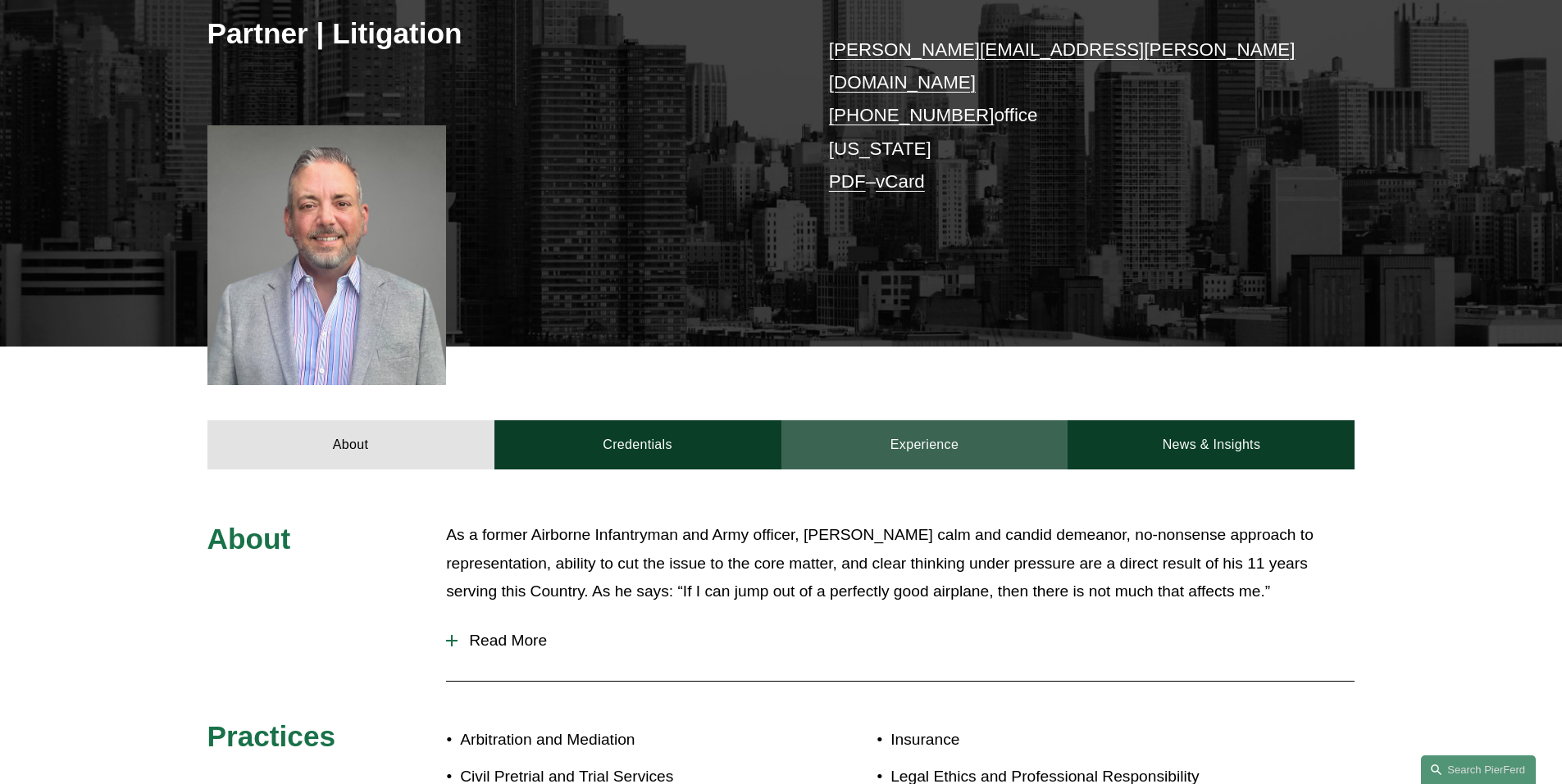
click at [929, 431] on link "Experience" at bounding box center [924, 445] width 287 height 49
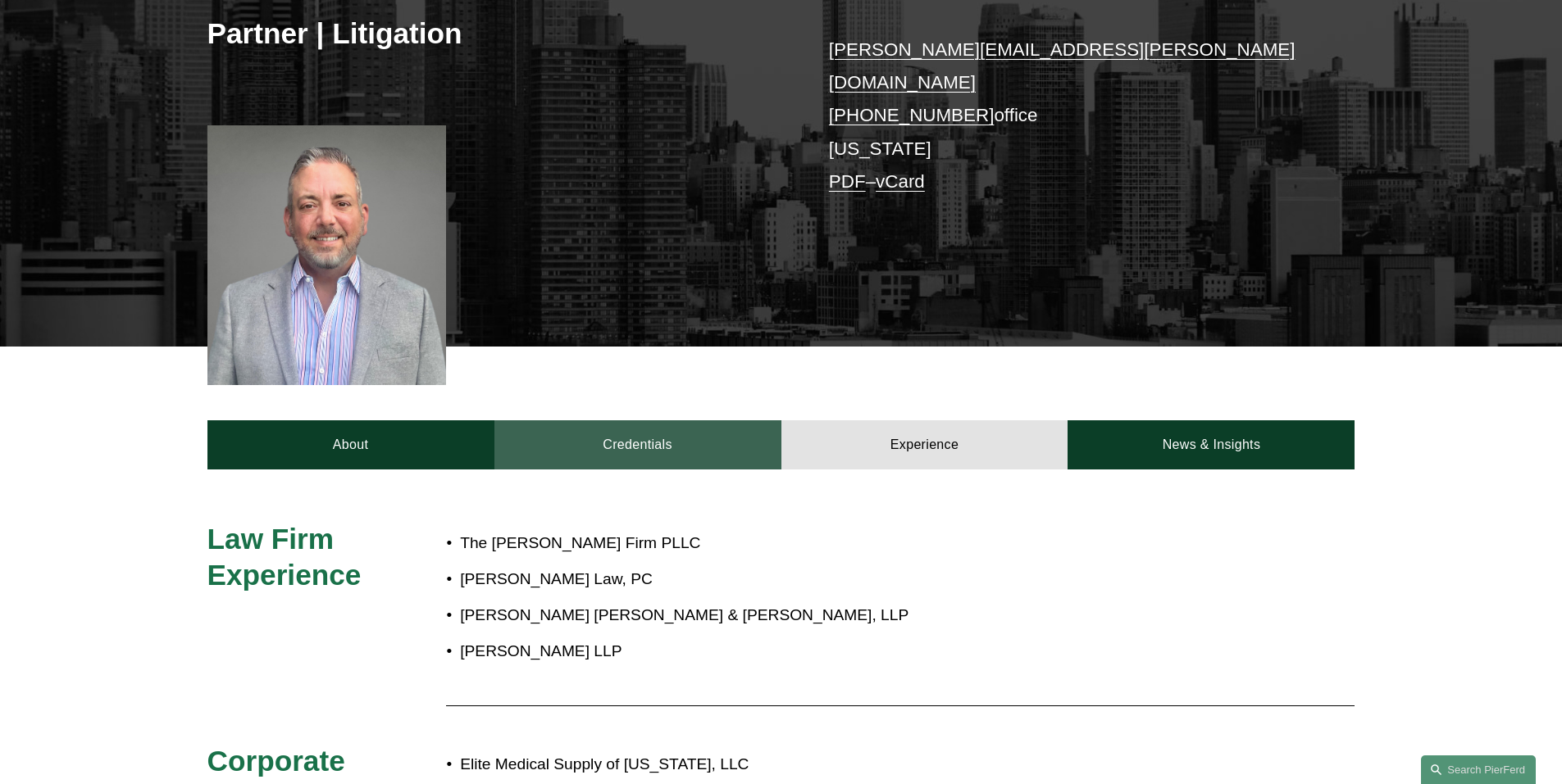
click at [727, 444] on link "Credentials" at bounding box center [638, 445] width 287 height 49
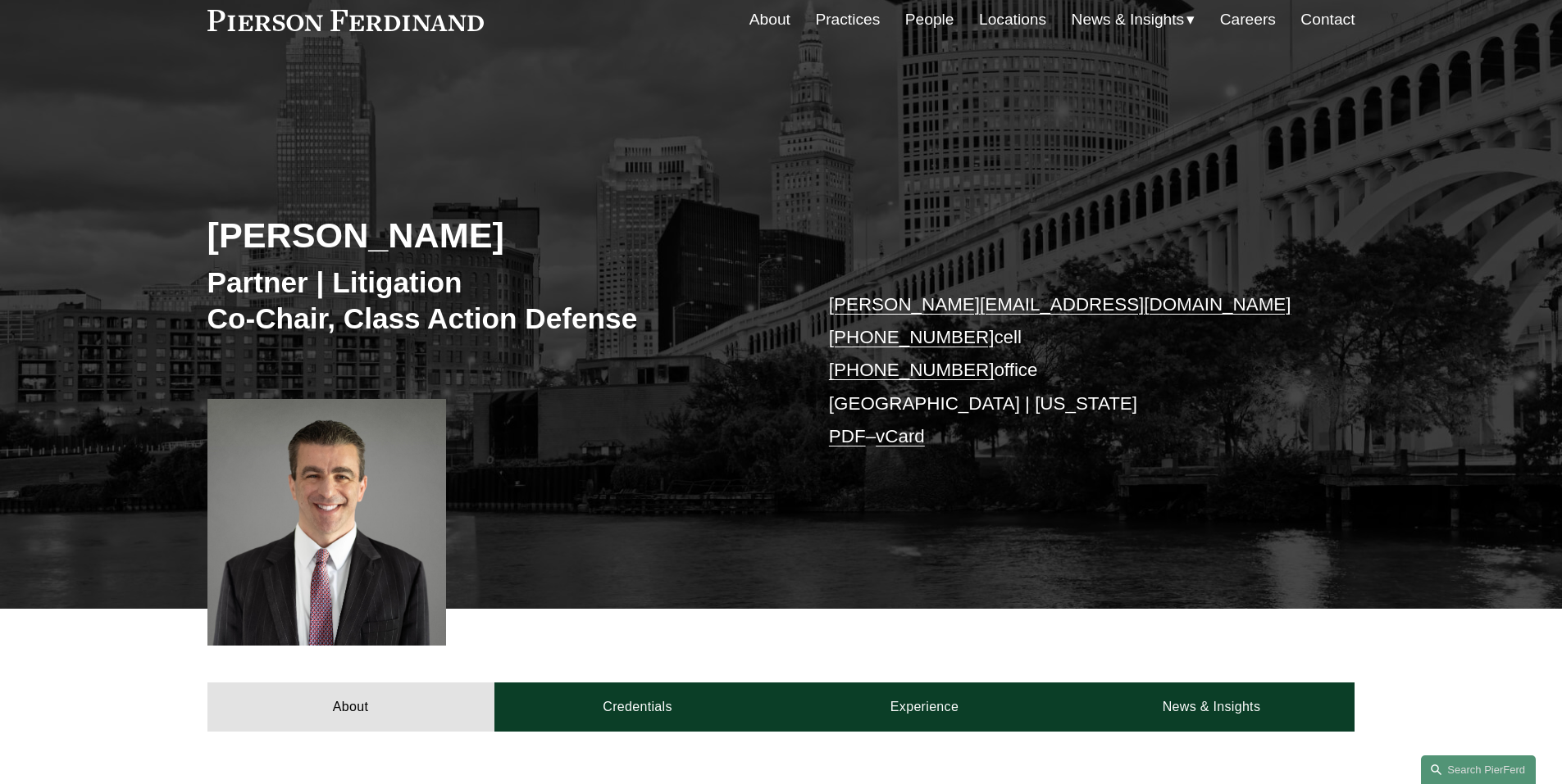
scroll to position [164, 0]
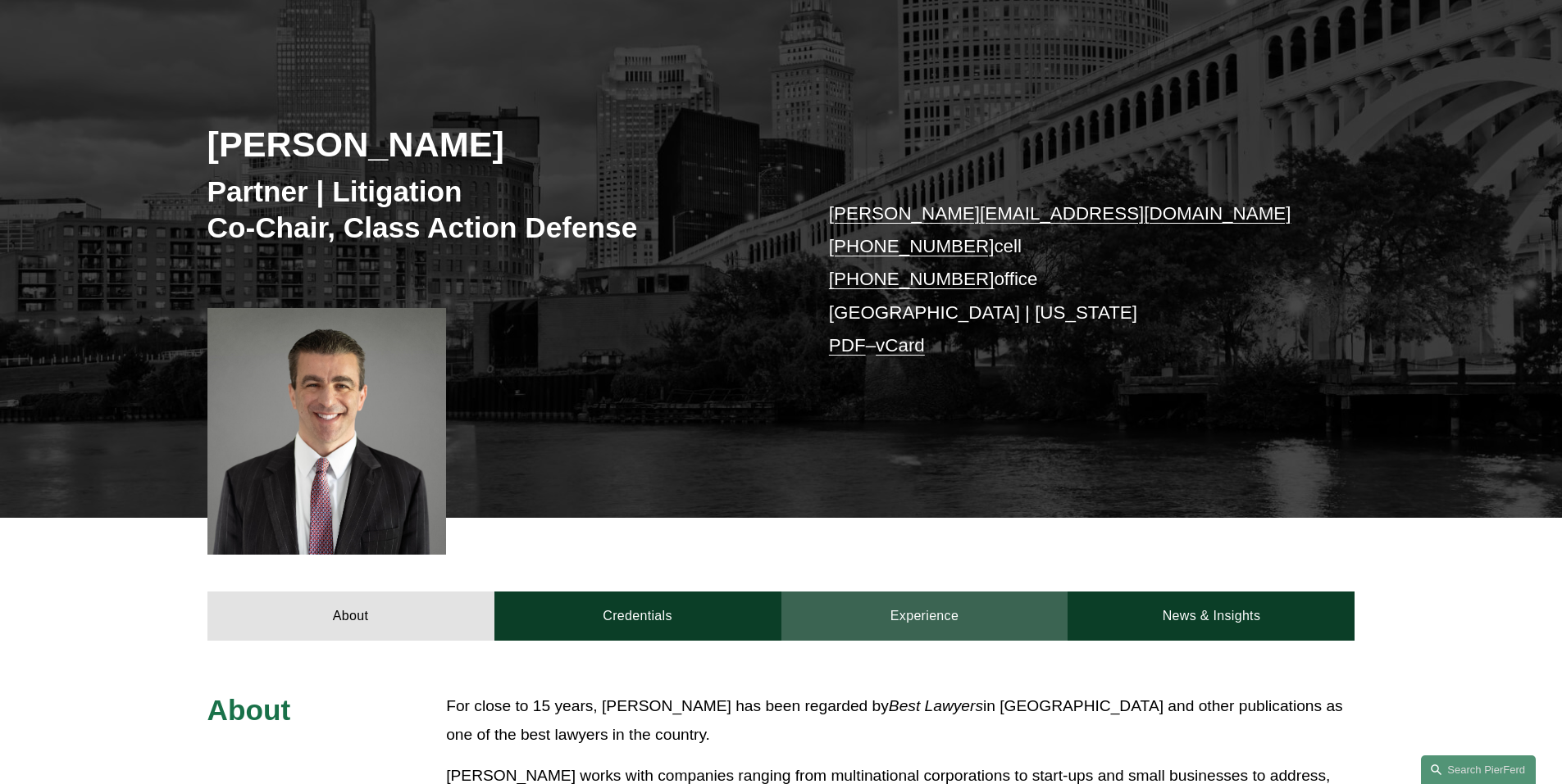
click at [927, 616] on link "Experience" at bounding box center [924, 616] width 287 height 49
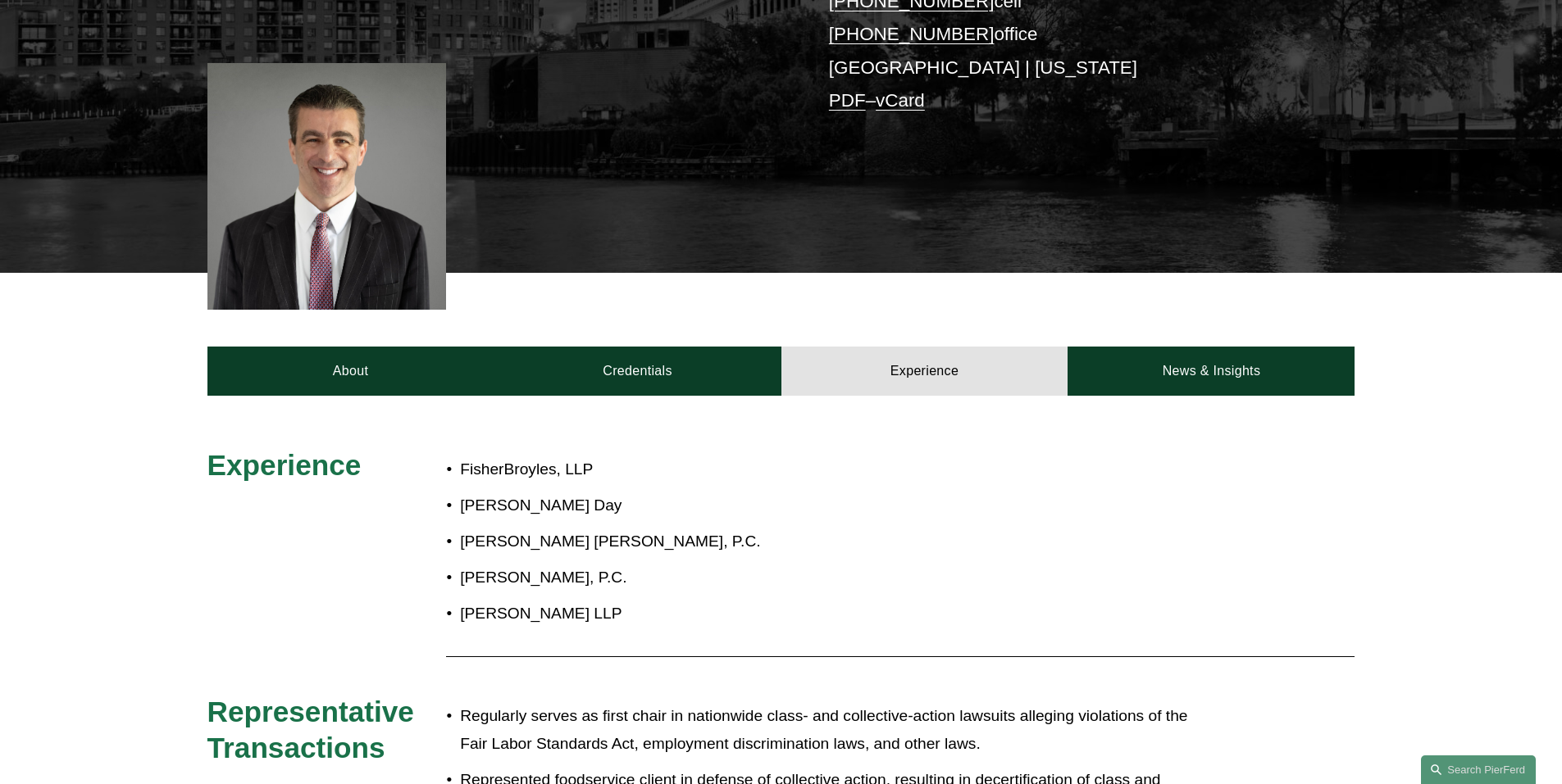
scroll to position [492, 0]
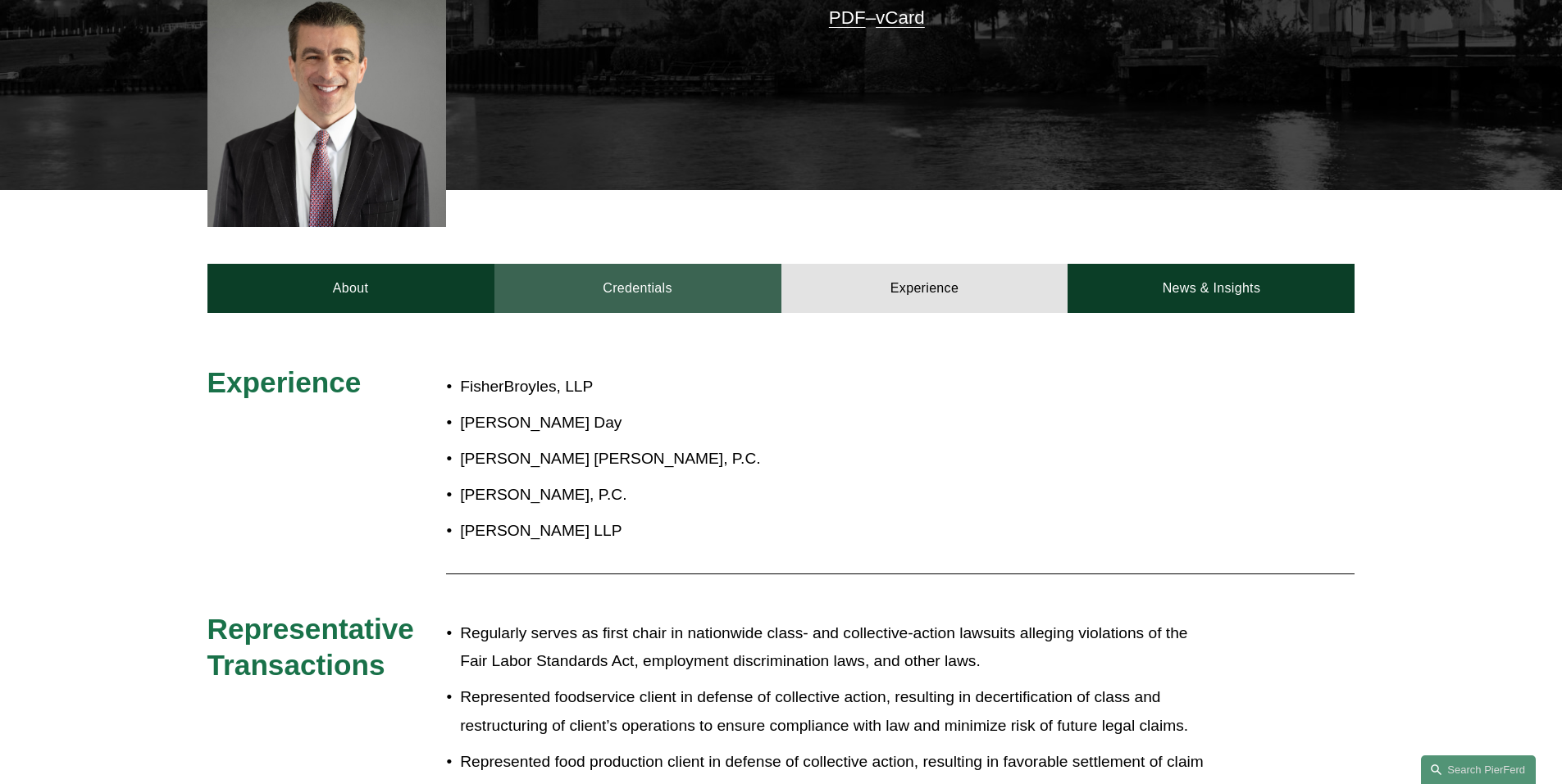
click at [710, 276] on link "Credentials" at bounding box center [638, 288] width 287 height 49
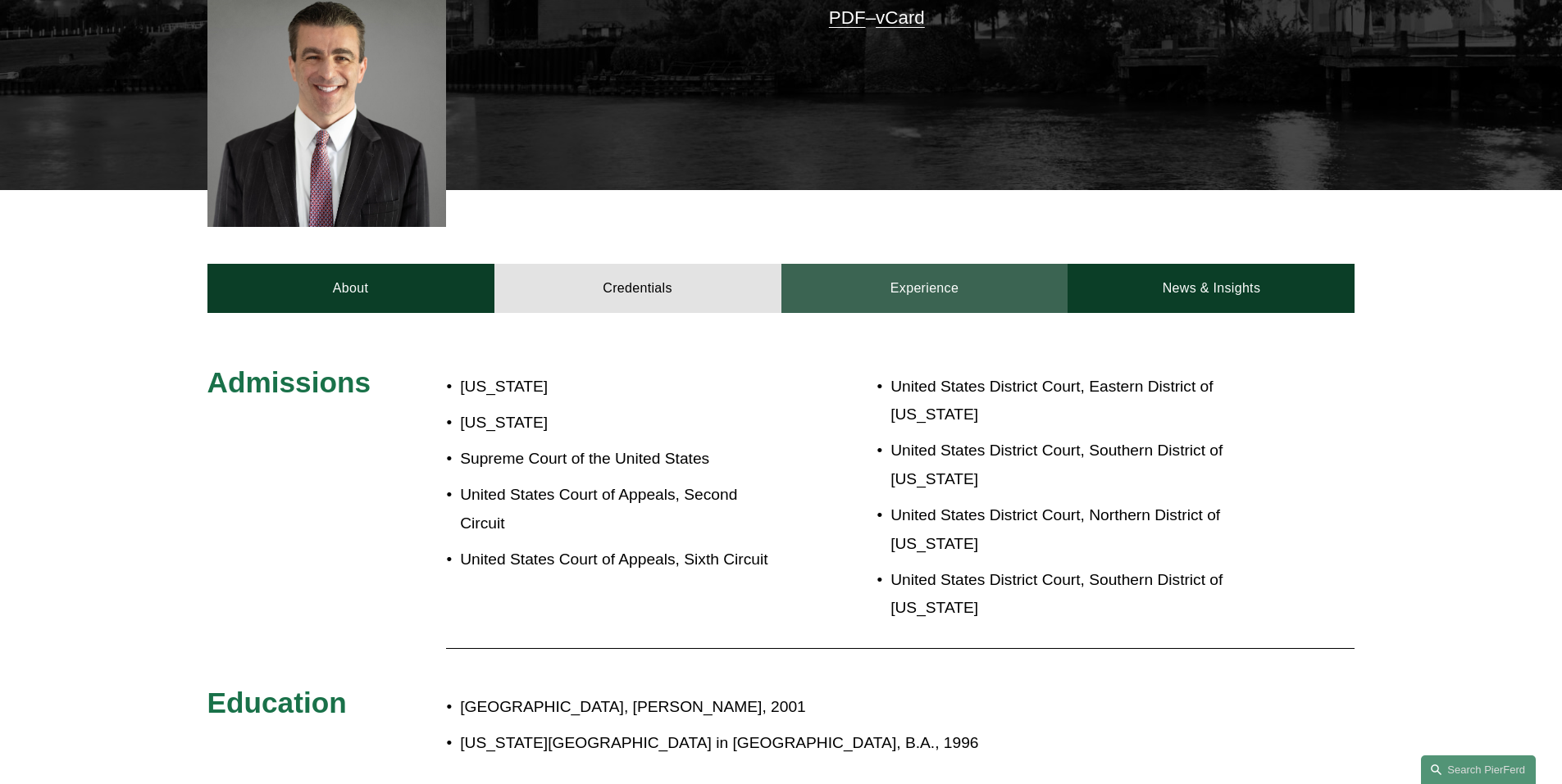
scroll to position [737, 0]
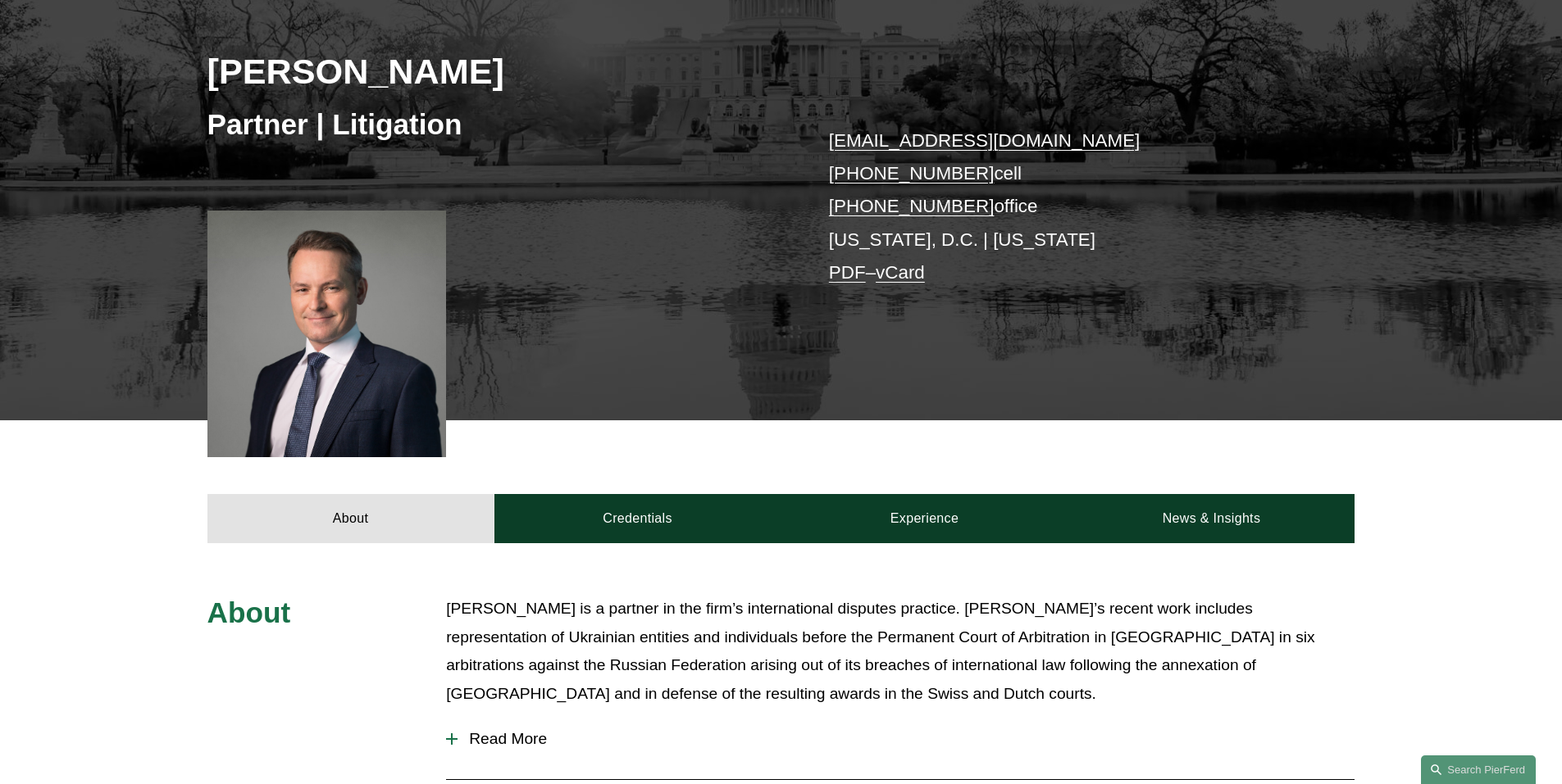
scroll to position [246, 0]
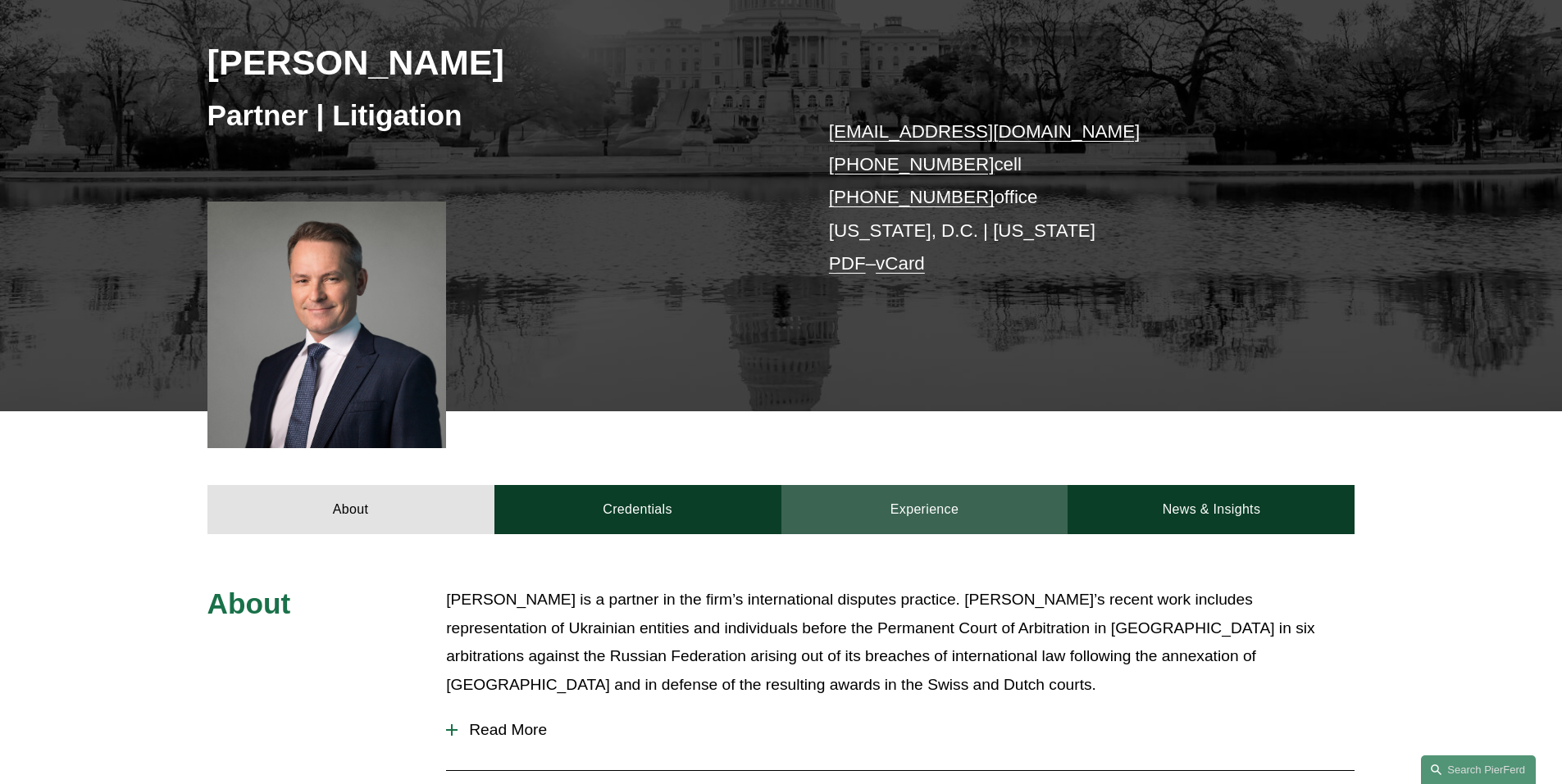
click at [988, 503] on link "Experience" at bounding box center [924, 509] width 287 height 49
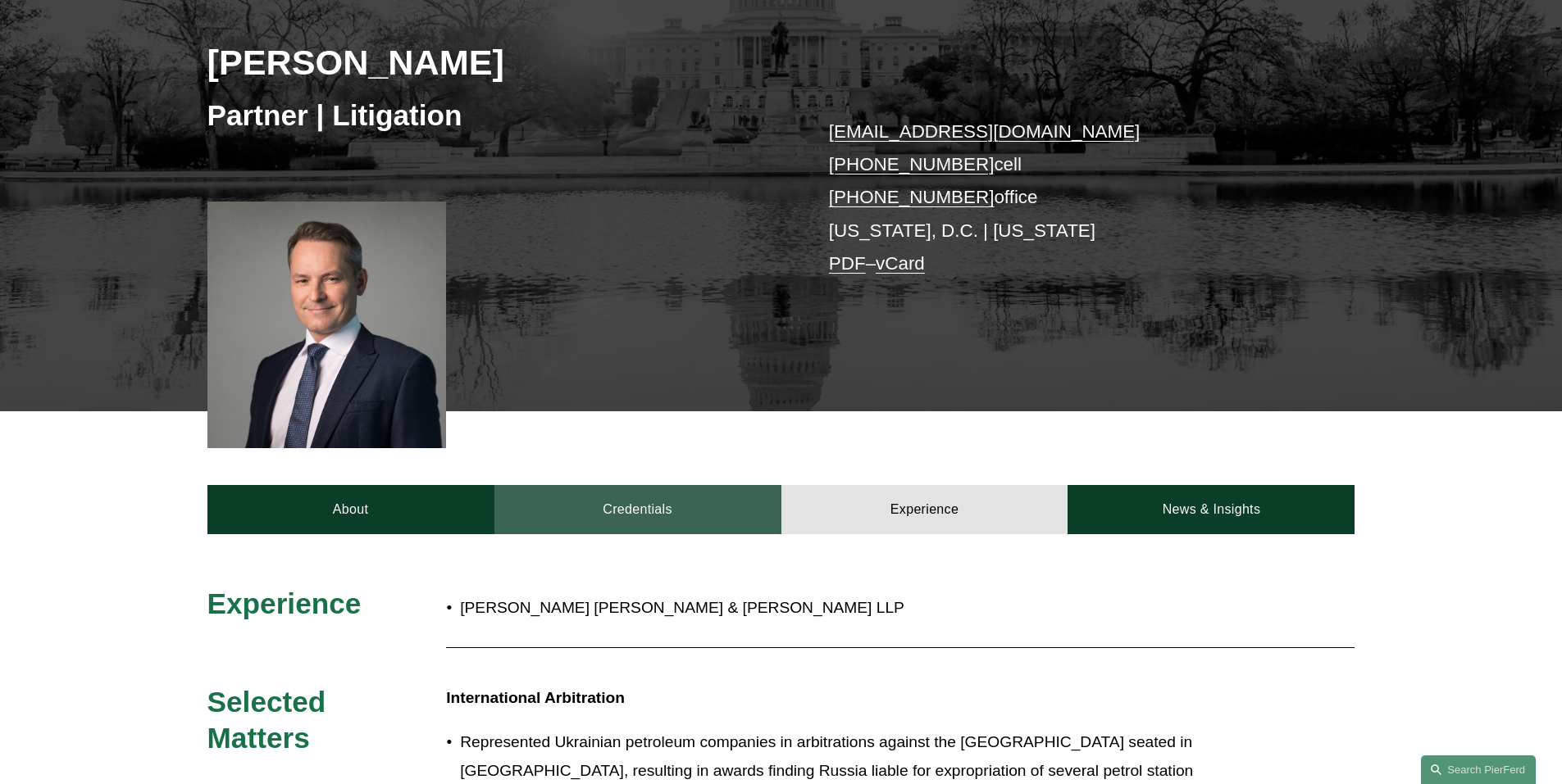
click at [711, 497] on link "Credentials" at bounding box center [638, 509] width 287 height 49
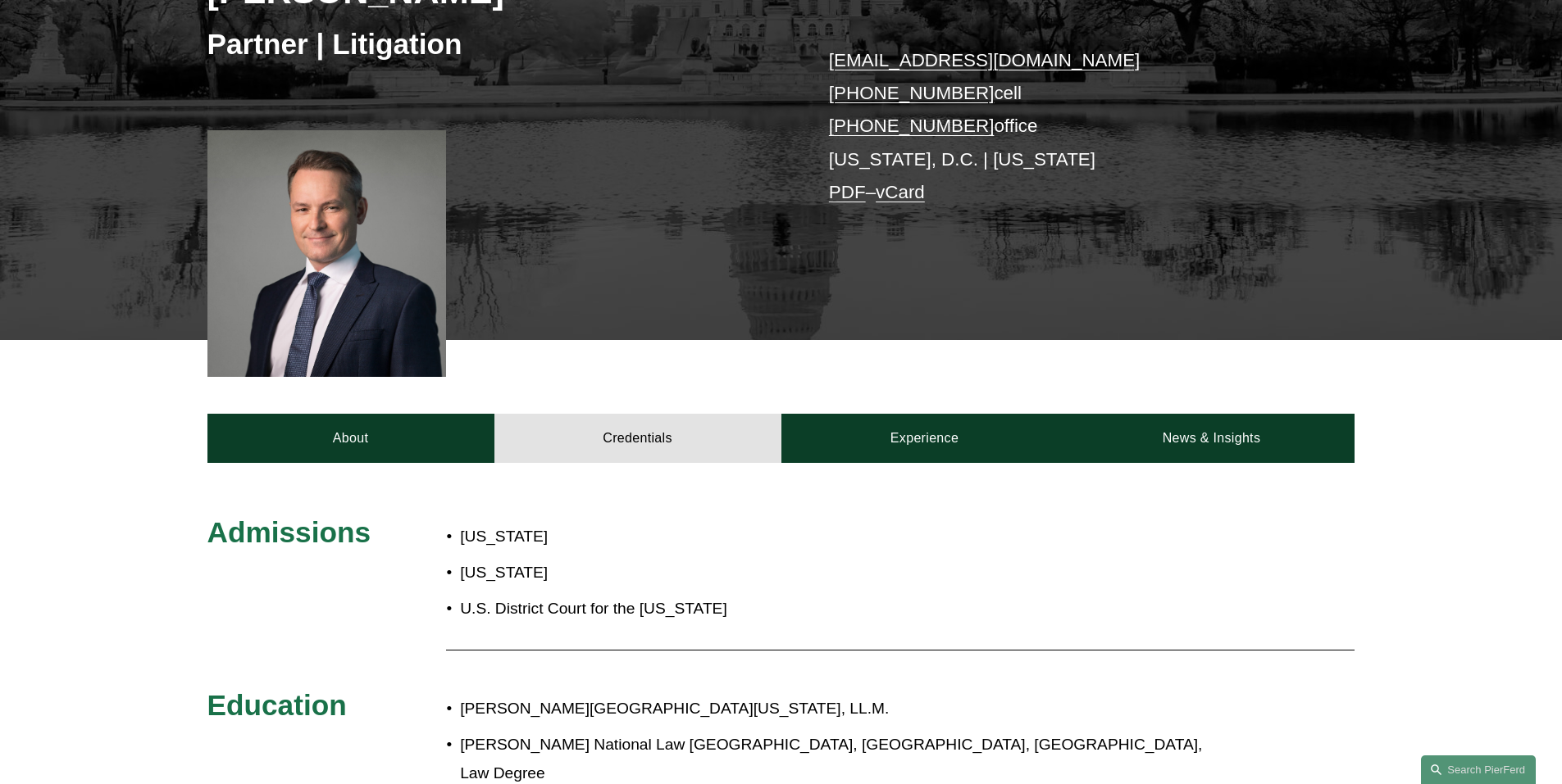
scroll to position [409, 0]
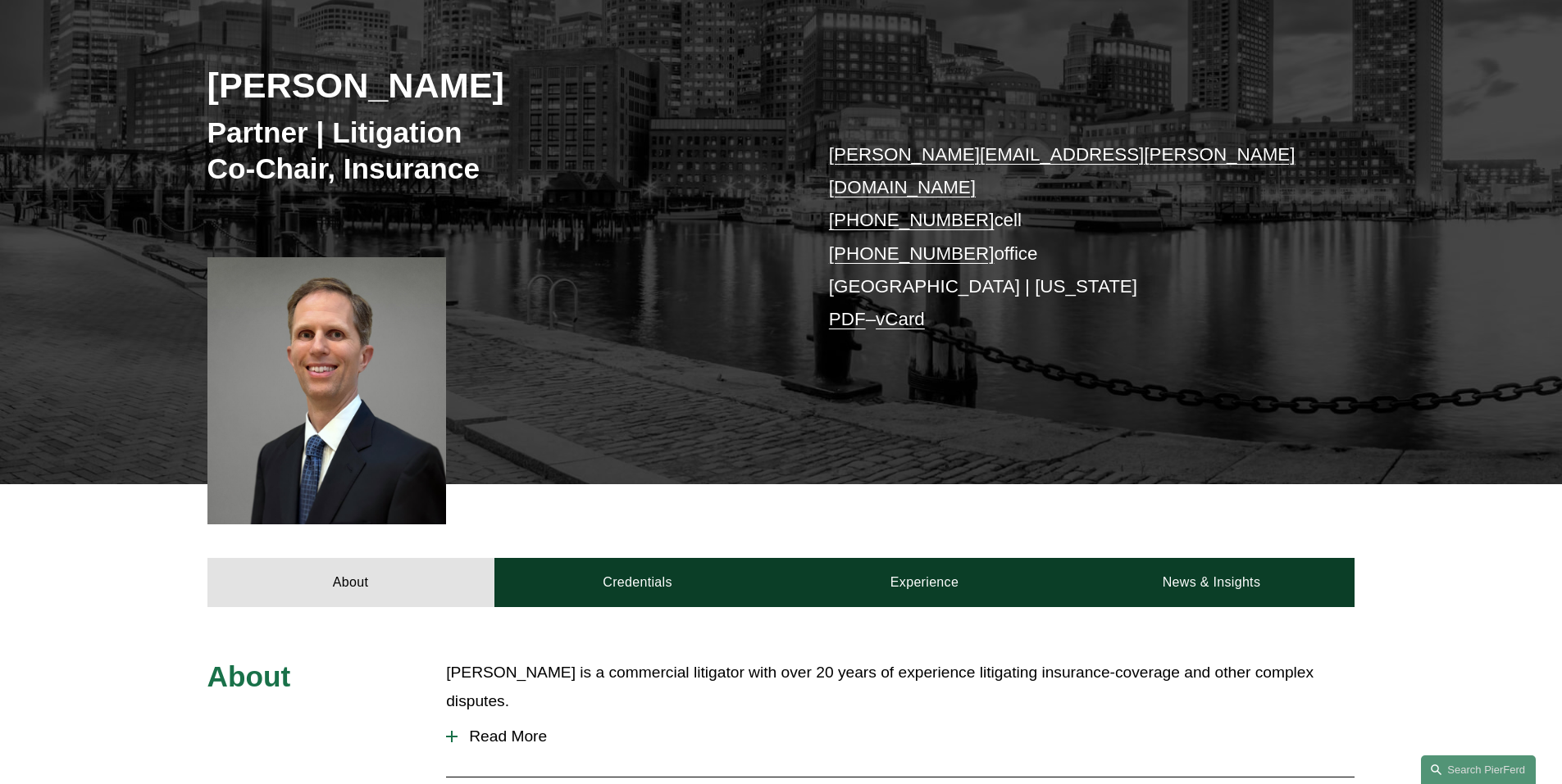
scroll to position [246, 0]
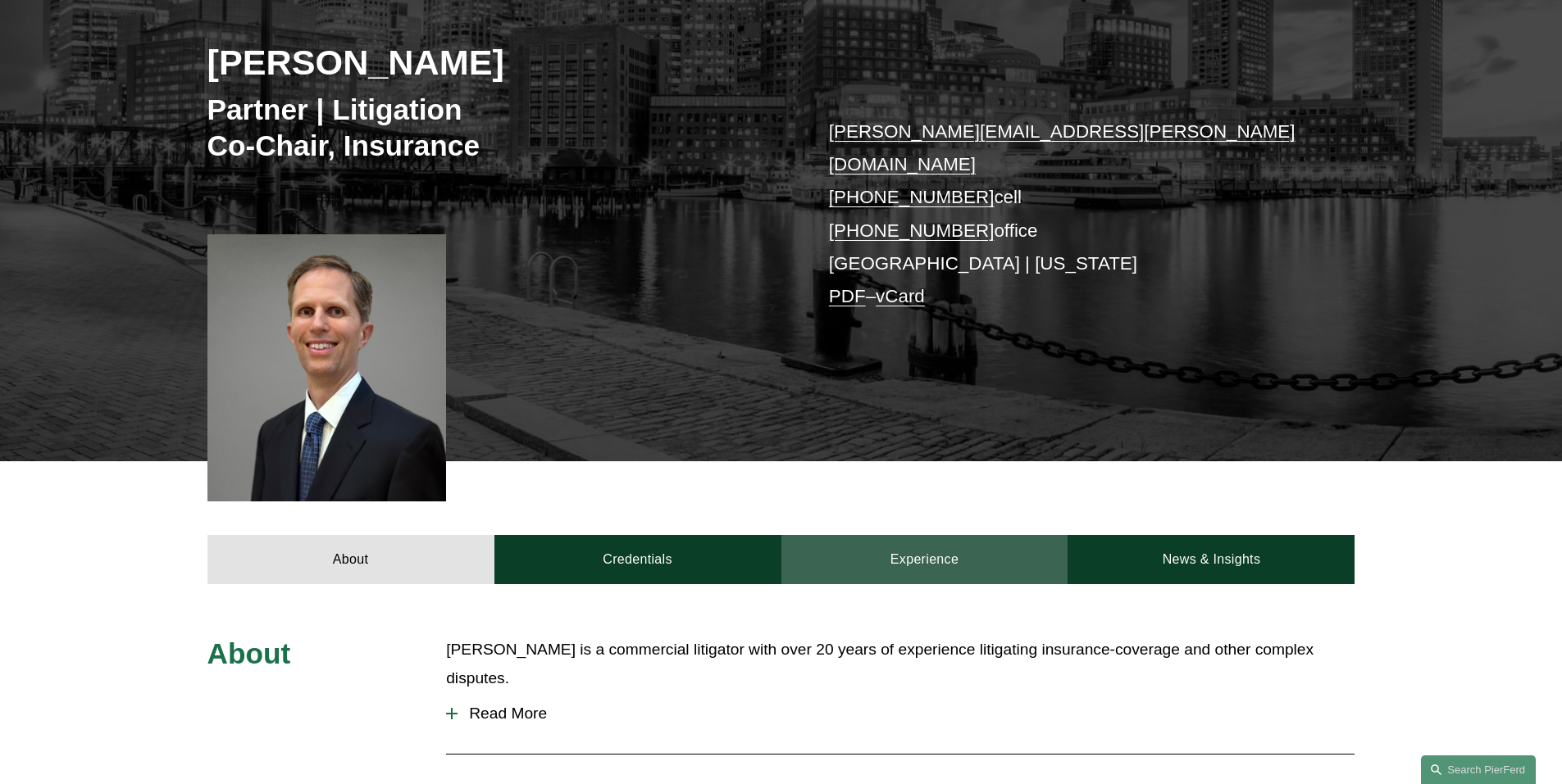
click at [1000, 548] on link "Experience" at bounding box center [924, 559] width 287 height 49
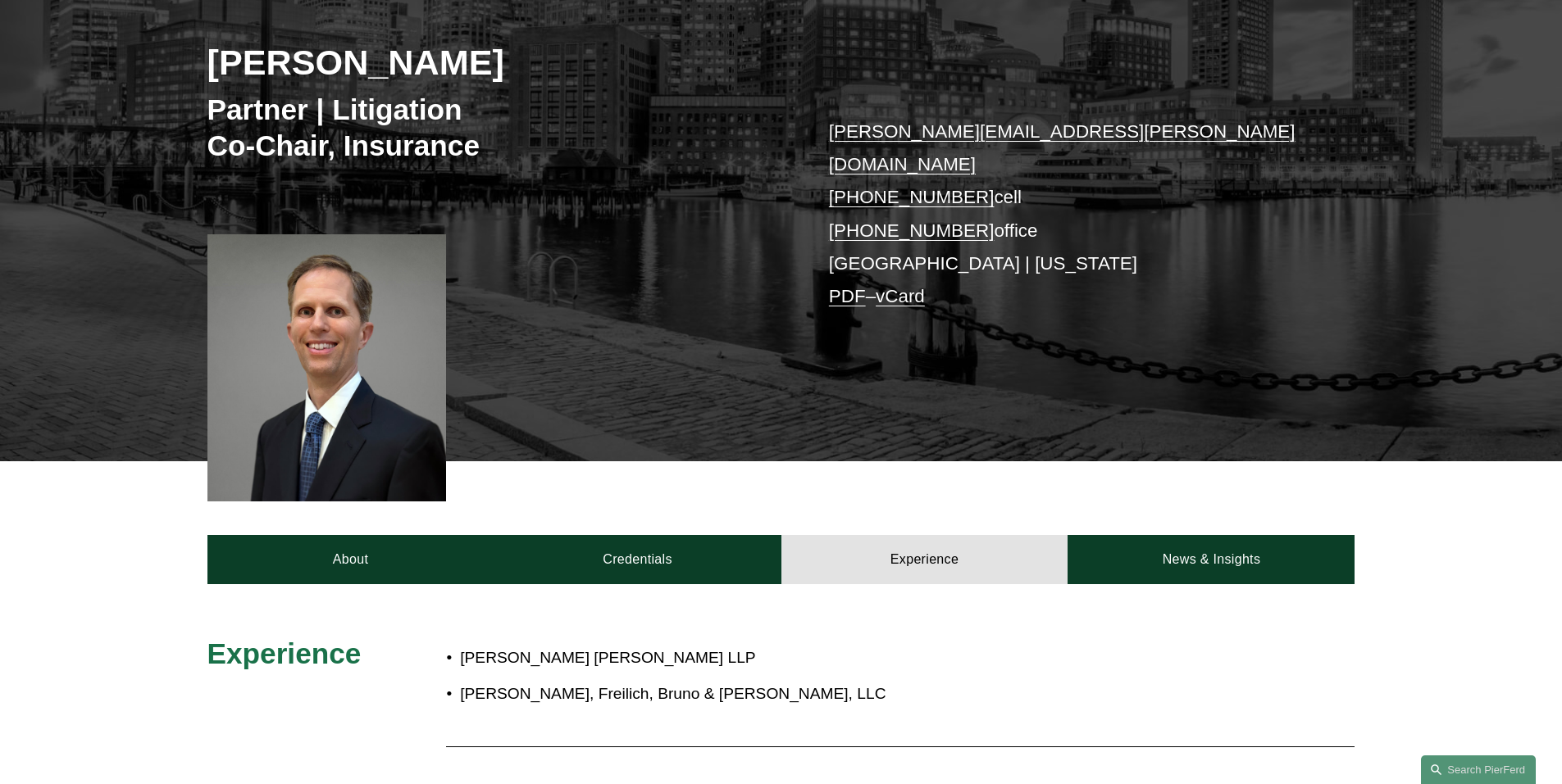
click at [732, 509] on div "About Credentials Experience News & Insights" at bounding box center [781, 522] width 1562 height 123
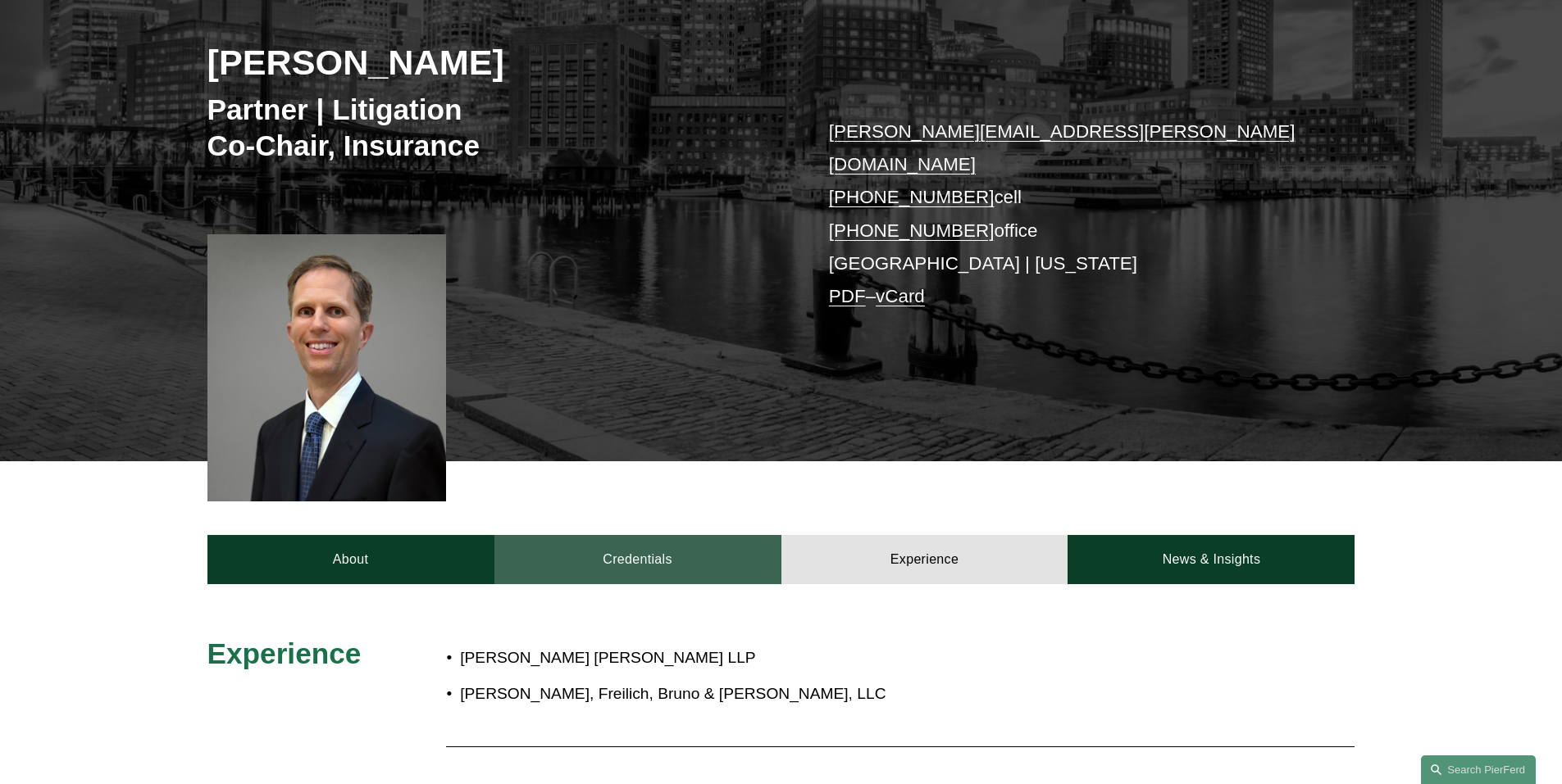
click at [706, 535] on link "Credentials" at bounding box center [638, 559] width 287 height 49
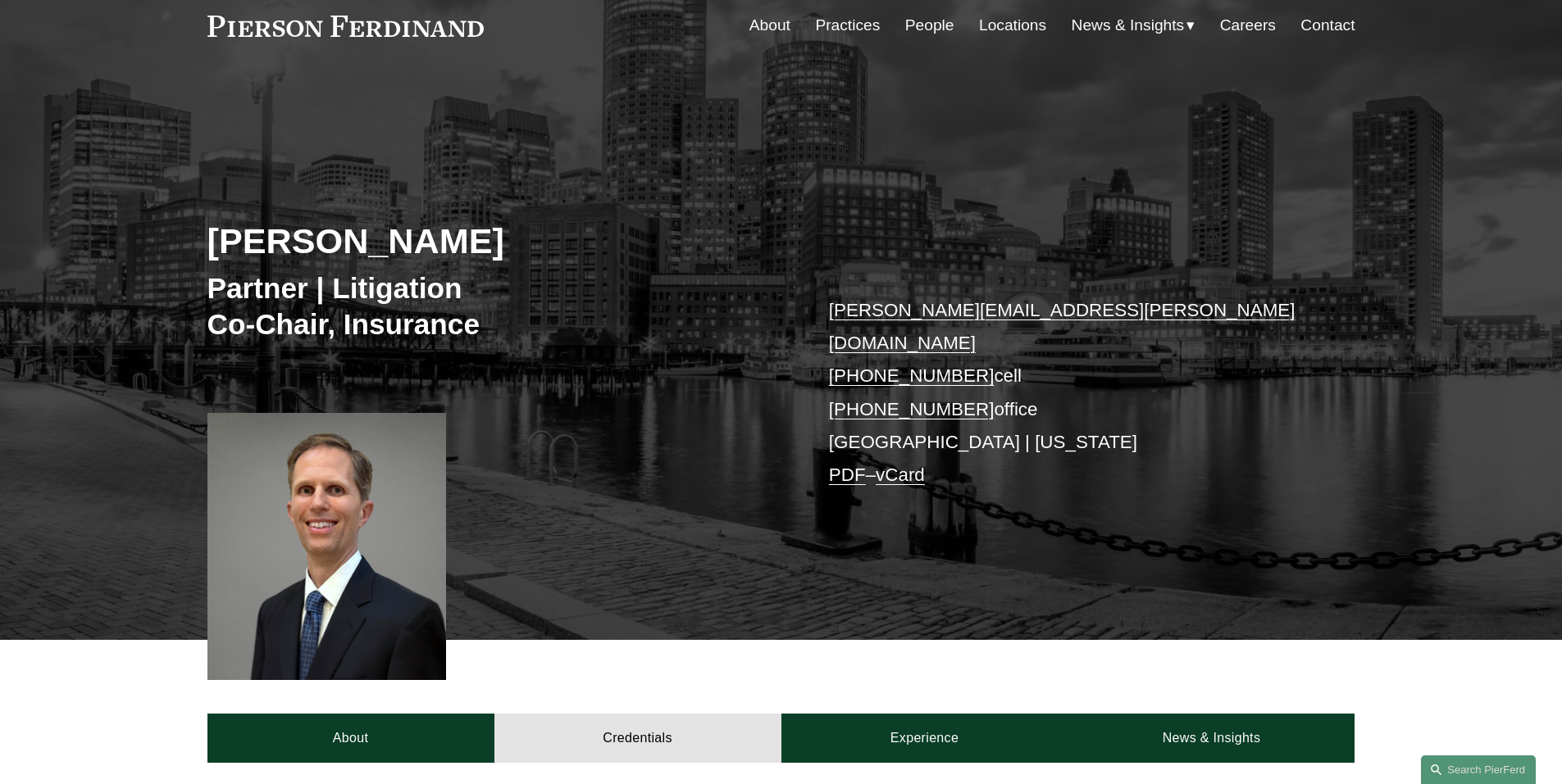
scroll to position [0, 0]
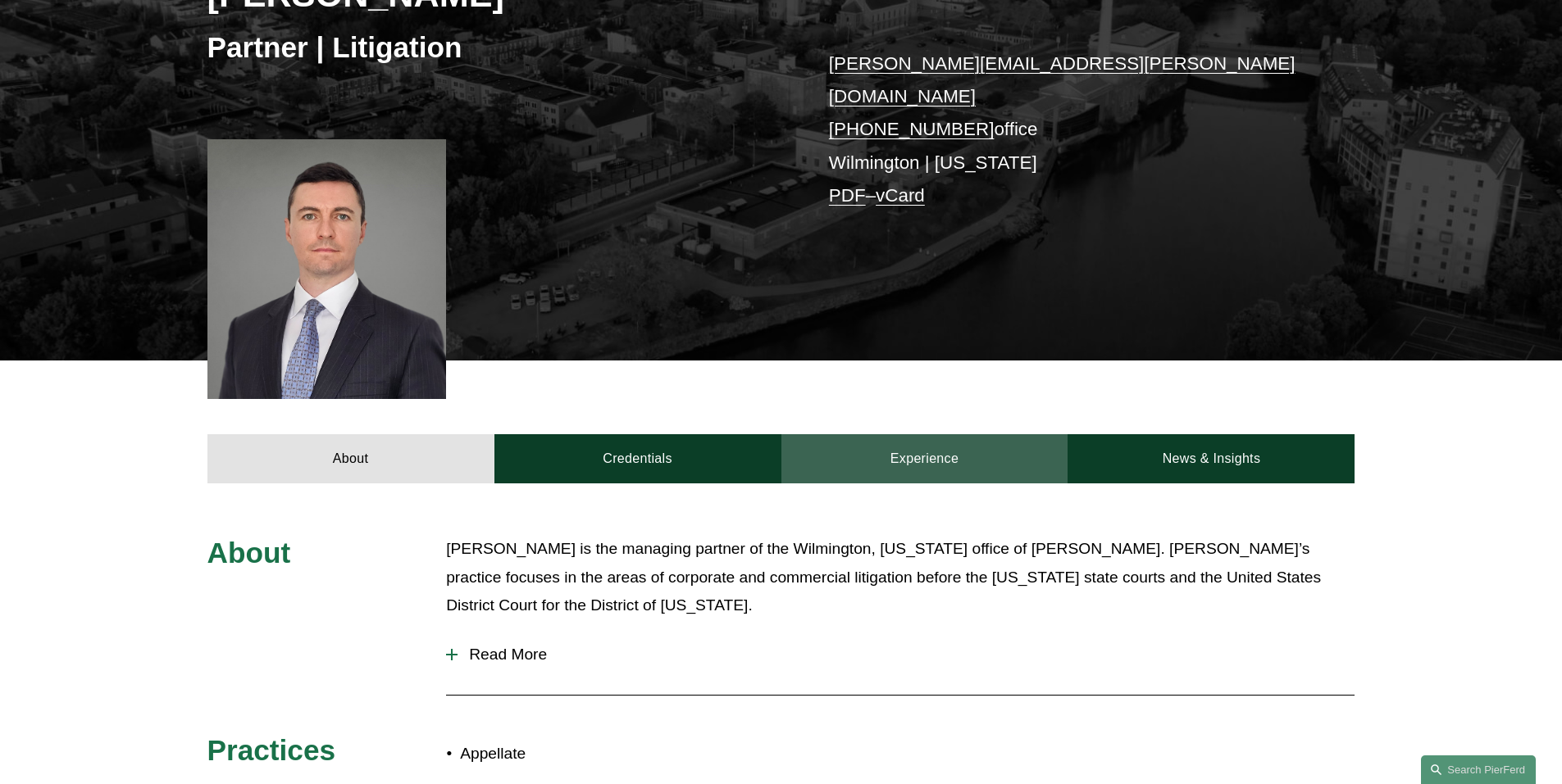
scroll to position [328, 0]
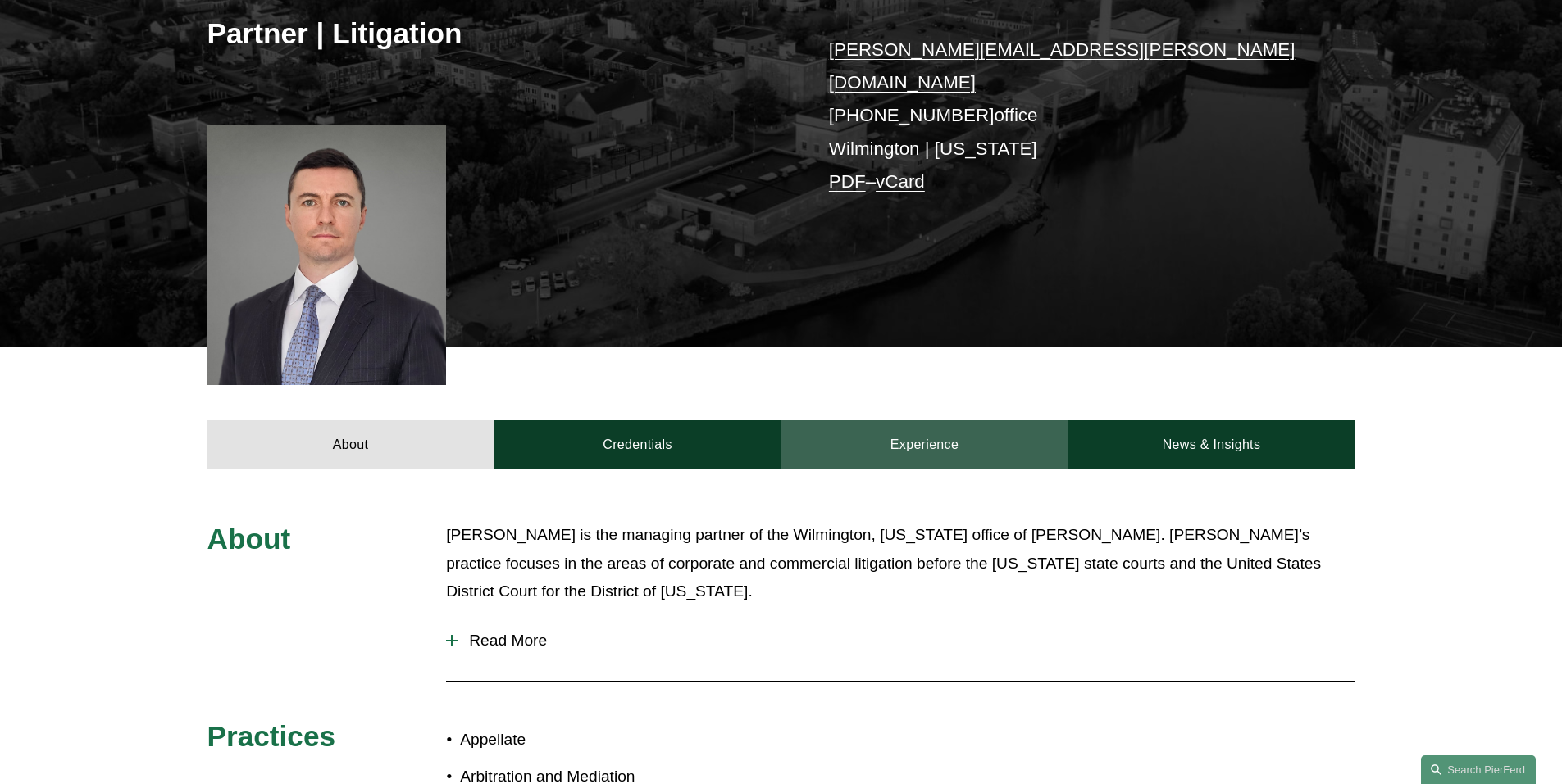
click at [962, 441] on link "Experience" at bounding box center [924, 445] width 287 height 49
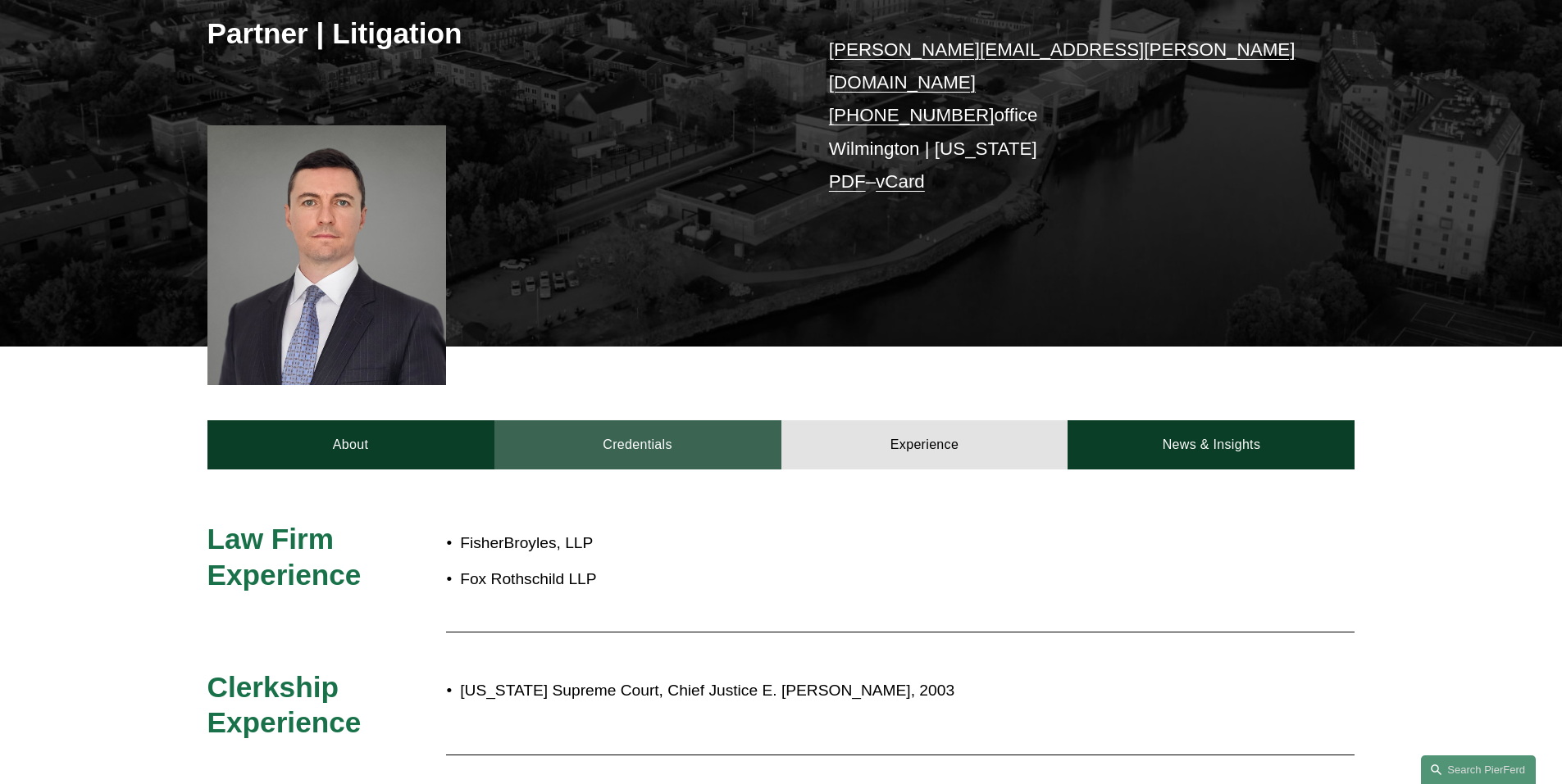
click at [746, 439] on link "Credentials" at bounding box center [638, 445] width 287 height 49
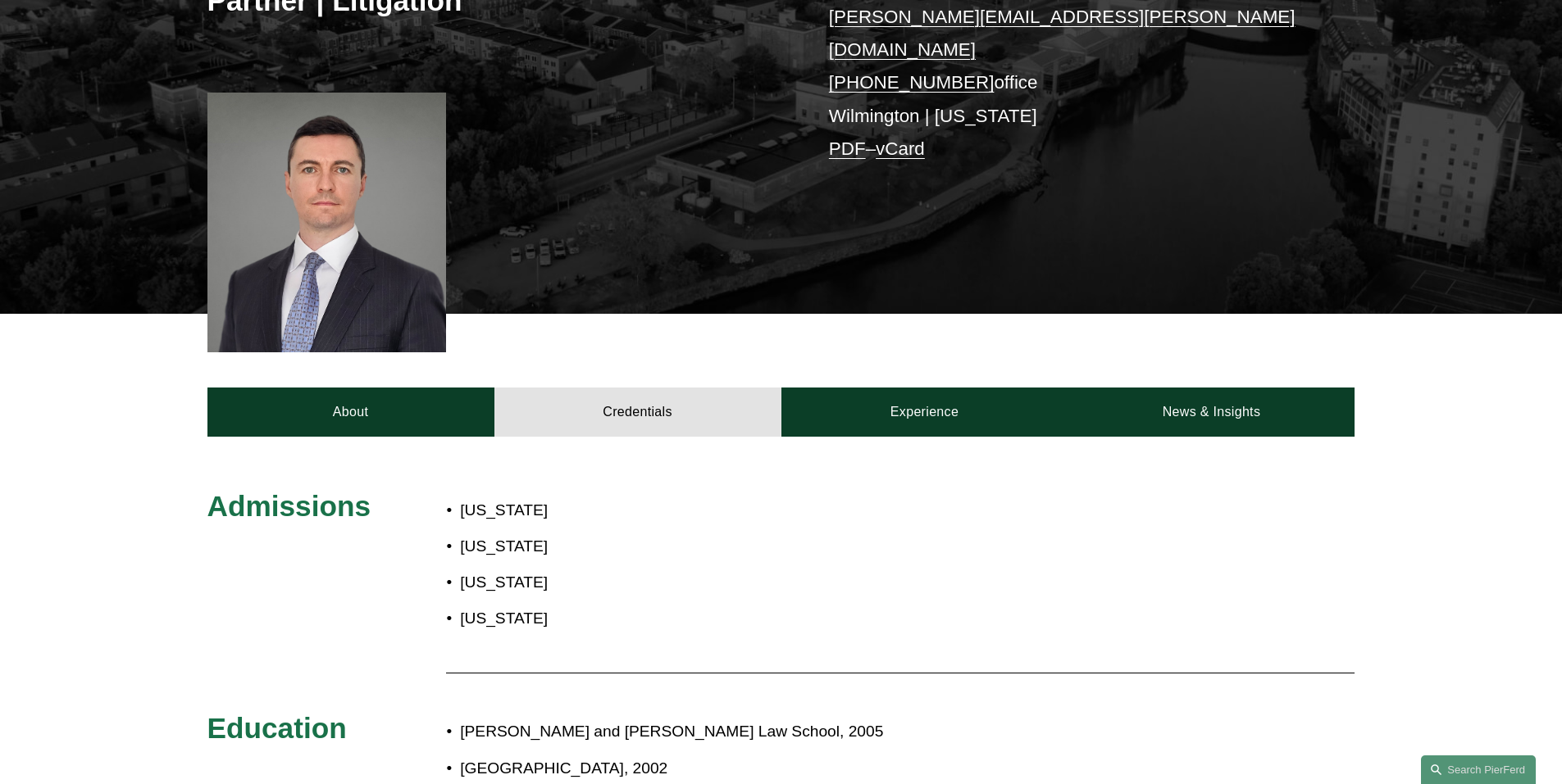
scroll to position [246, 0]
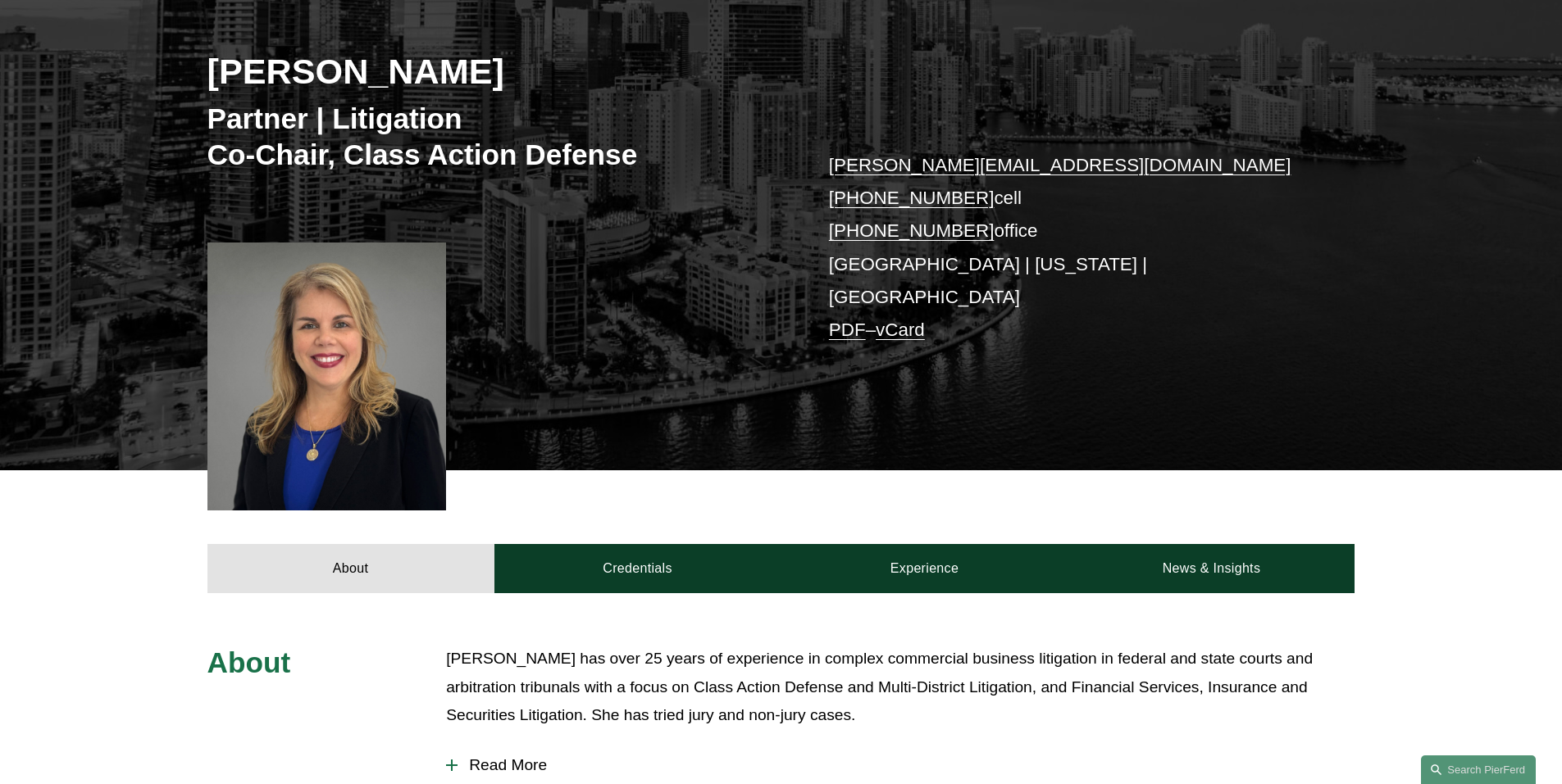
scroll to position [246, 0]
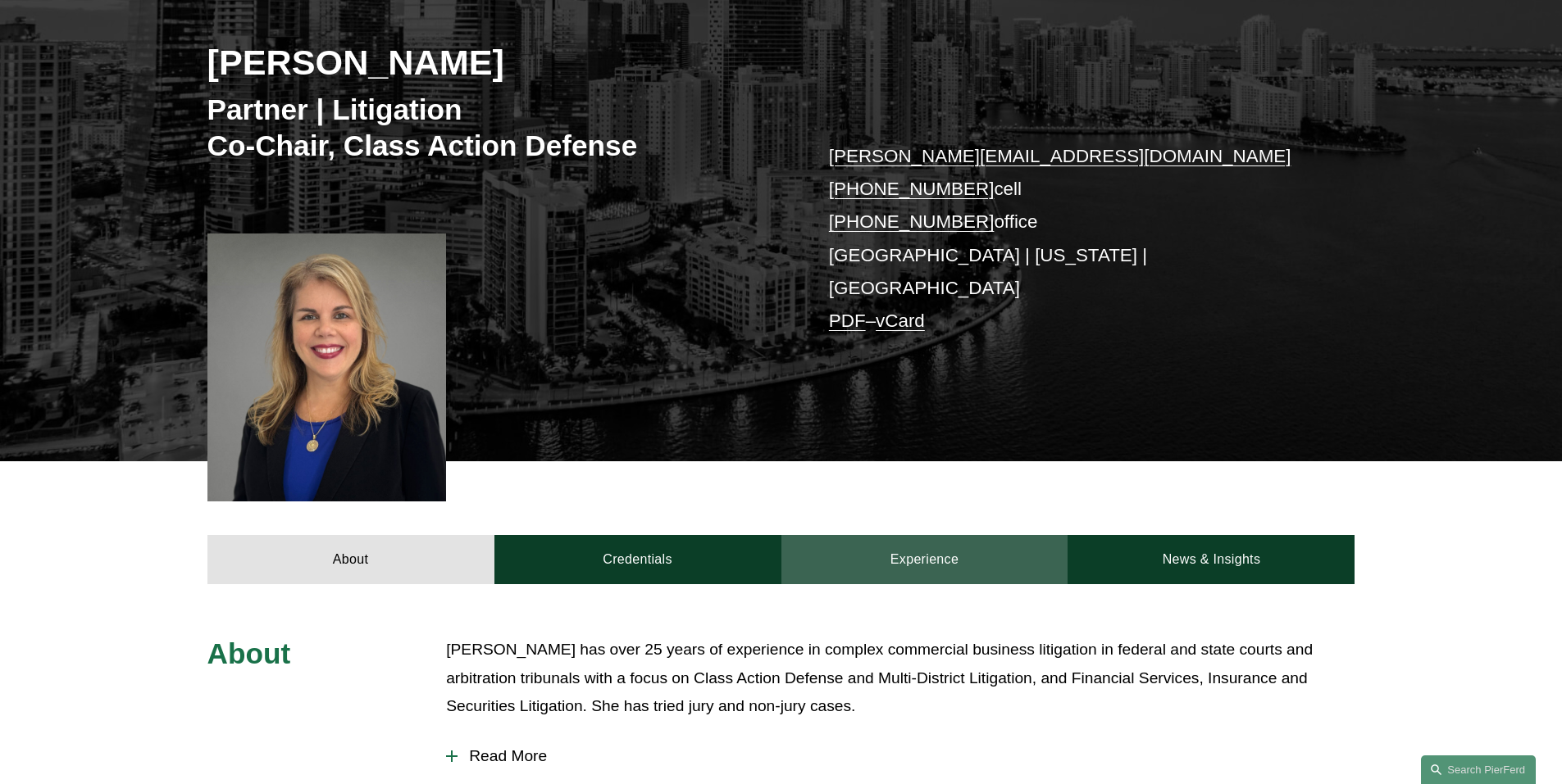
click at [933, 538] on link "Experience" at bounding box center [924, 559] width 287 height 49
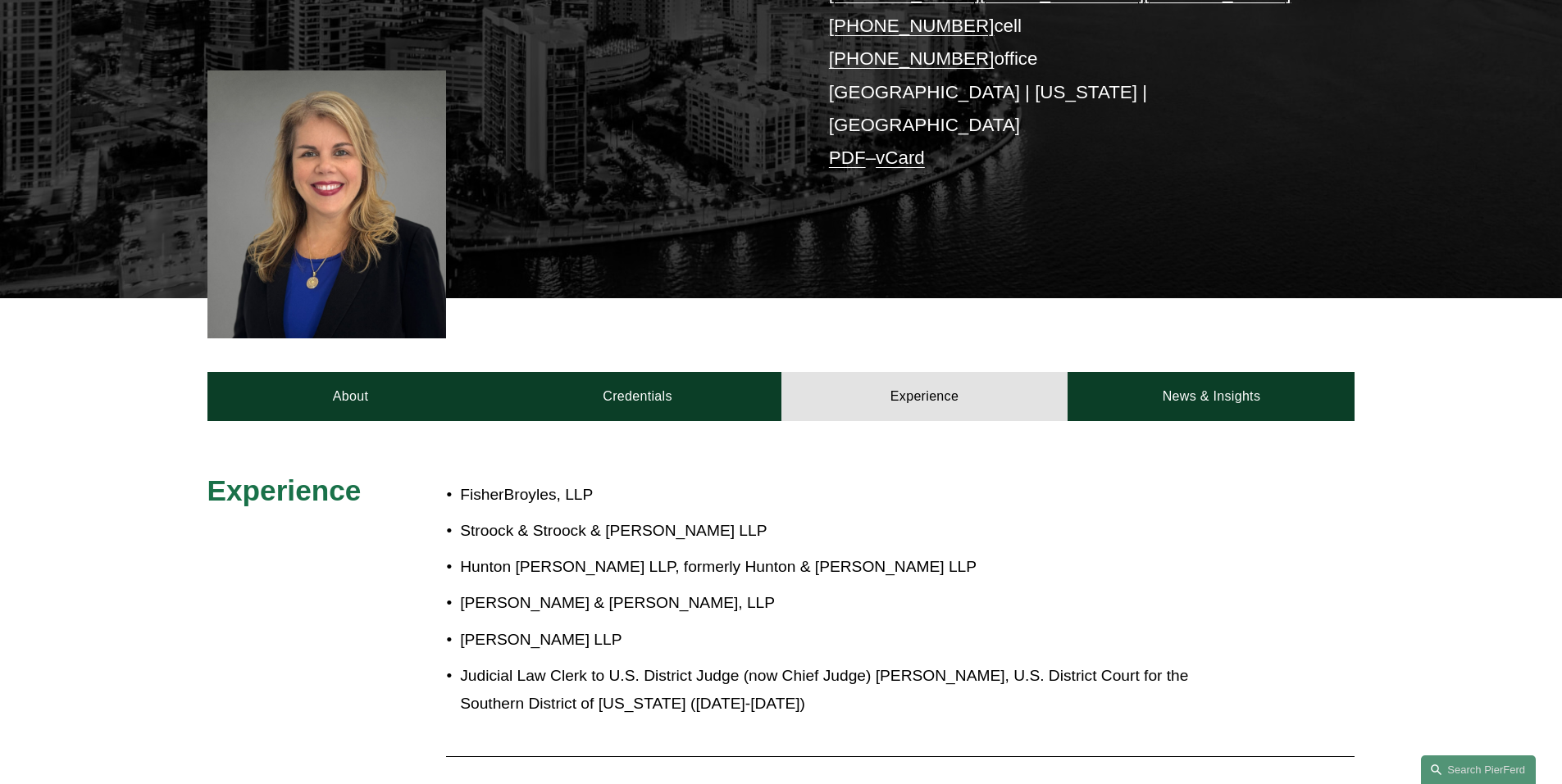
scroll to position [409, 0]
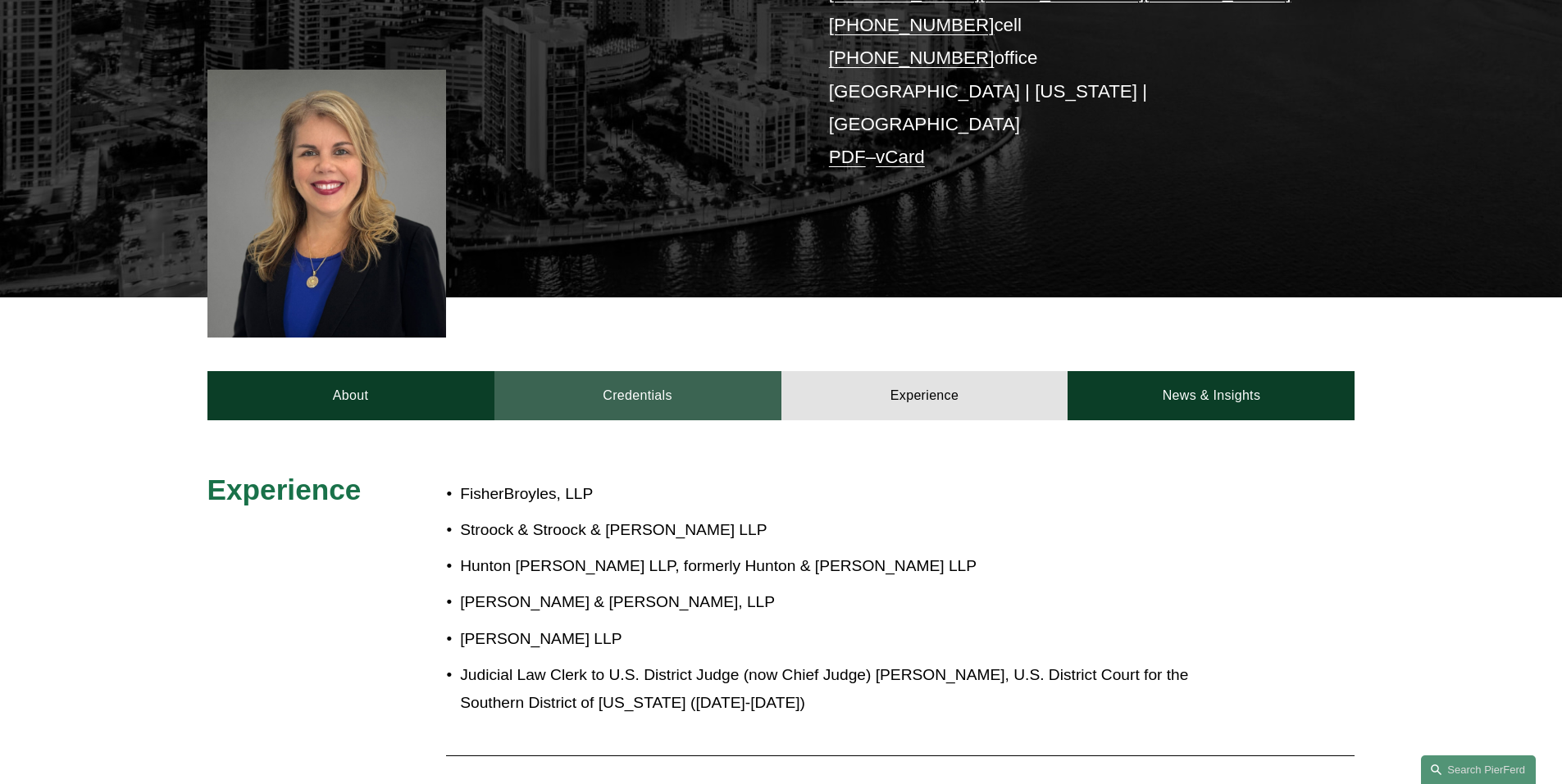
click at [656, 371] on link "Credentials" at bounding box center [638, 396] width 287 height 49
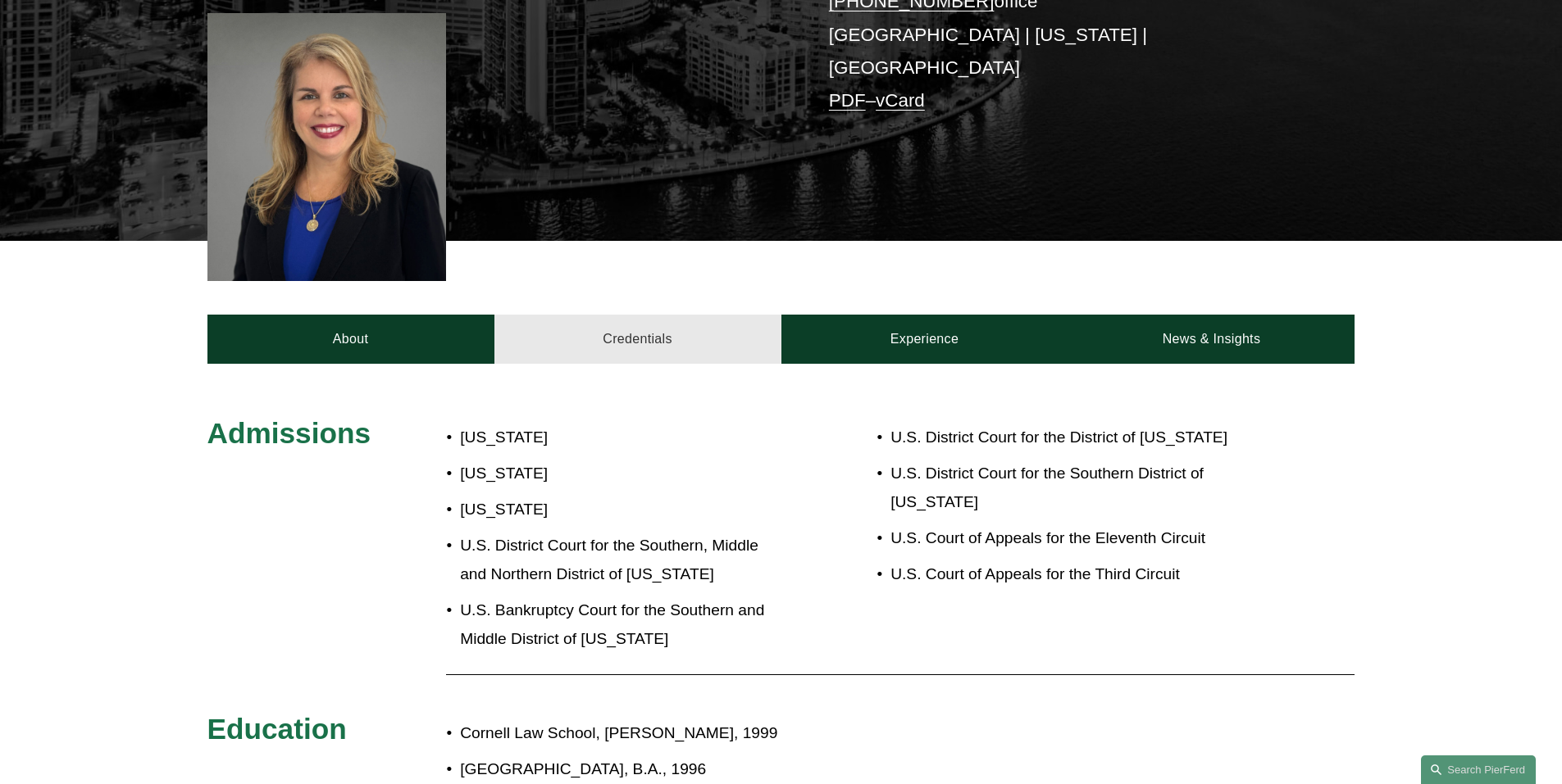
scroll to position [574, 0]
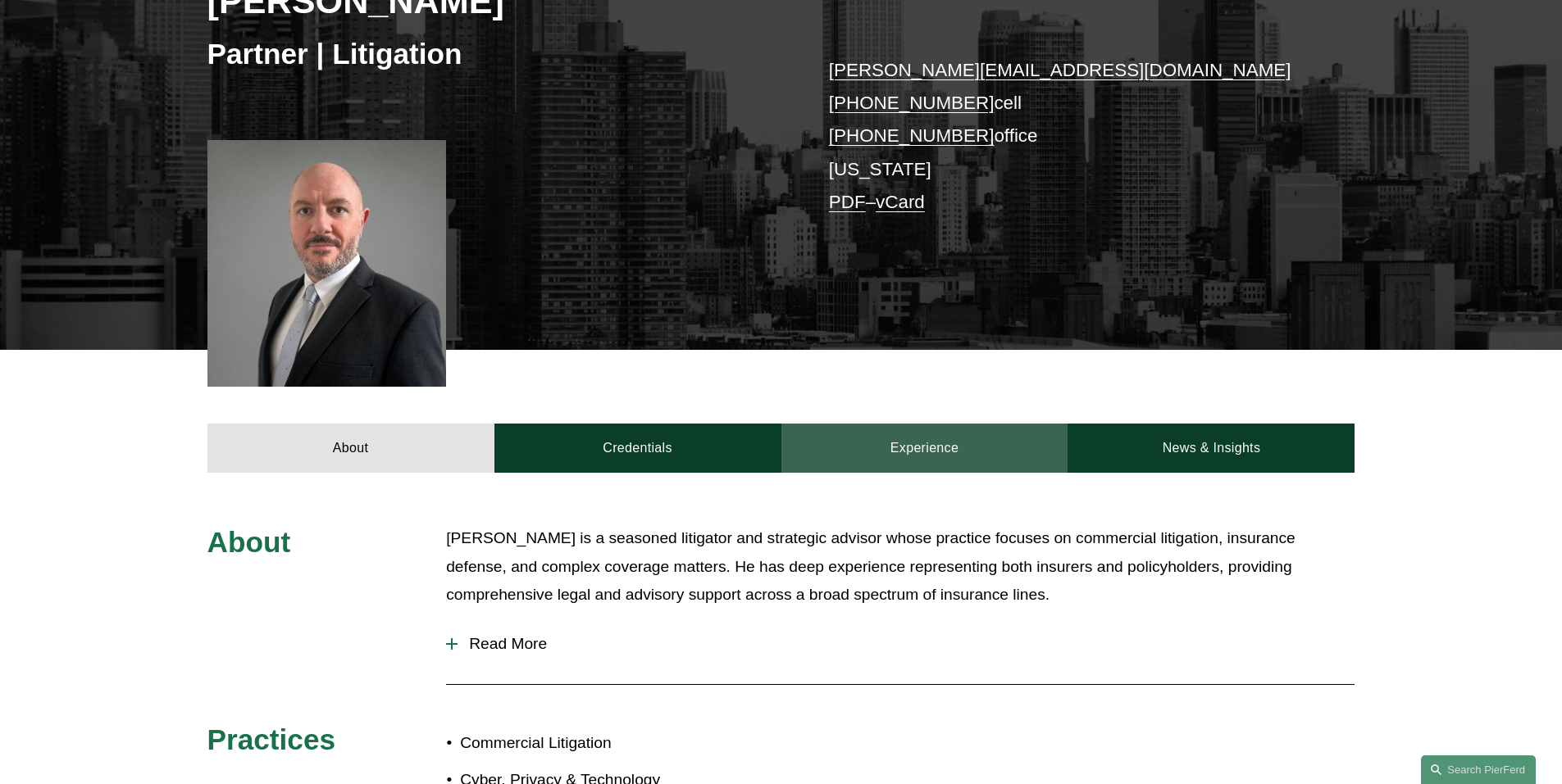
scroll to position [409, 0]
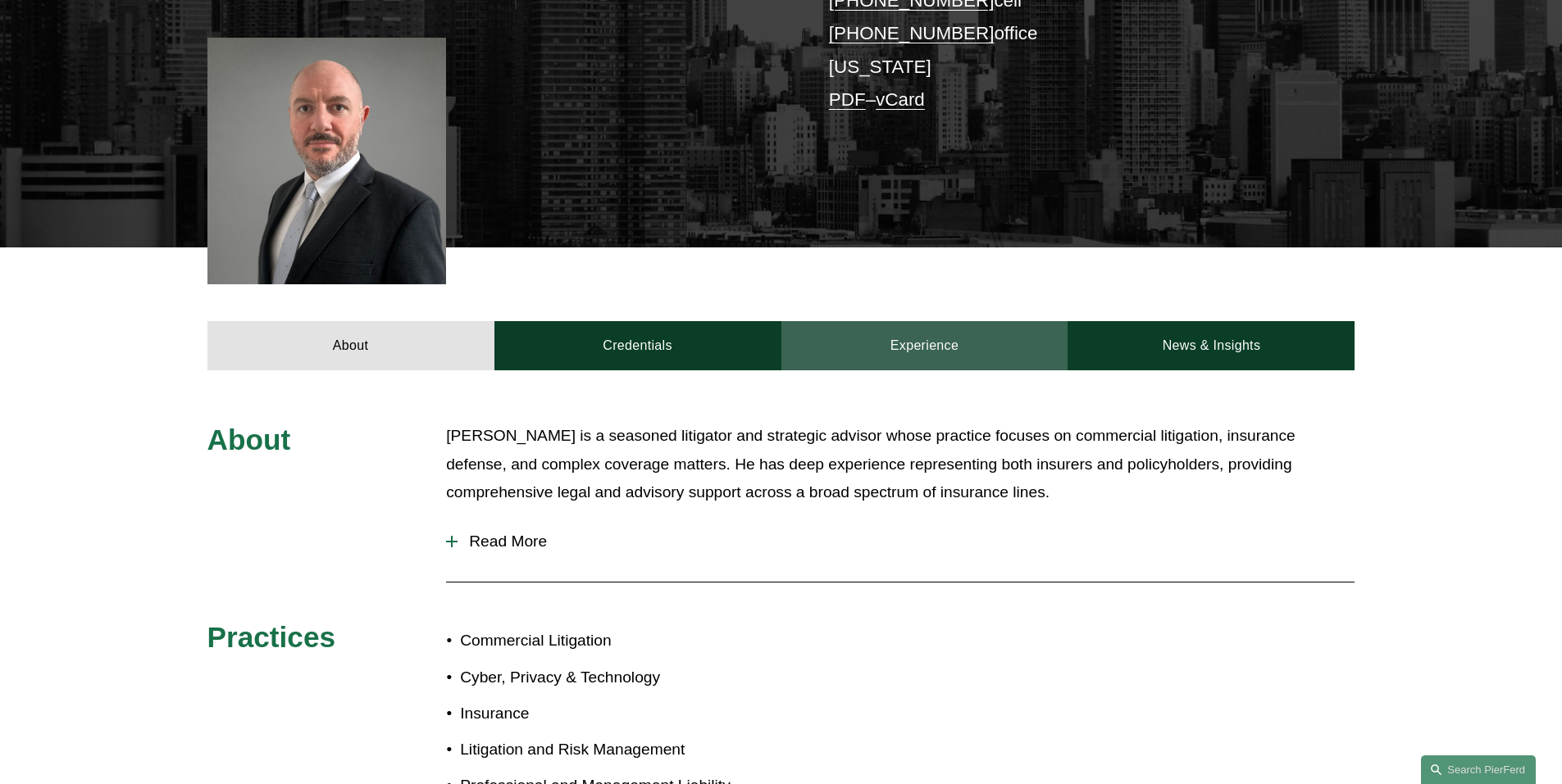
click at [907, 359] on link "Experience" at bounding box center [924, 346] width 287 height 49
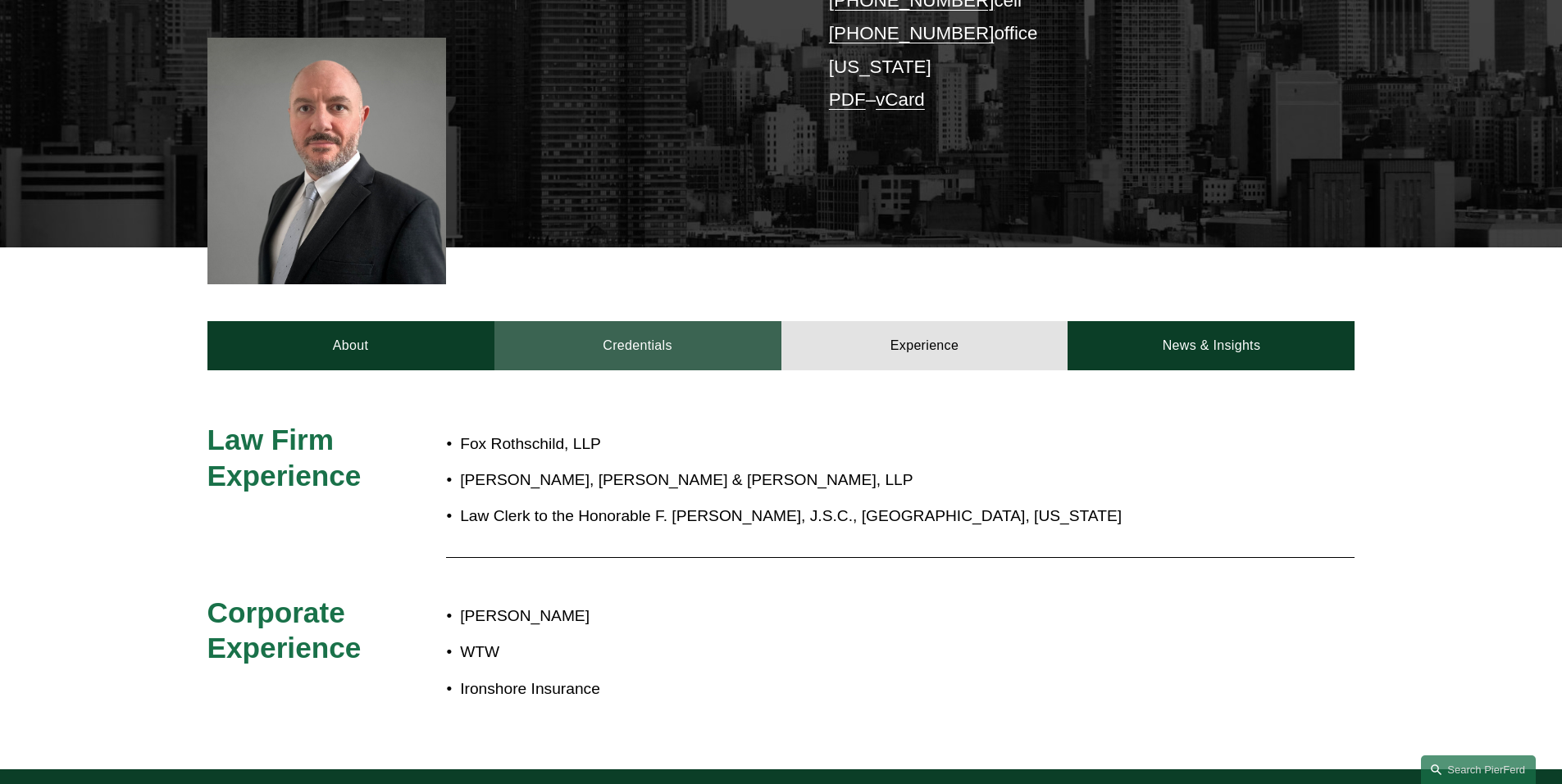
click at [696, 336] on link "Credentials" at bounding box center [638, 346] width 287 height 49
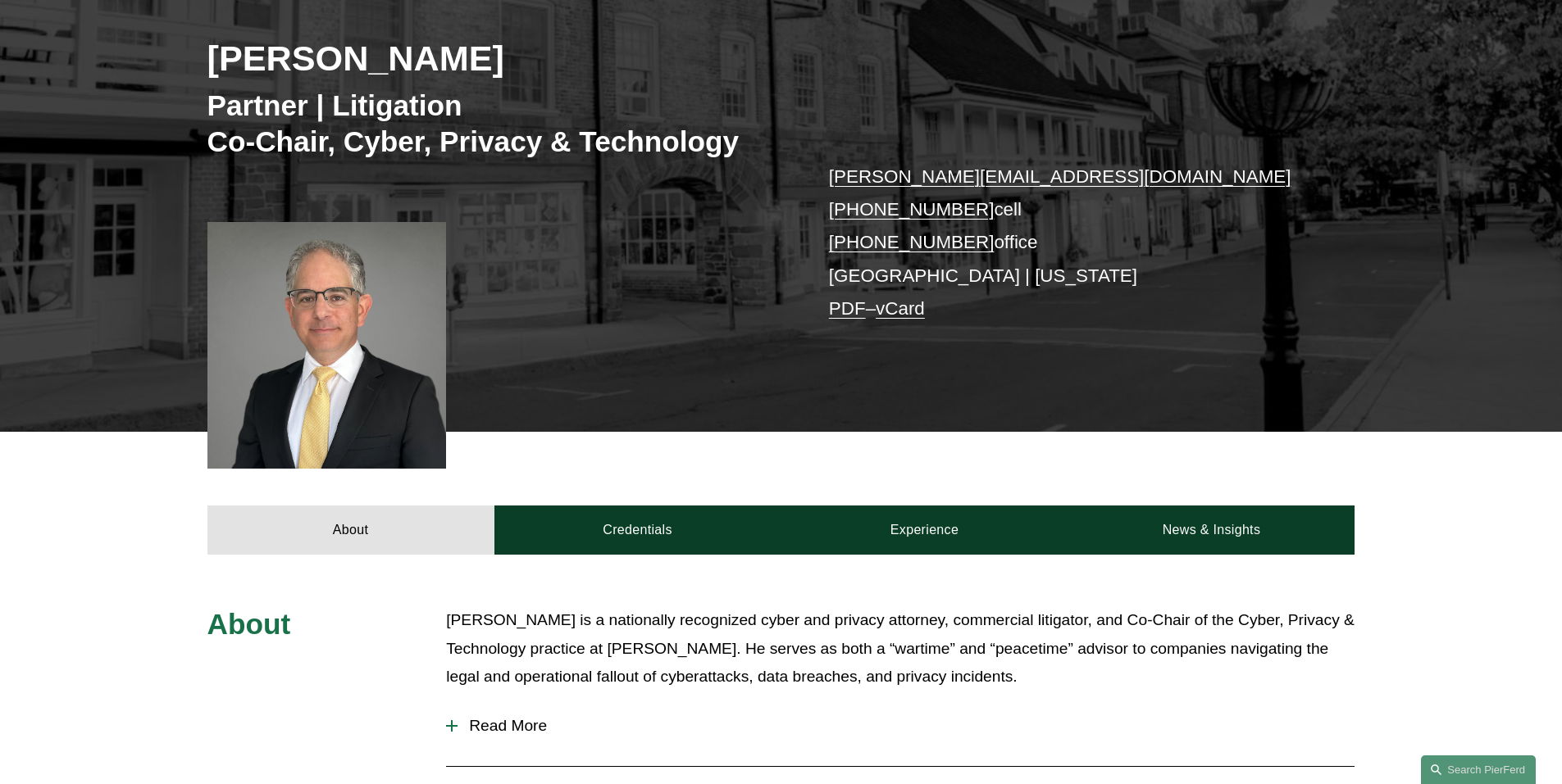
scroll to position [328, 0]
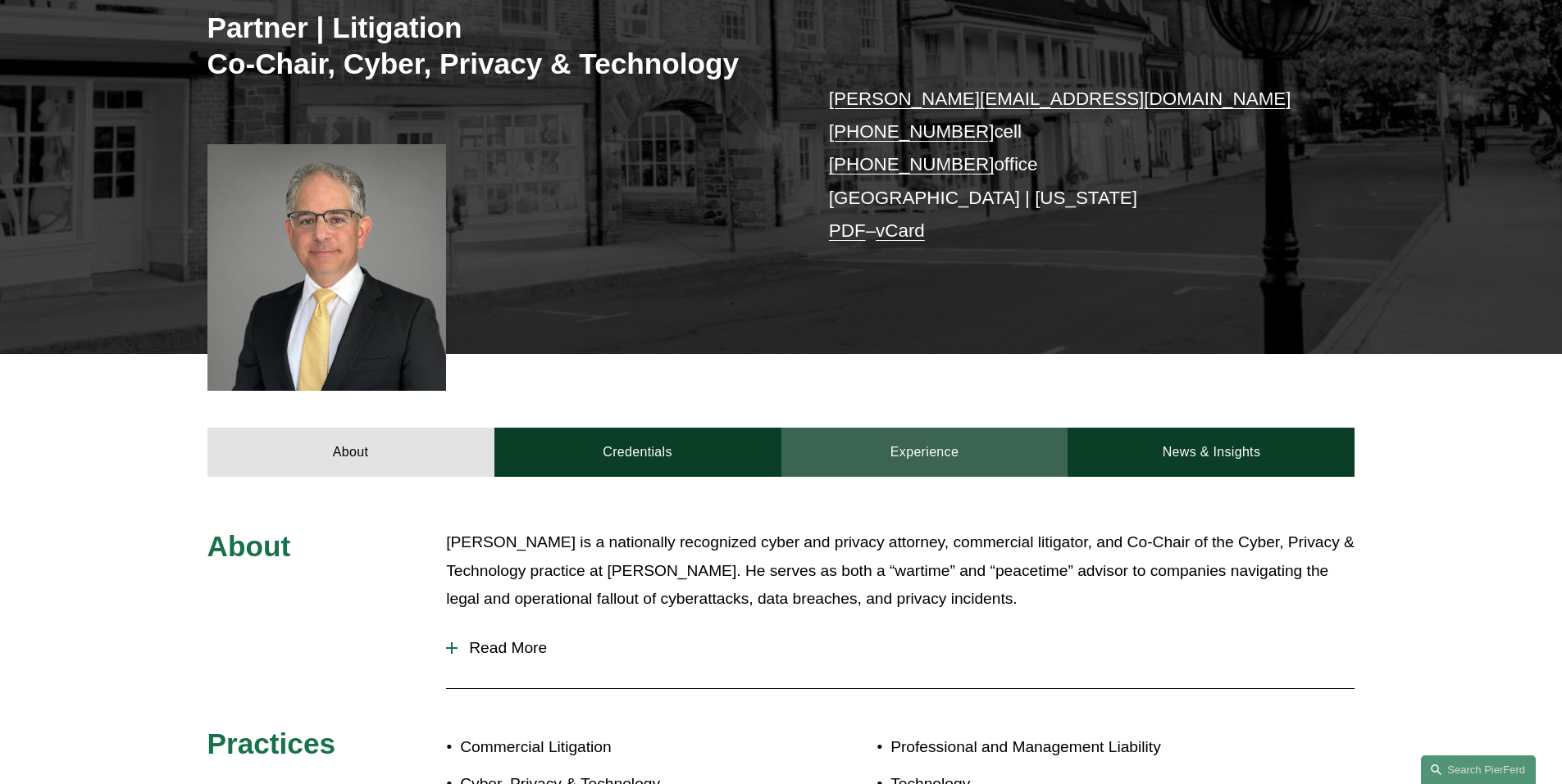
click at [925, 452] on link "Experience" at bounding box center [924, 453] width 287 height 49
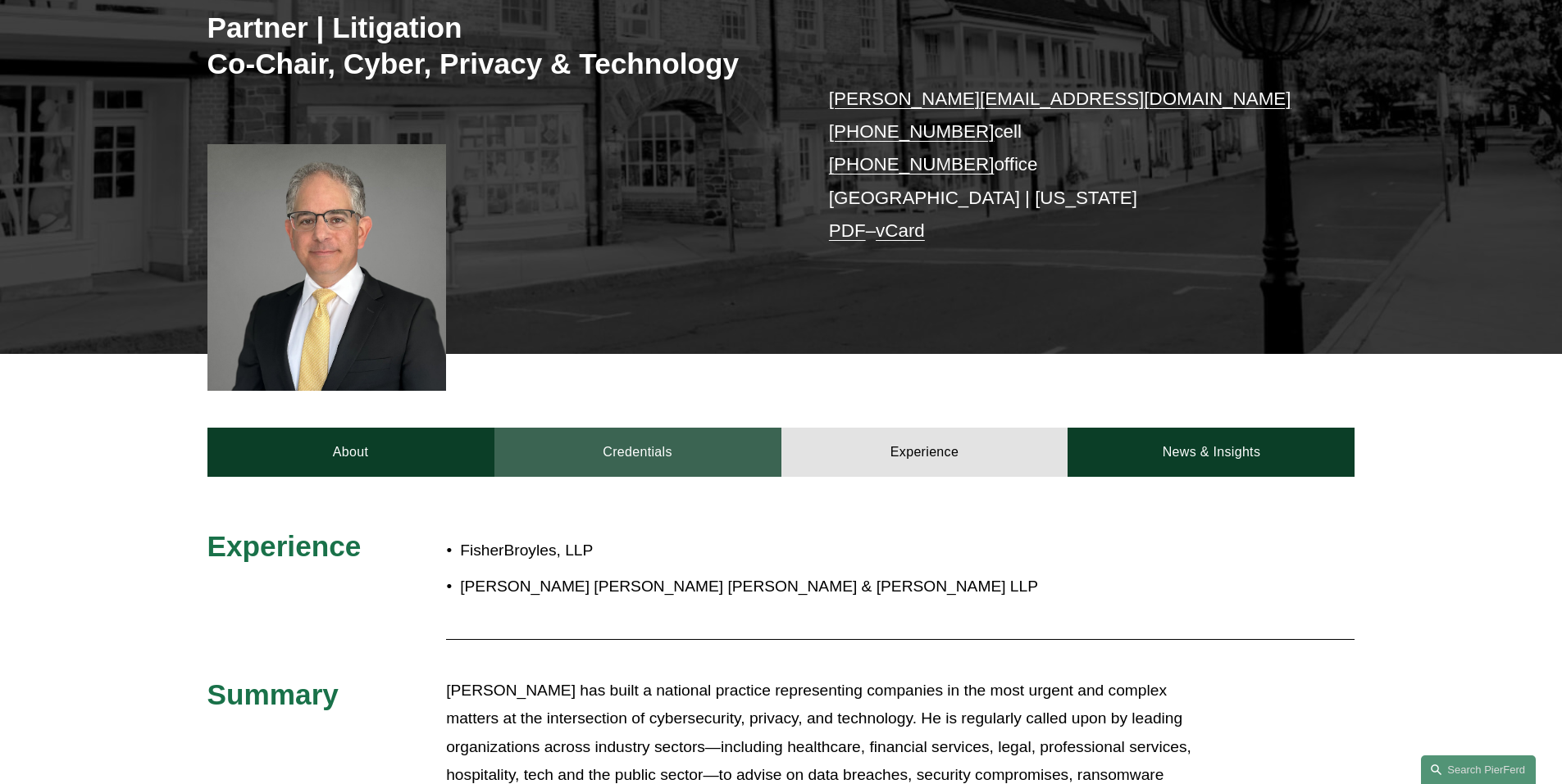
click at [664, 452] on link "Credentials" at bounding box center [638, 453] width 287 height 49
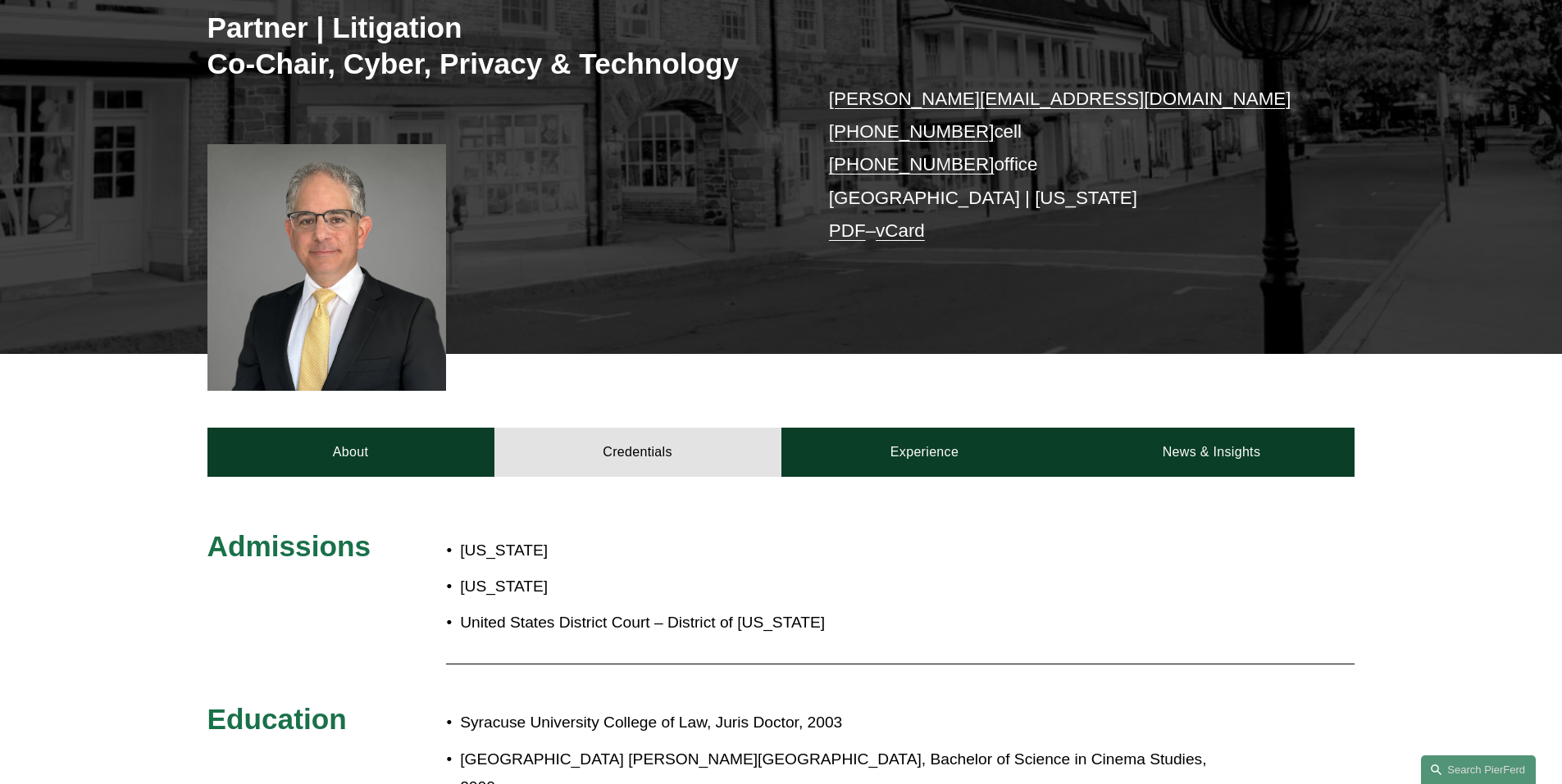
scroll to position [574, 0]
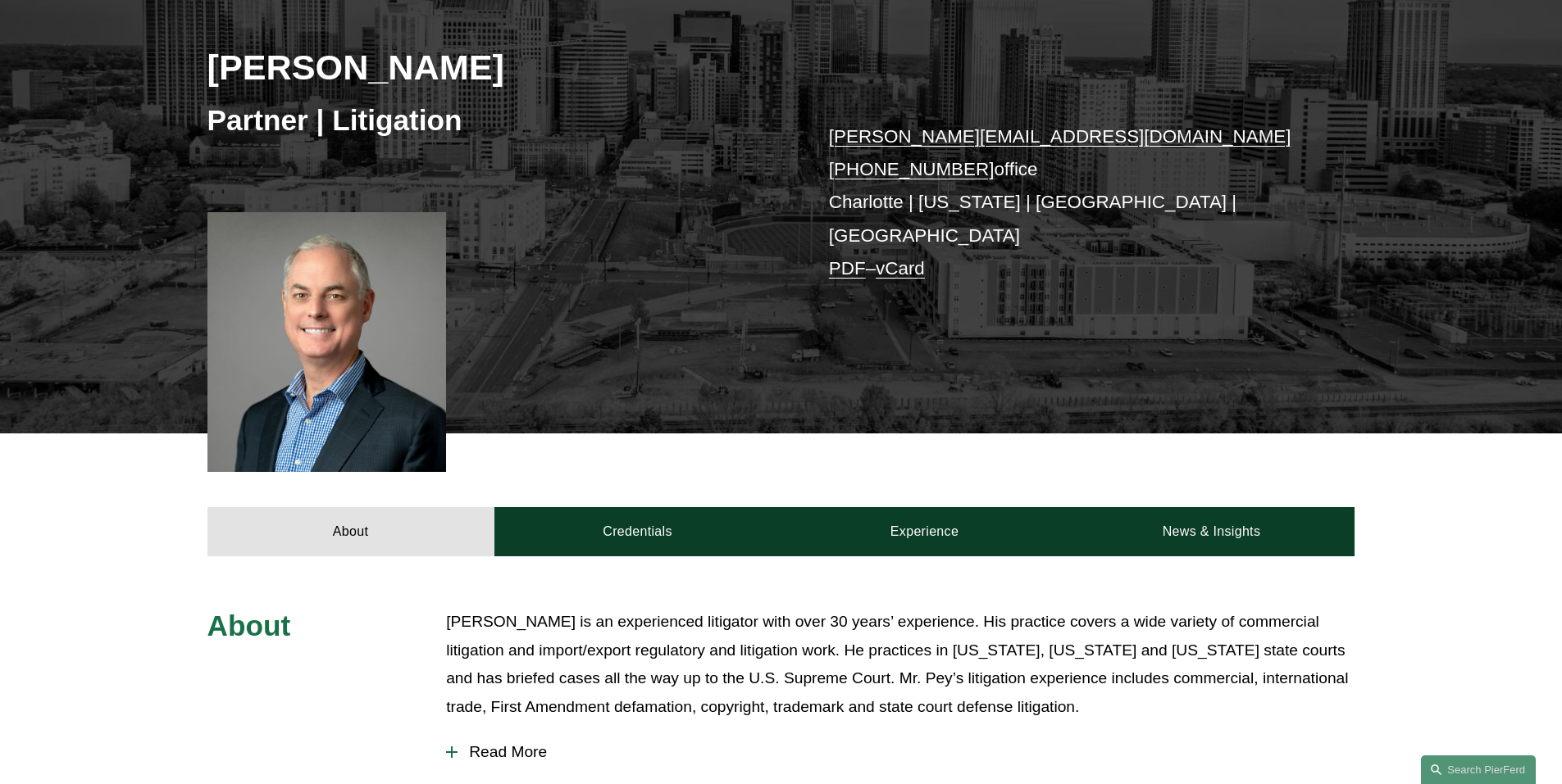
scroll to position [246, 0]
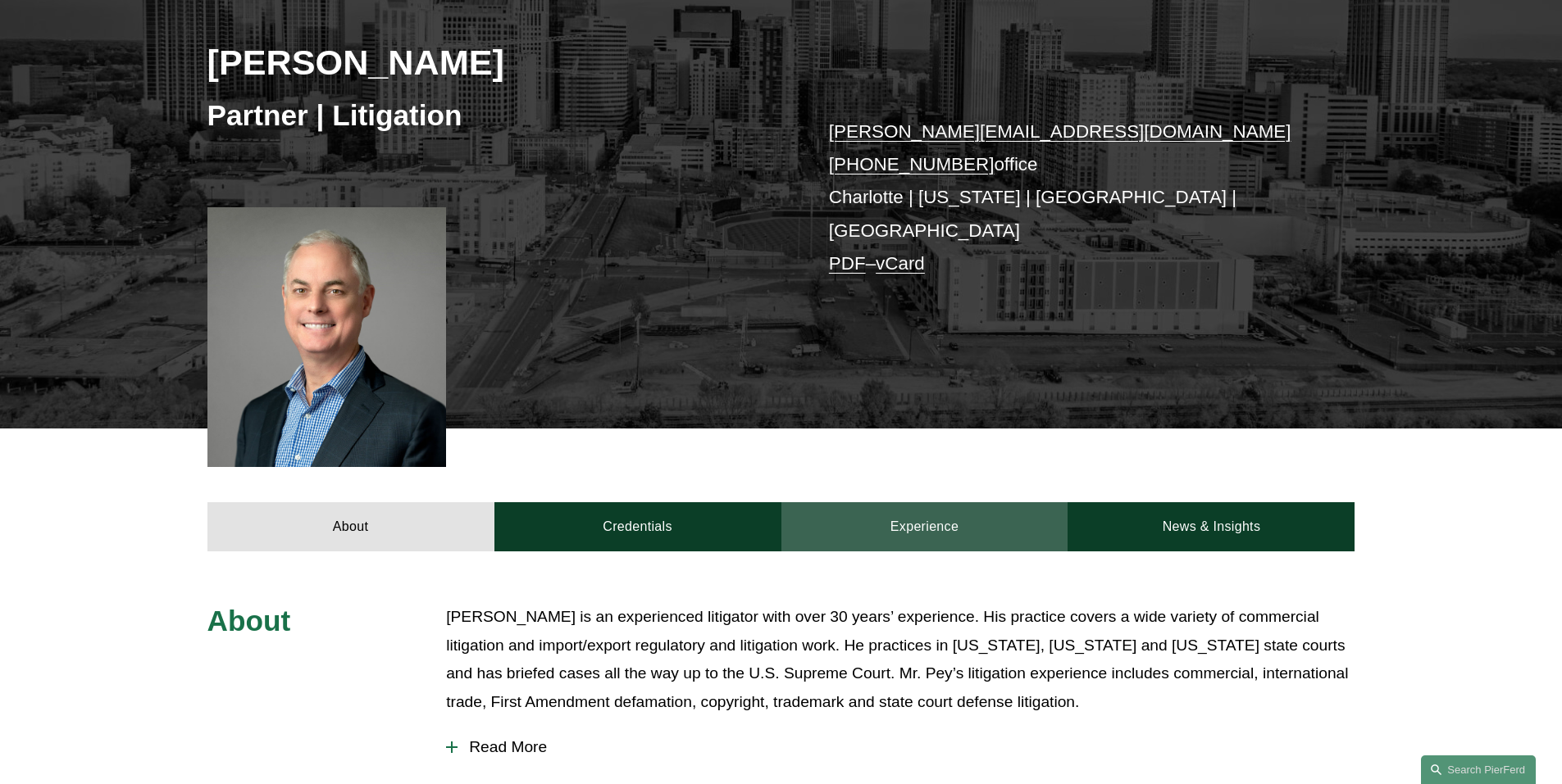
click at [945, 503] on link "Experience" at bounding box center [924, 527] width 287 height 49
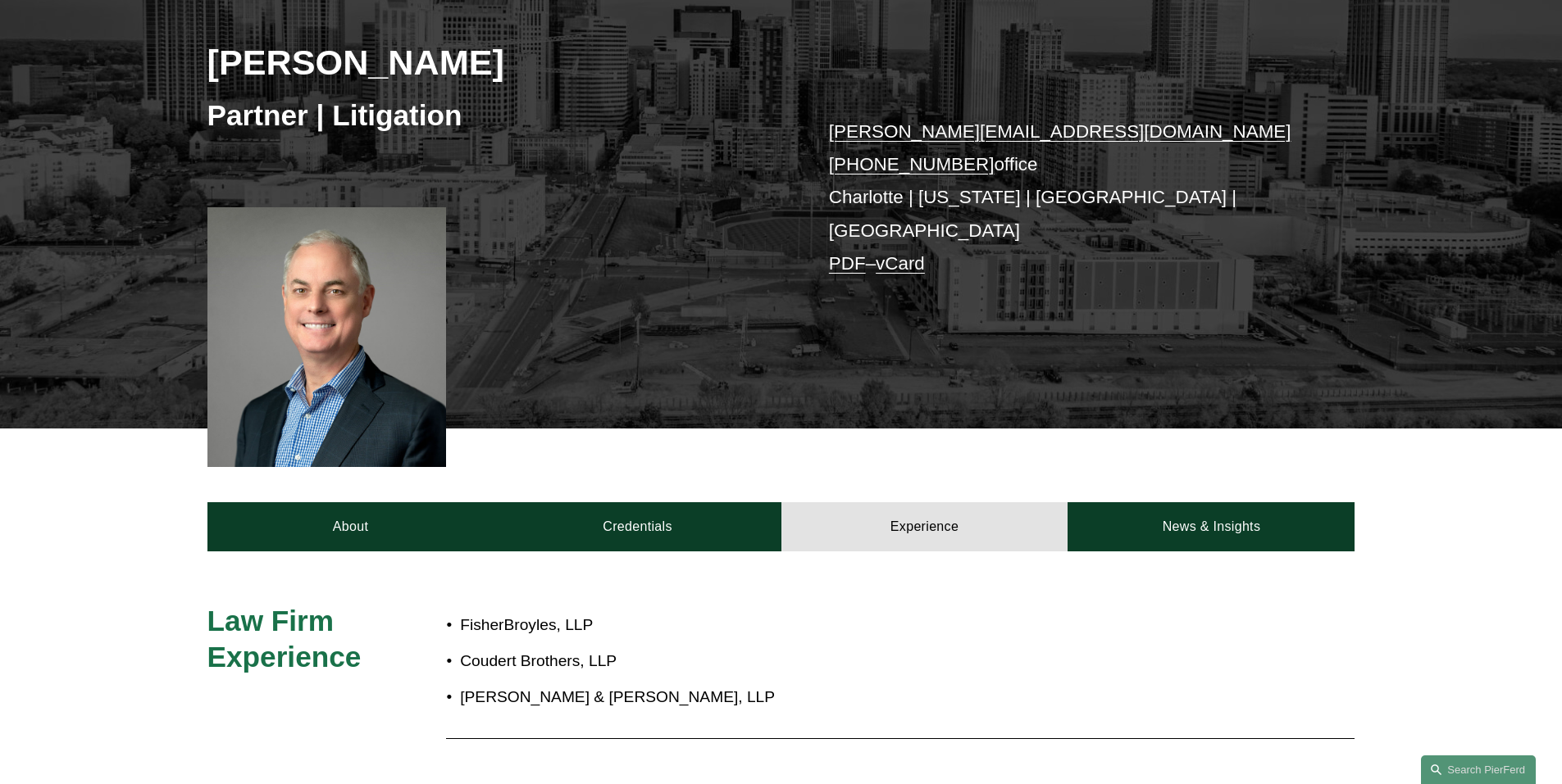
scroll to position [409, 0]
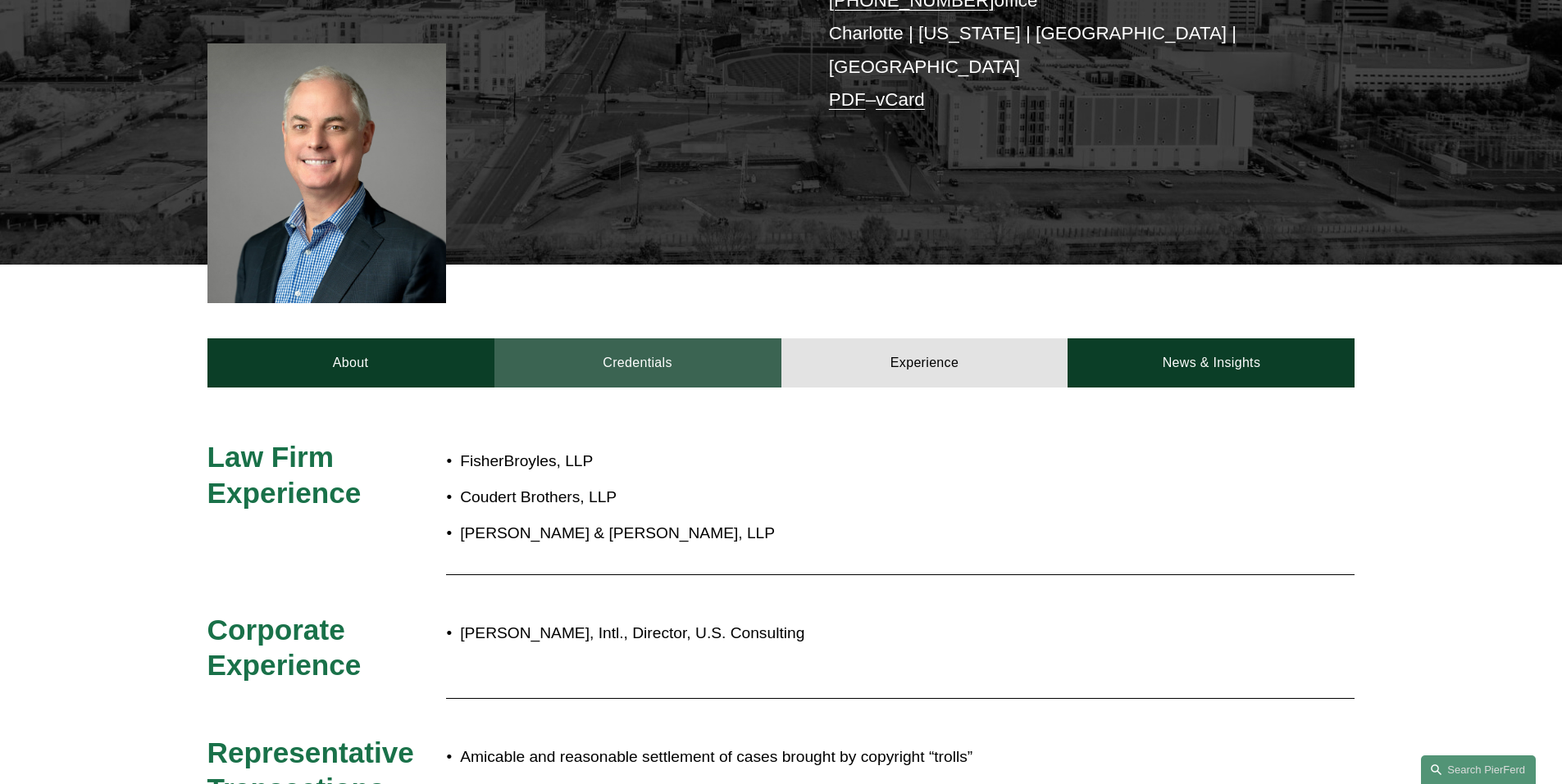
click at [669, 341] on link "Credentials" at bounding box center [638, 363] width 287 height 49
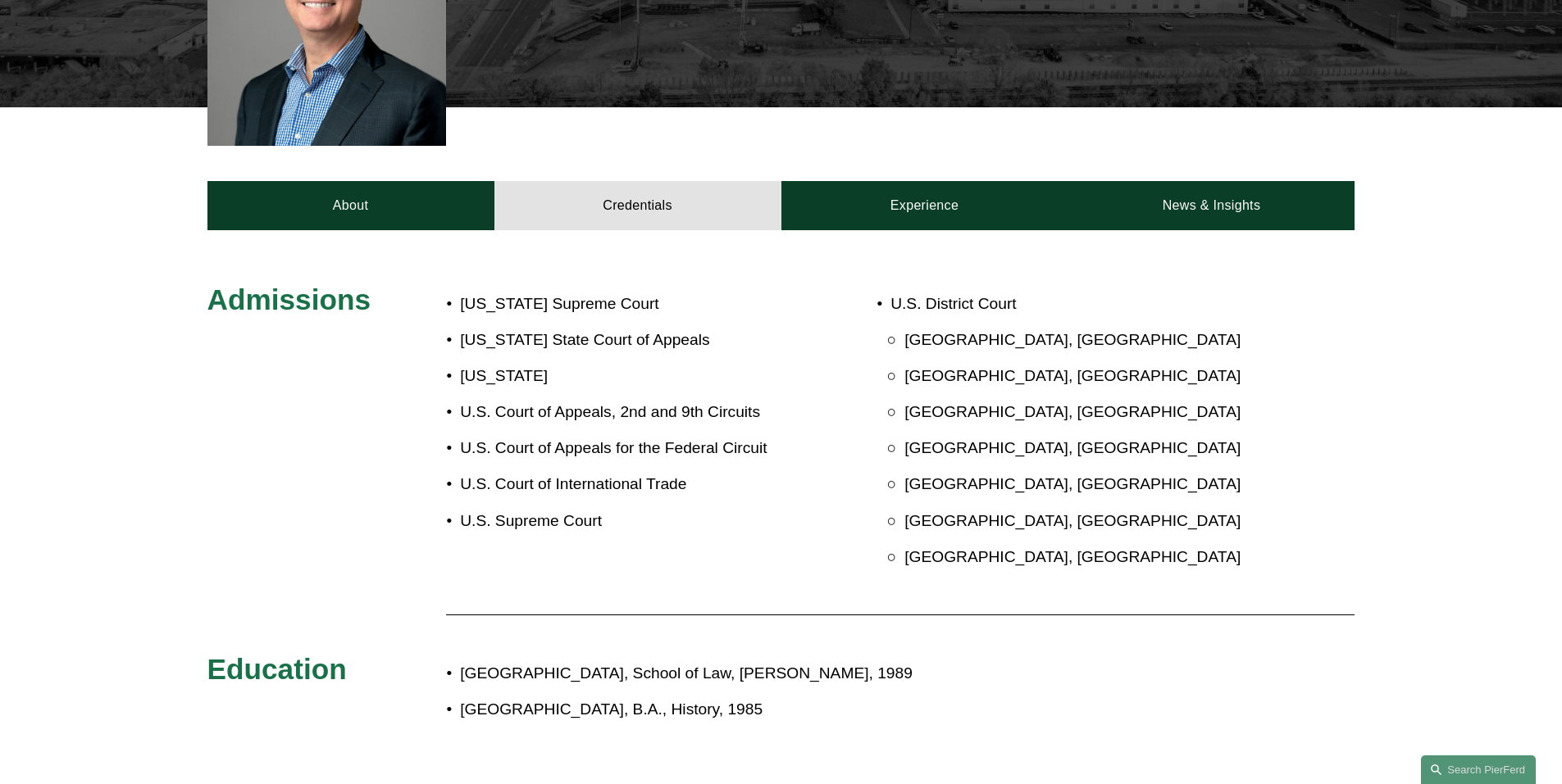
scroll to position [655, 0]
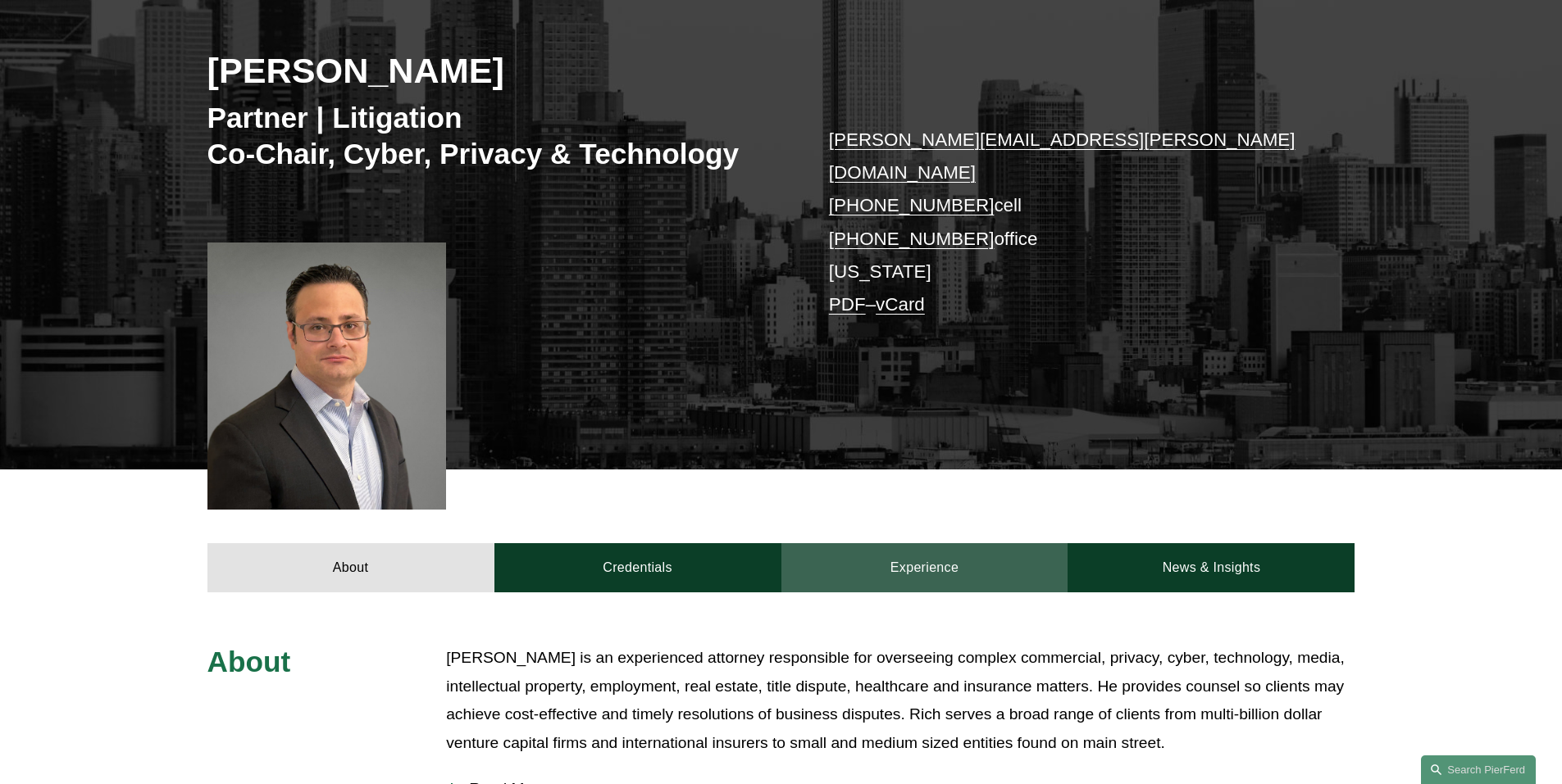
scroll to position [328, 0]
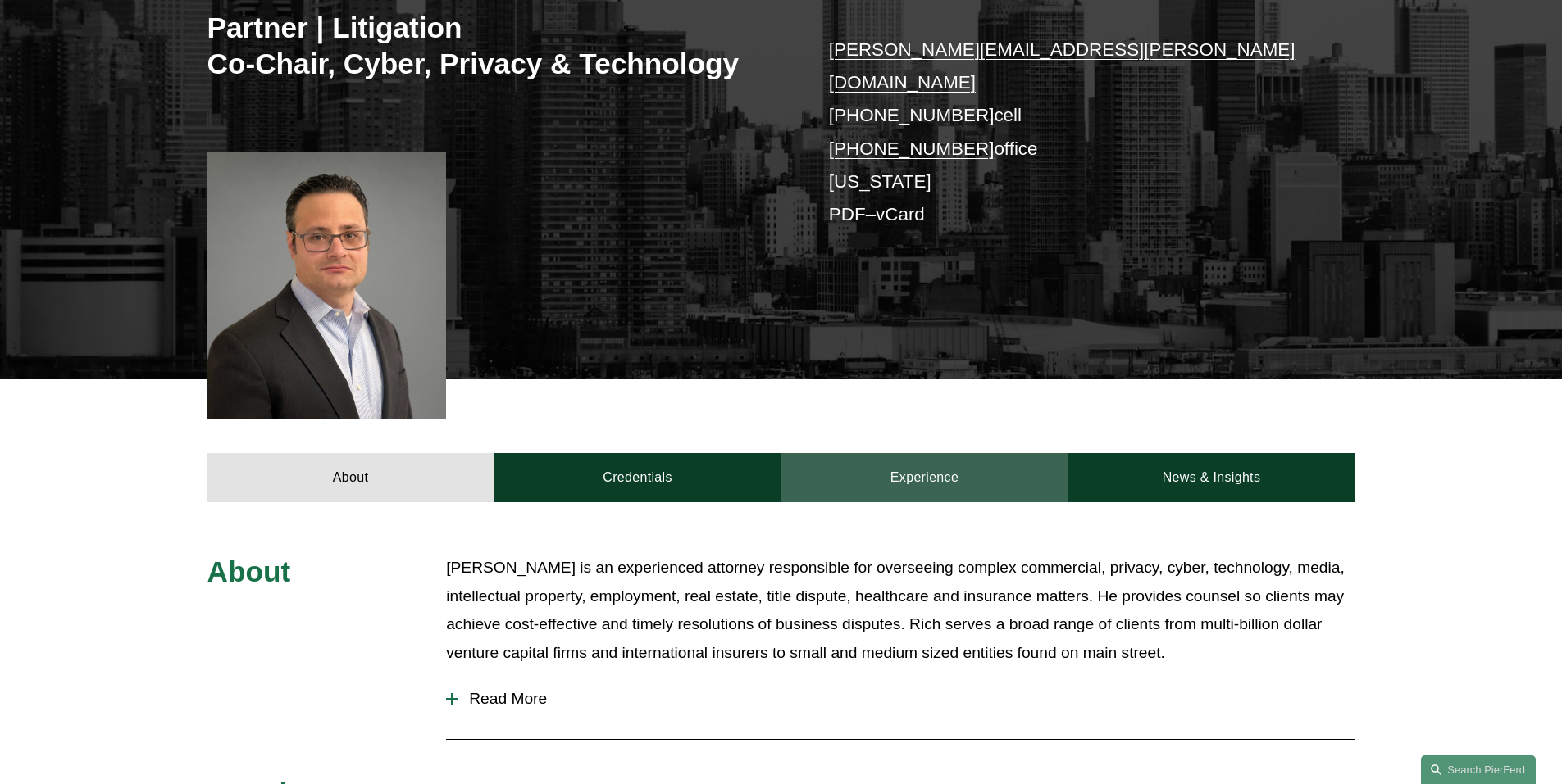
click at [938, 455] on link "Experience" at bounding box center [924, 478] width 287 height 49
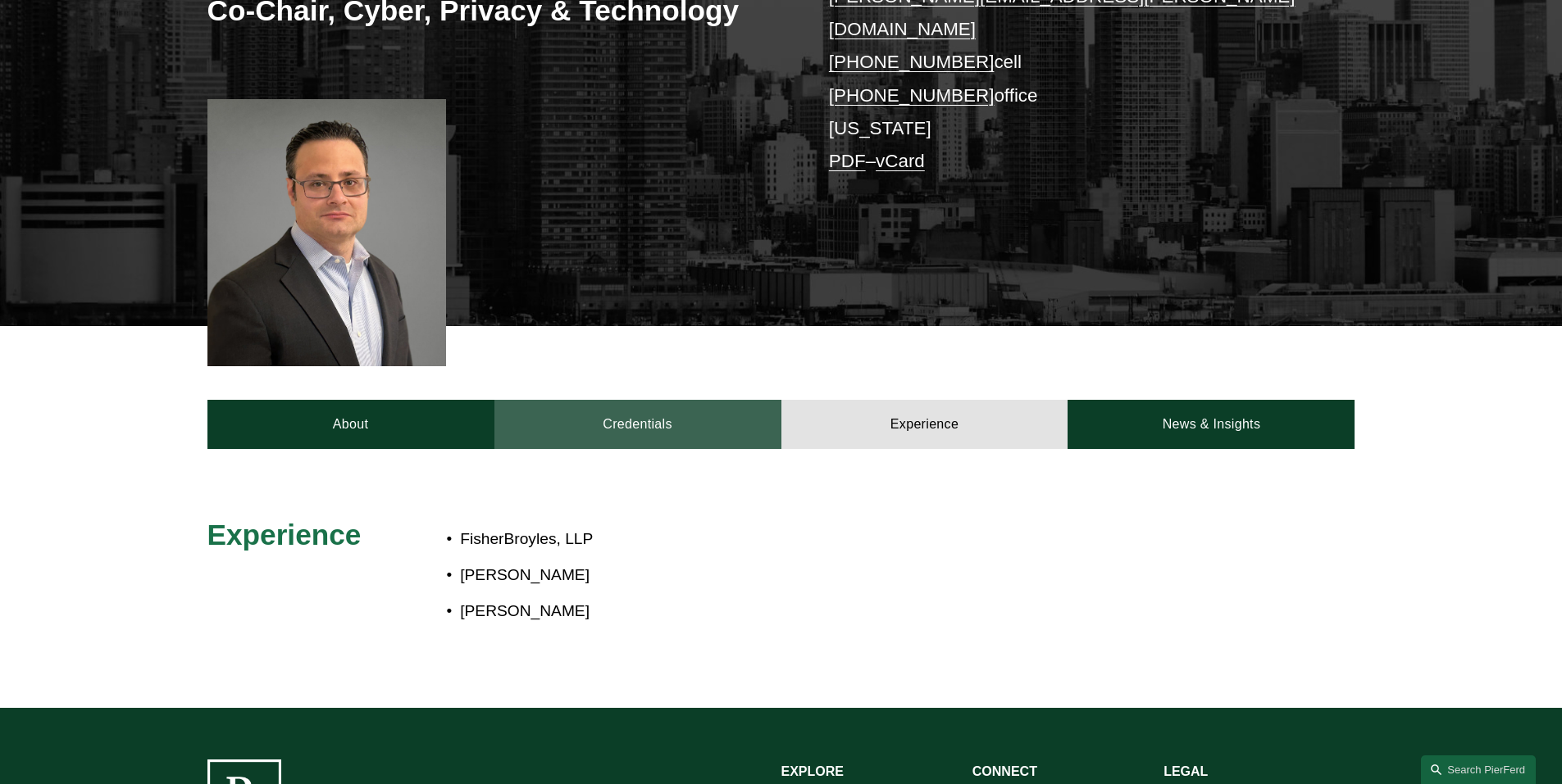
scroll to position [409, 0]
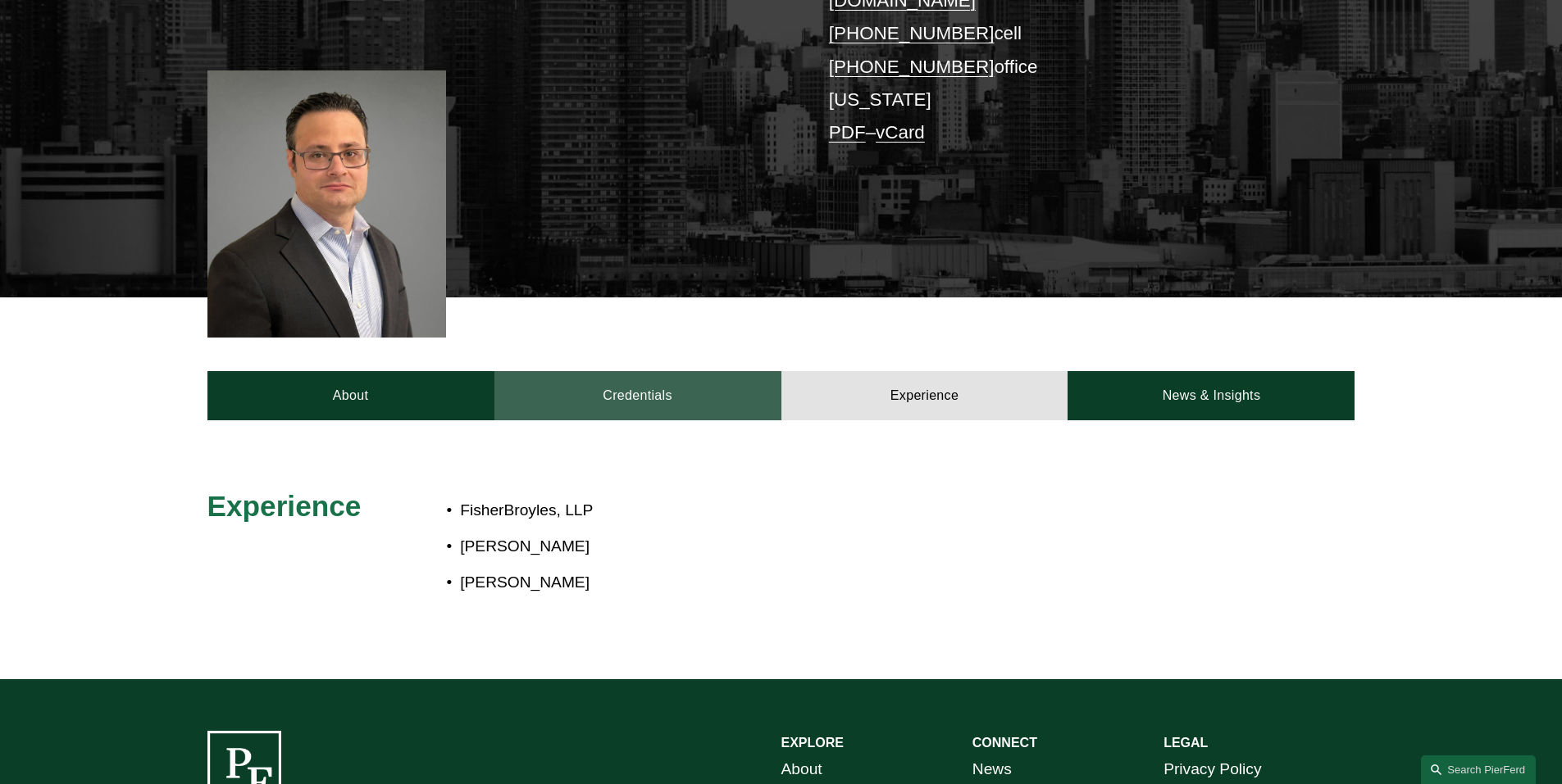
click at [672, 371] on link "Credentials" at bounding box center [638, 396] width 287 height 49
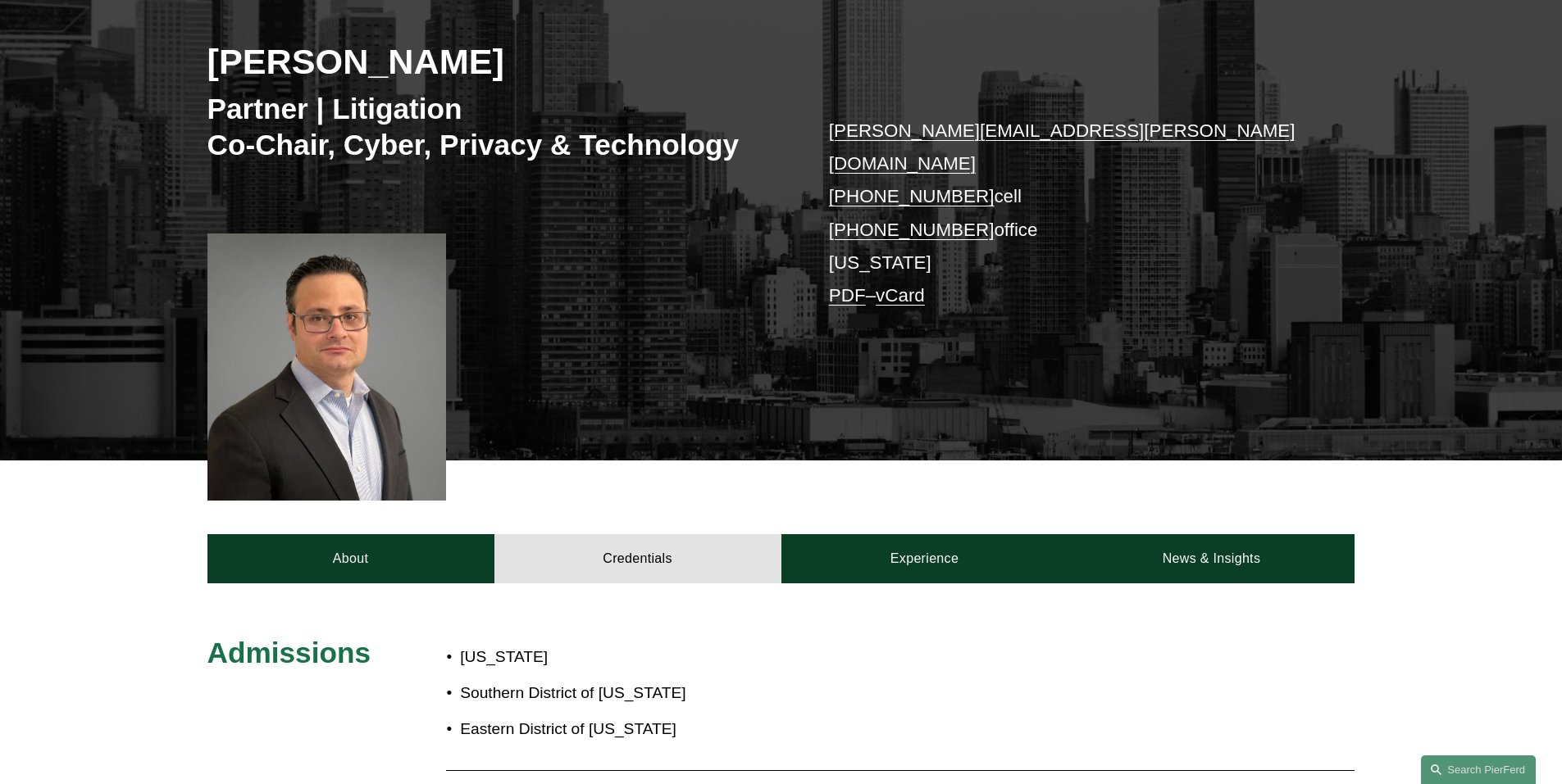
scroll to position [246, 0]
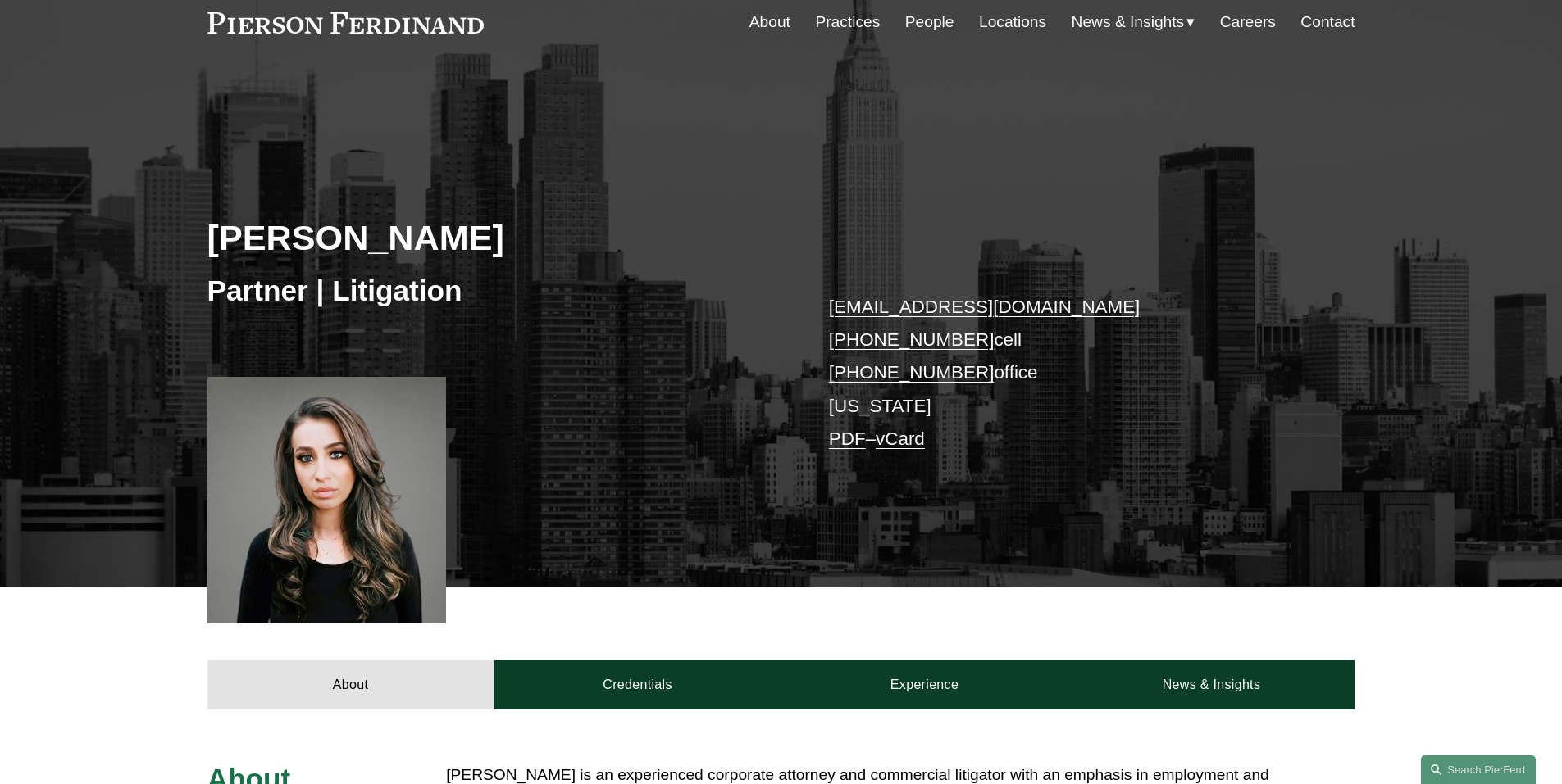
scroll to position [164, 0]
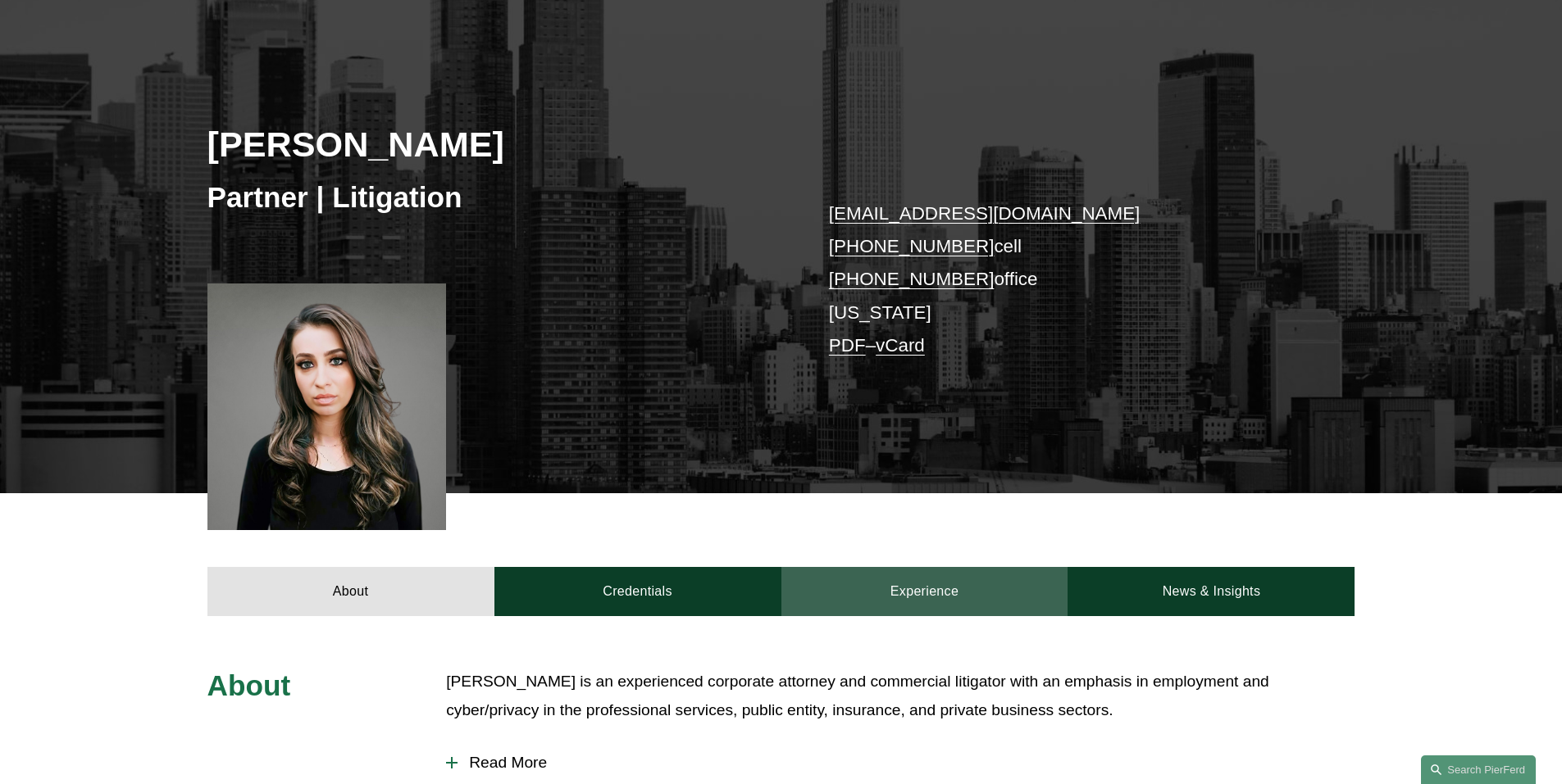
click at [954, 587] on link "Experience" at bounding box center [924, 592] width 287 height 49
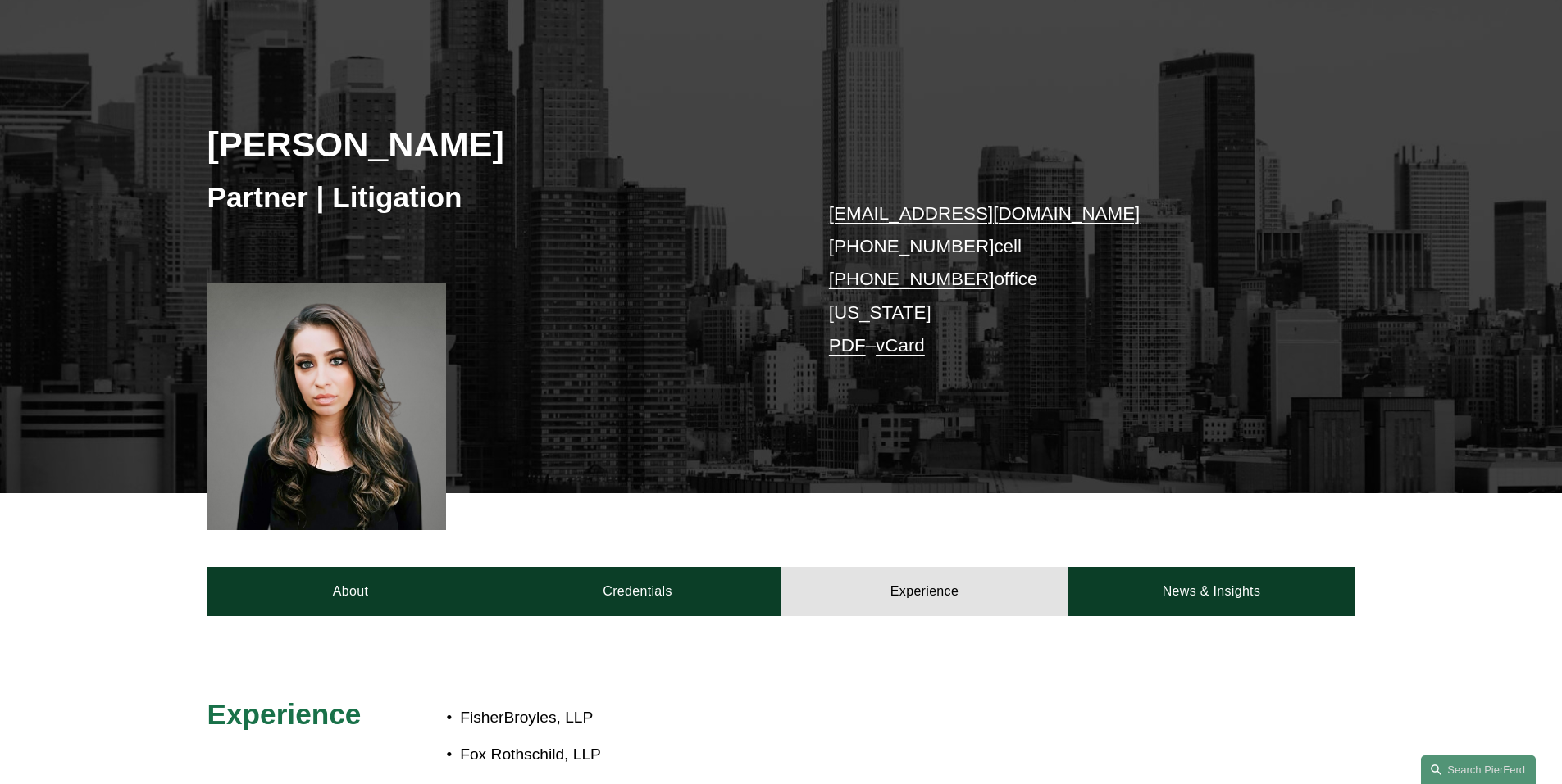
scroll to position [328, 0]
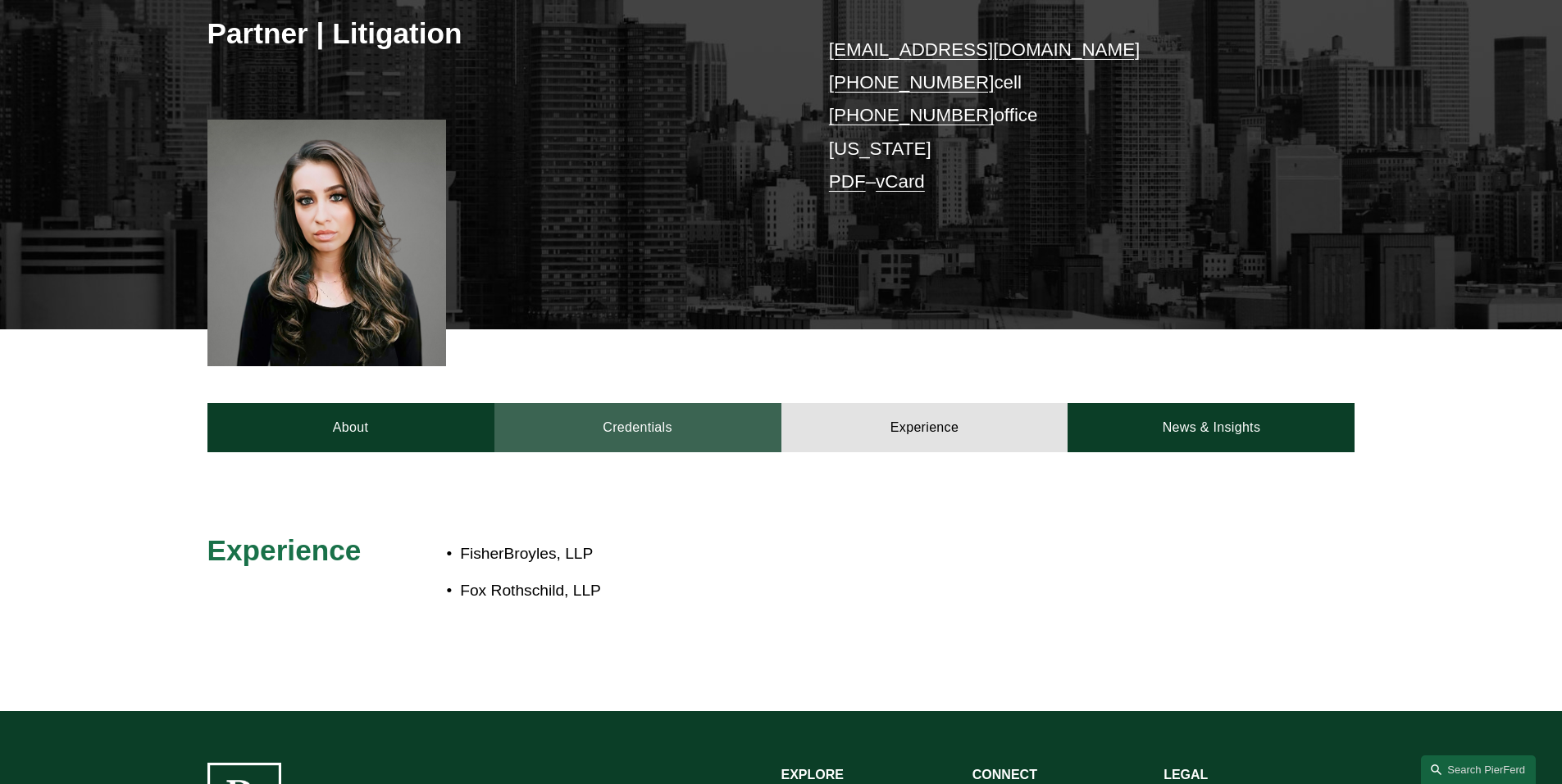
click at [672, 419] on link "Credentials" at bounding box center [638, 428] width 287 height 49
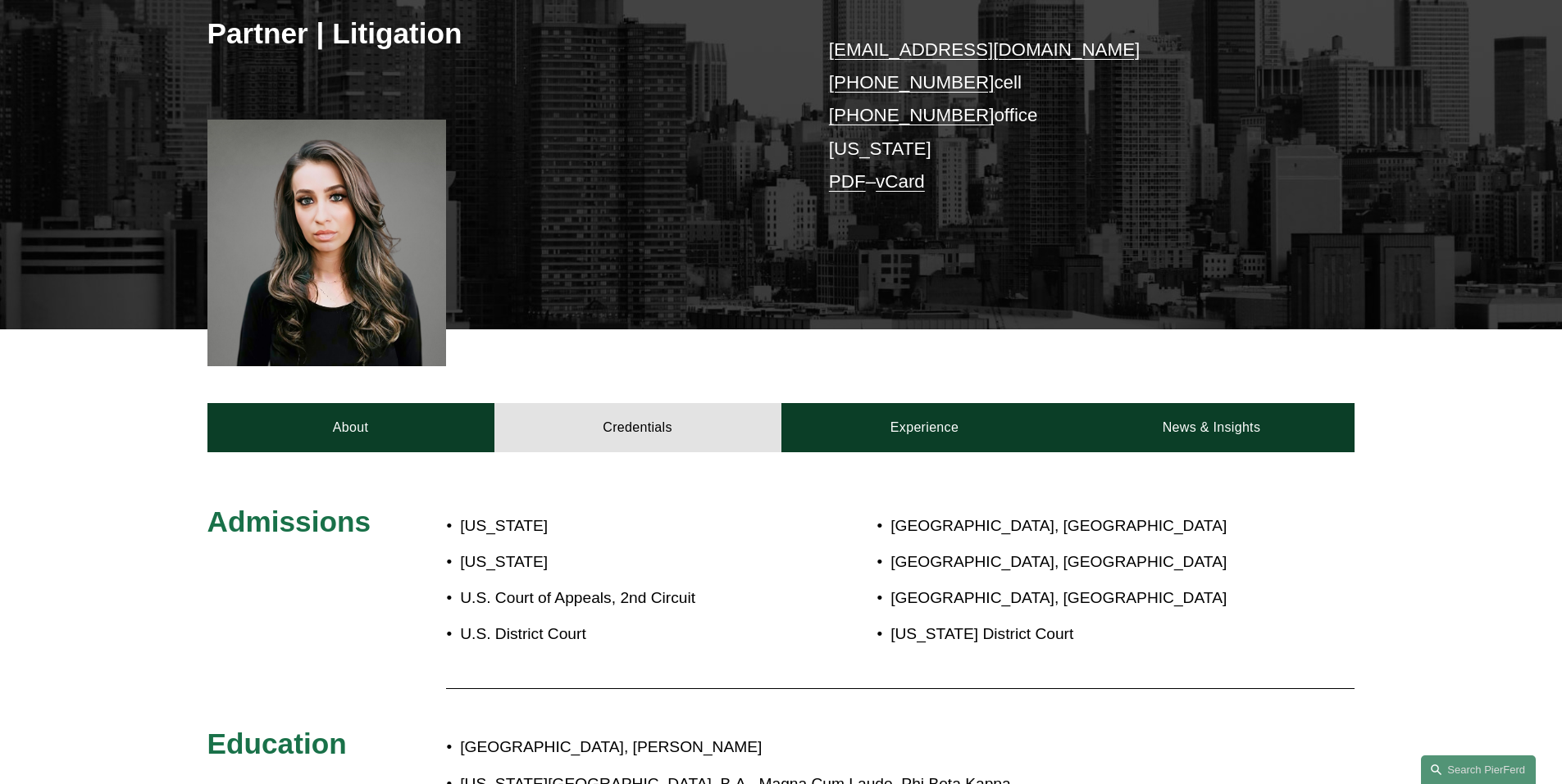
scroll to position [574, 0]
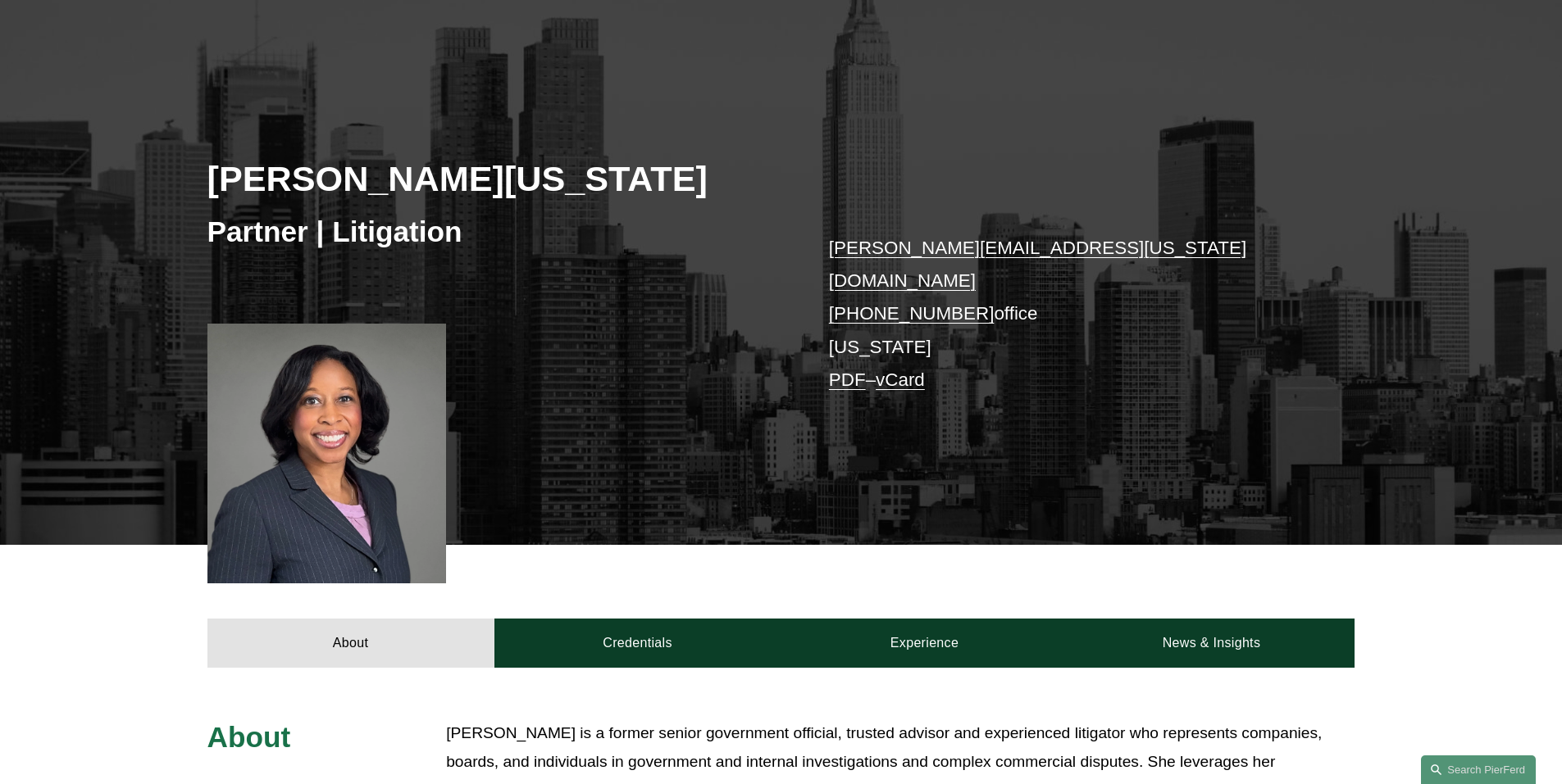
scroll to position [246, 0]
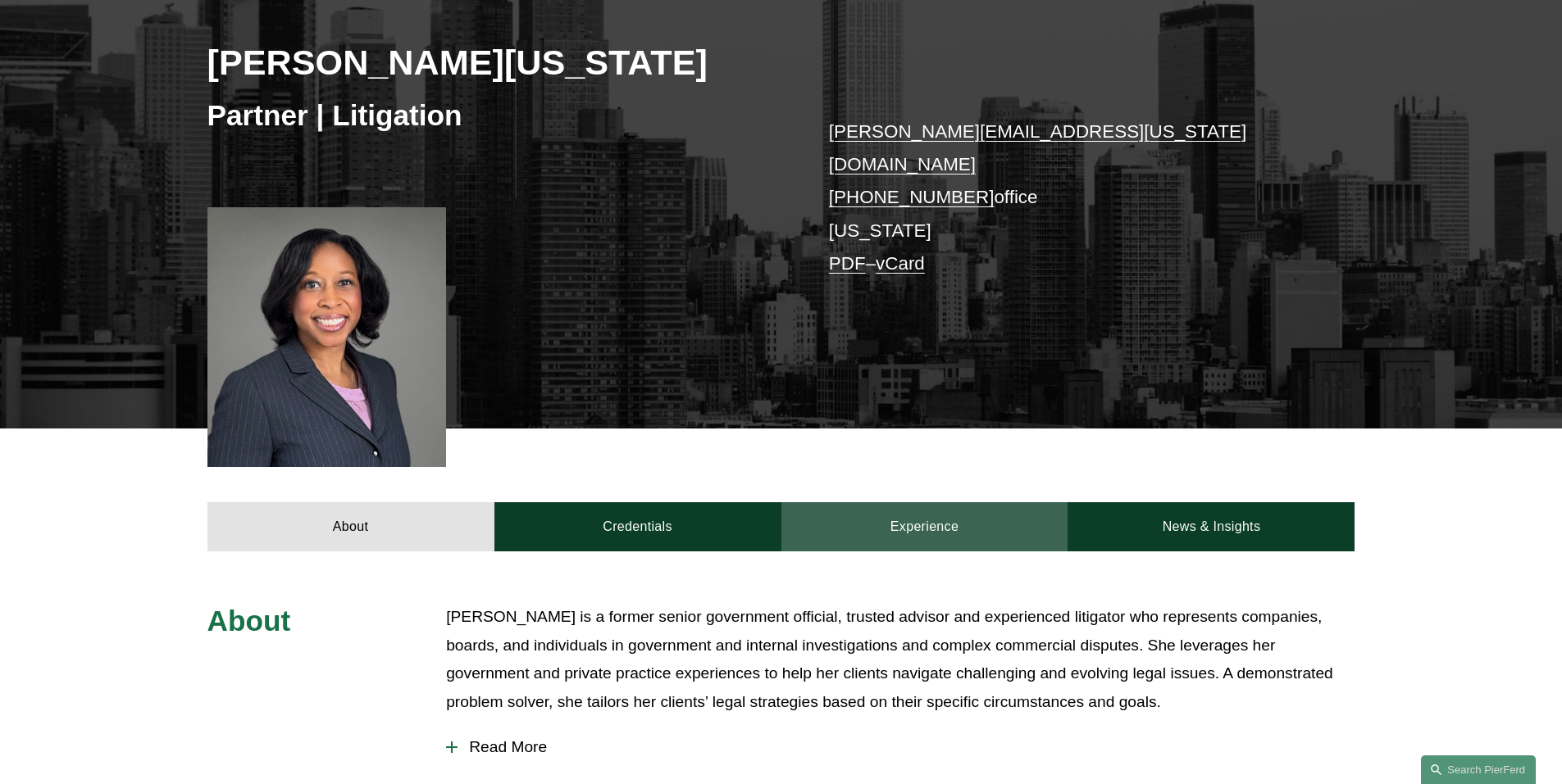
click at [924, 514] on link "Experience" at bounding box center [924, 527] width 287 height 49
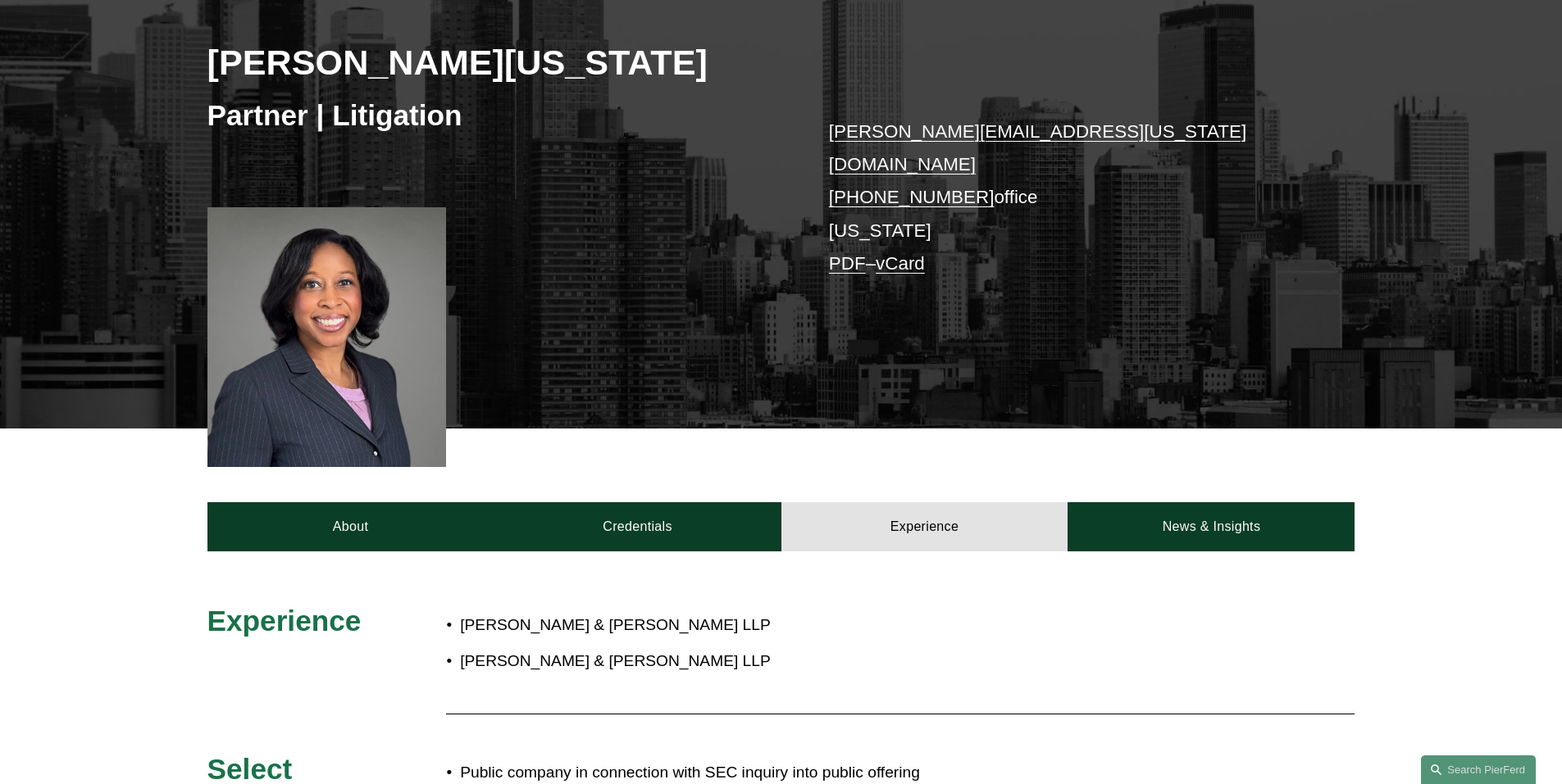
scroll to position [409, 0]
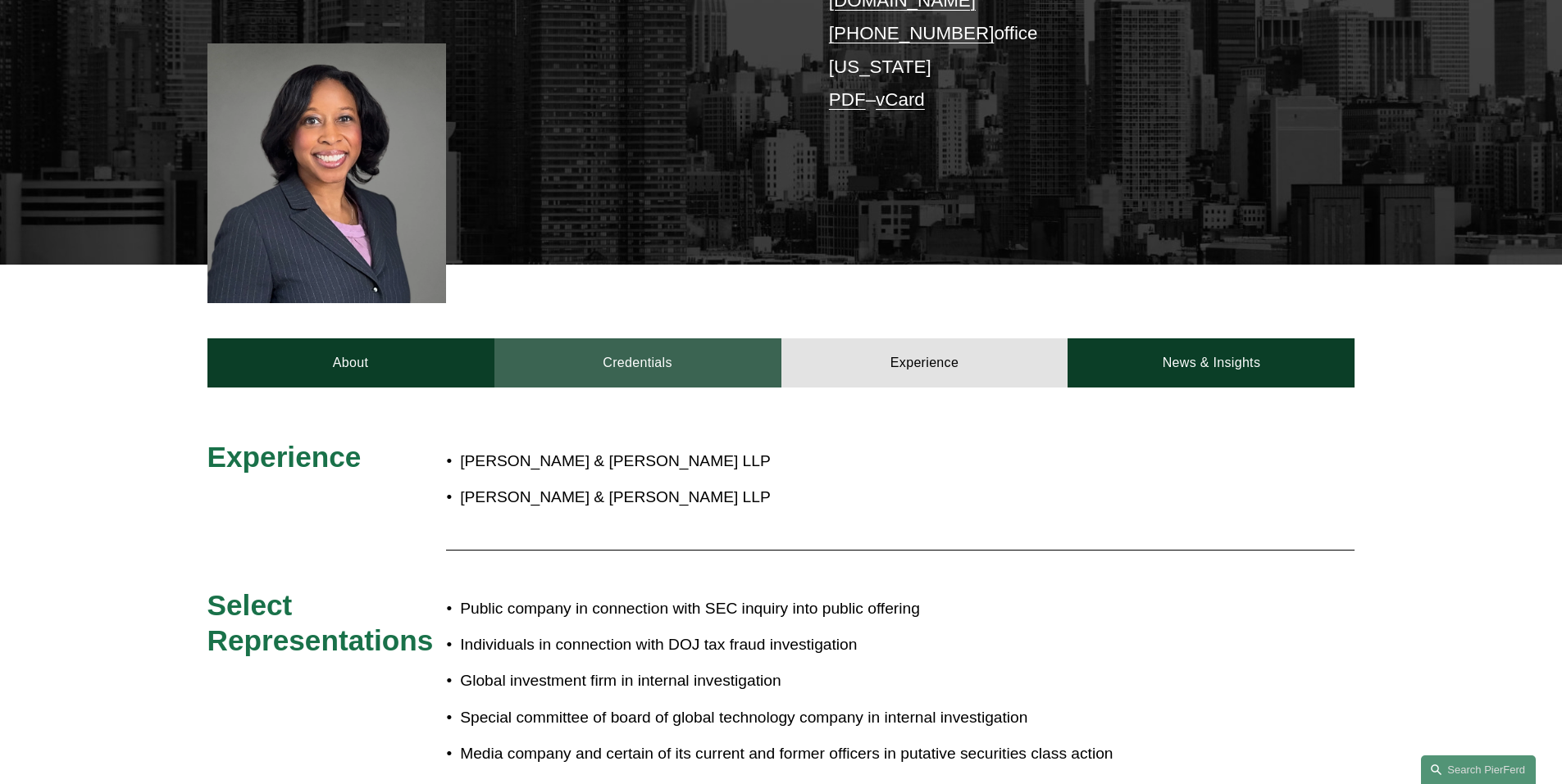
click at [670, 352] on link "Credentials" at bounding box center [638, 363] width 287 height 49
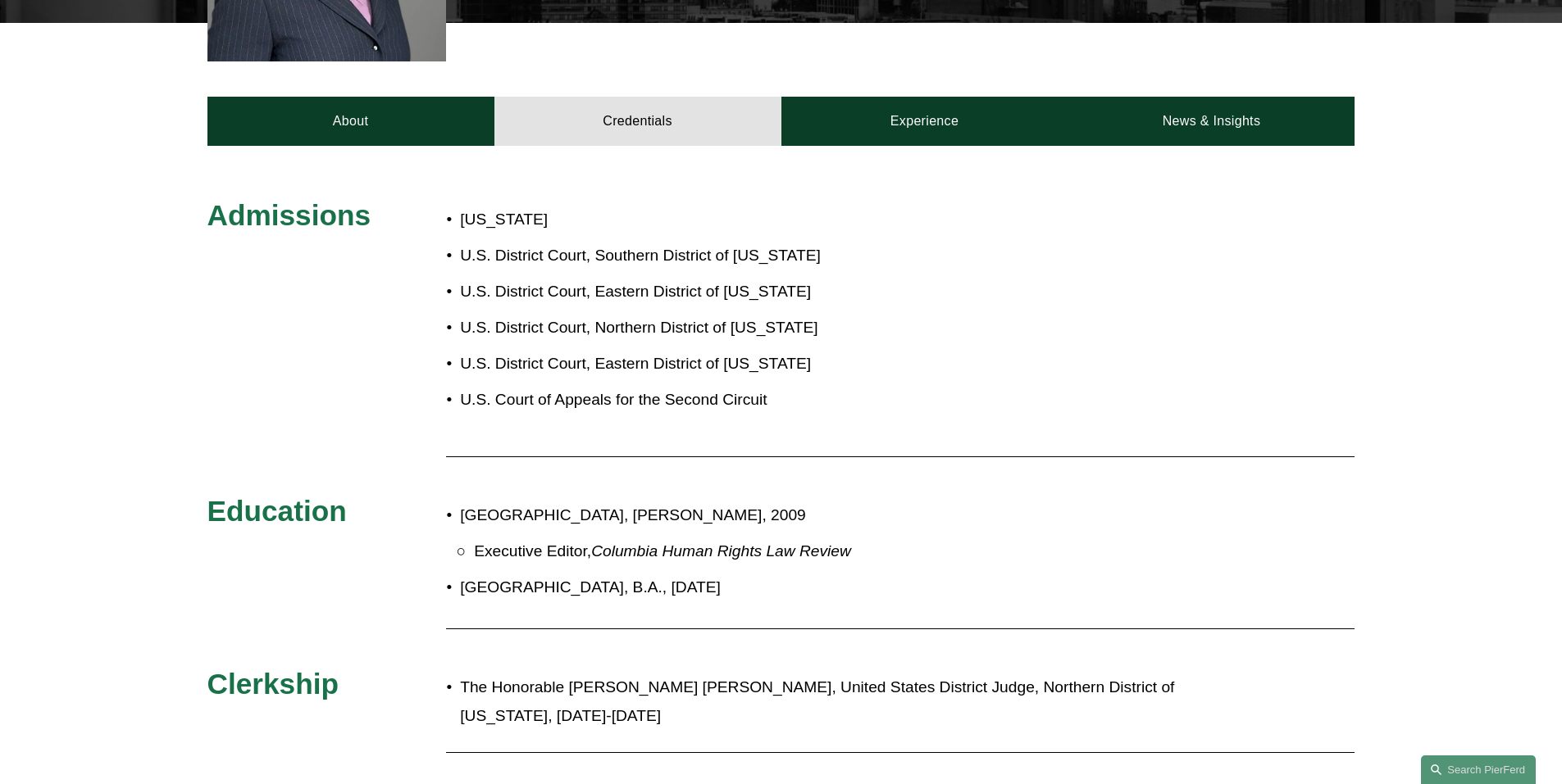
scroll to position [655, 0]
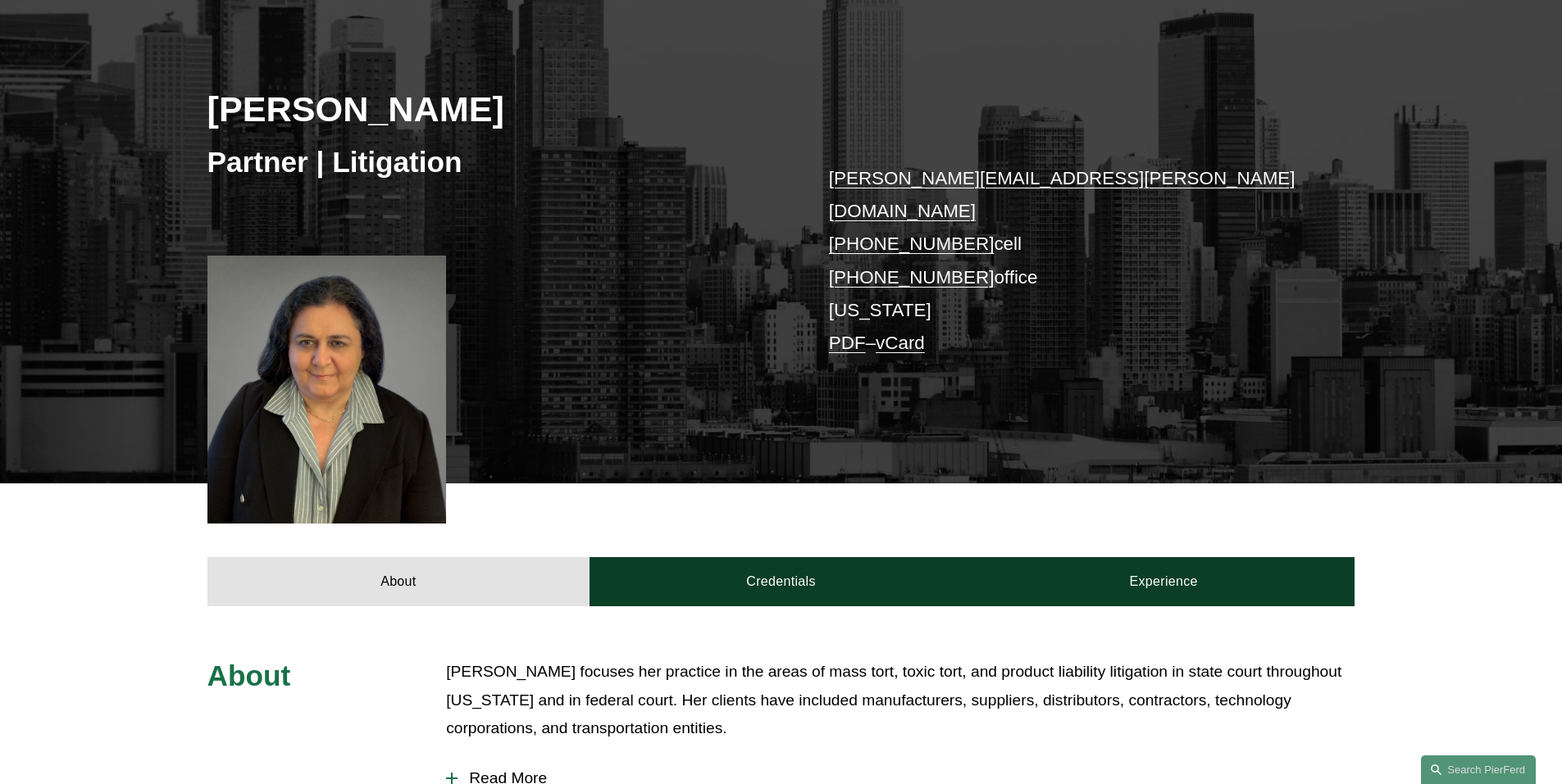
scroll to position [246, 0]
